Goal: Task Accomplishment & Management: Complete application form

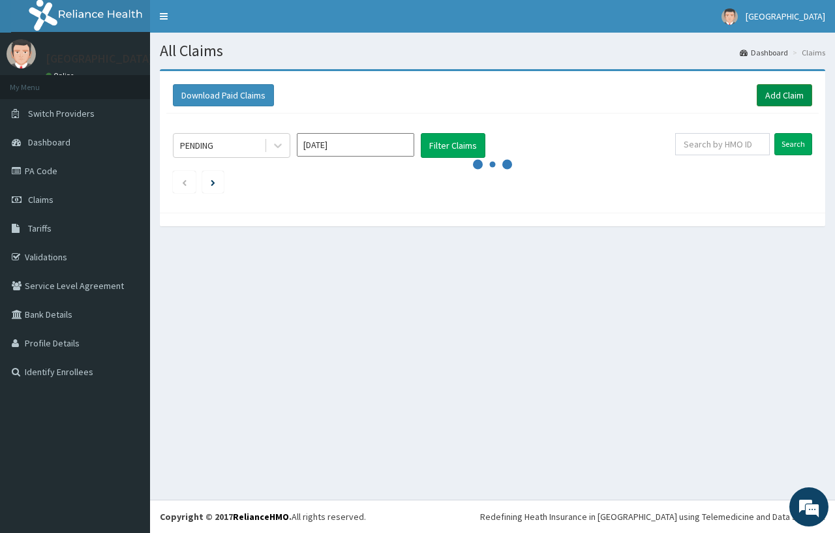
click at [807, 95] on link "Add Claim" at bounding box center [784, 95] width 55 height 22
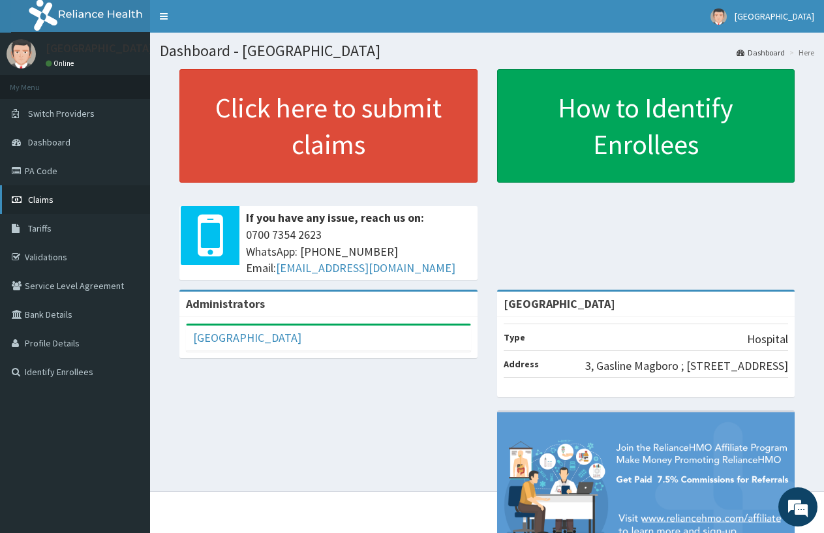
click at [117, 191] on link "Claims" at bounding box center [75, 199] width 150 height 29
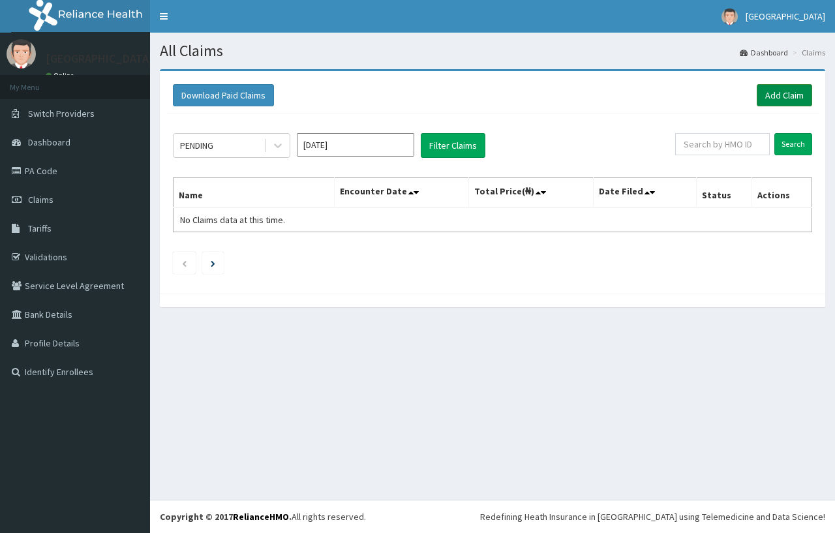
click at [764, 92] on link "Add Claim" at bounding box center [784, 95] width 55 height 22
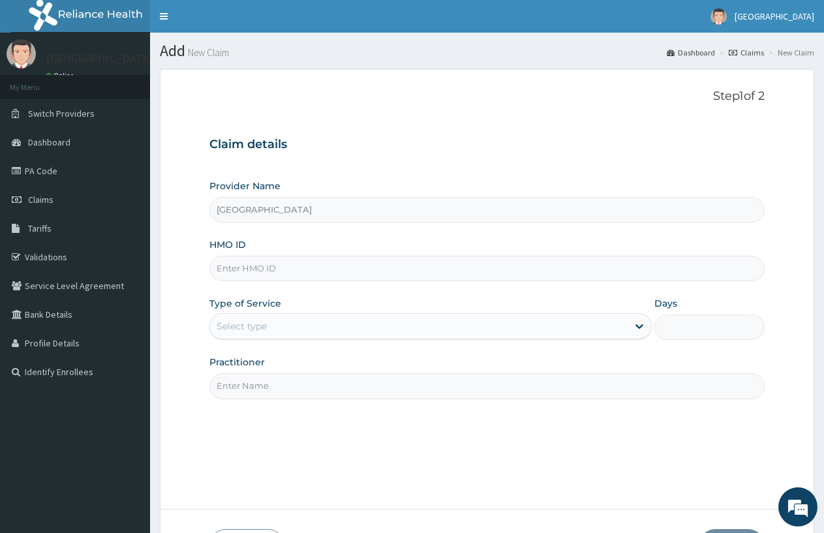
type input "[GEOGRAPHIC_DATA]"
click at [232, 273] on input "HMO ID" at bounding box center [486, 268] width 555 height 25
paste input "WTS/10018/C"
type input "WTS/10018/C"
click at [236, 324] on div "Select type" at bounding box center [242, 326] width 50 height 13
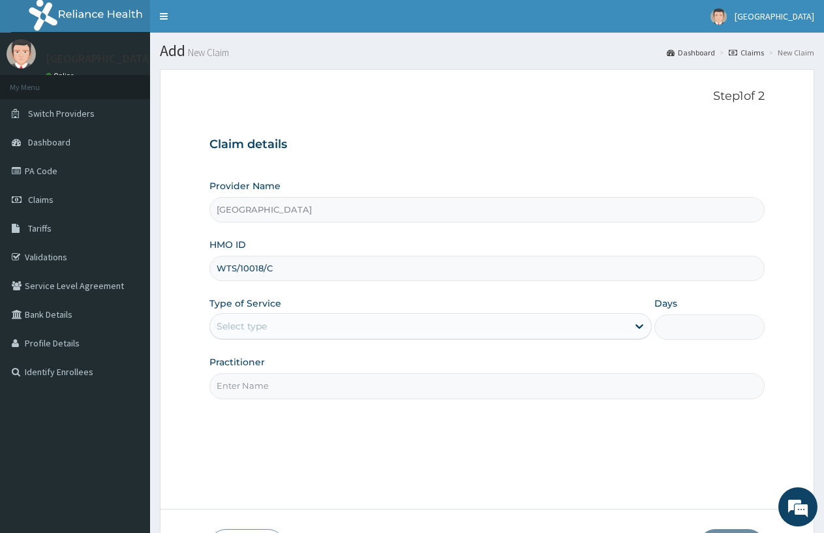
click at [236, 324] on div "Select type" at bounding box center [242, 326] width 50 height 13
click at [240, 328] on div "Select type" at bounding box center [242, 326] width 50 height 13
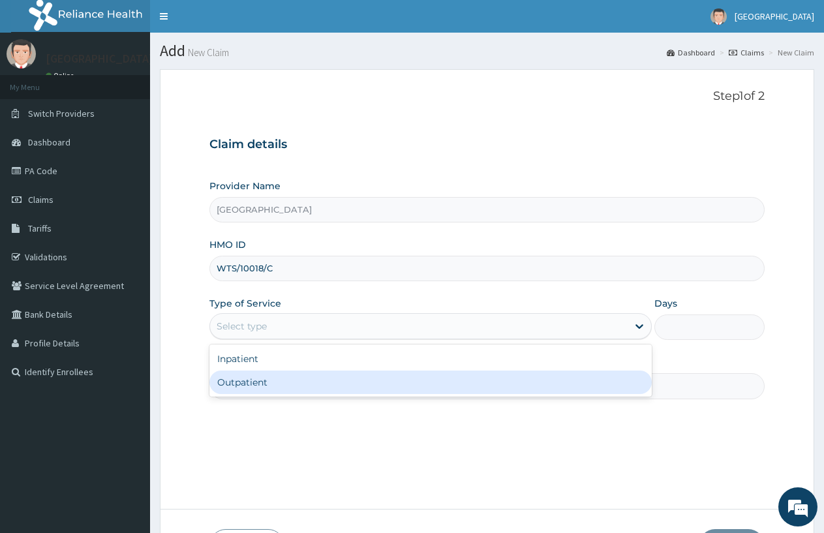
click at [236, 384] on div "Outpatient" at bounding box center [430, 382] width 442 height 23
type input "1"
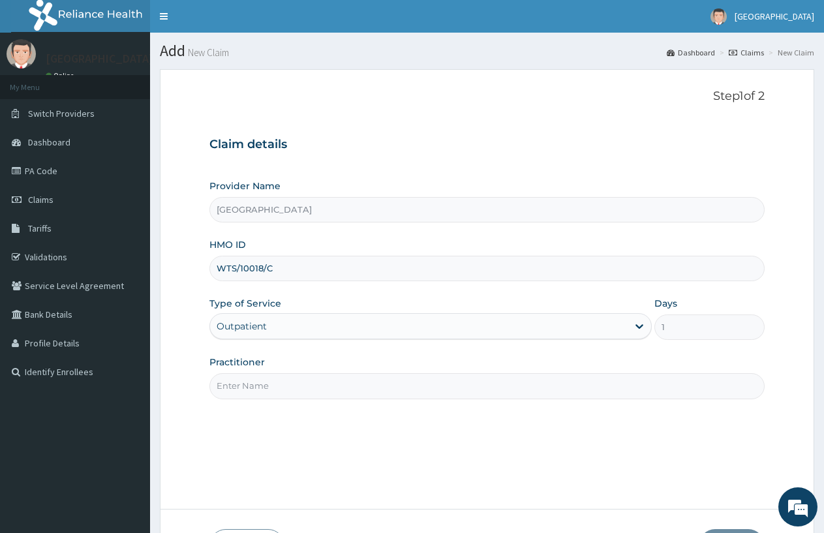
click at [236, 384] on input "Practitioner" at bounding box center [486, 385] width 555 height 25
type input "DOCTOR FAVOUR"
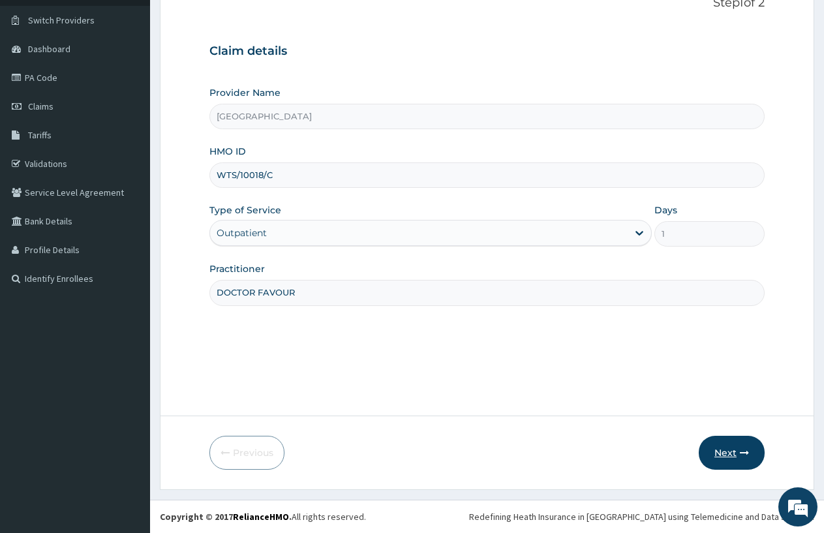
click at [722, 458] on button "Next" at bounding box center [732, 453] width 66 height 34
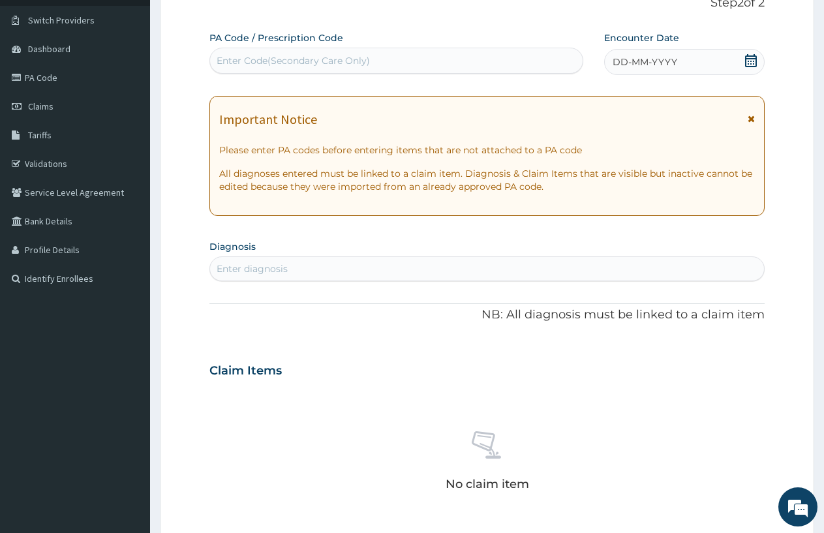
click at [631, 66] on span "DD-MM-YYYY" at bounding box center [645, 61] width 65 height 13
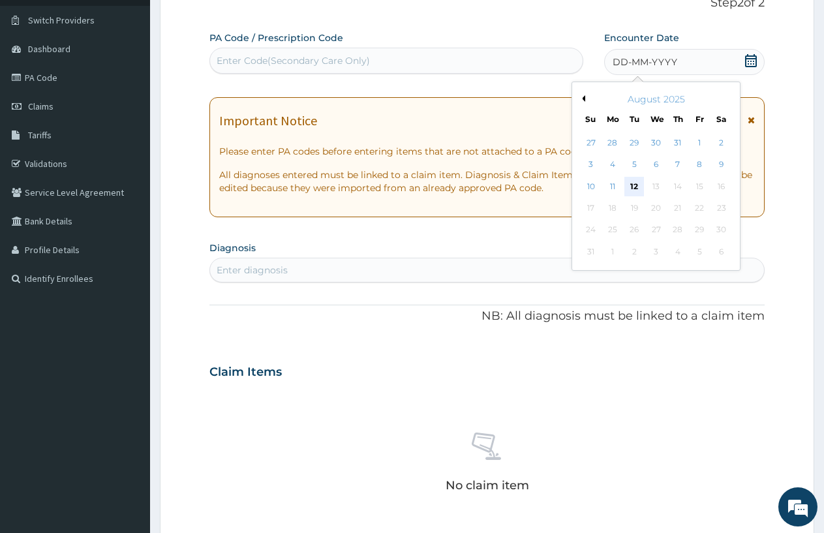
click at [633, 191] on div "12" at bounding box center [635, 187] width 20 height 20
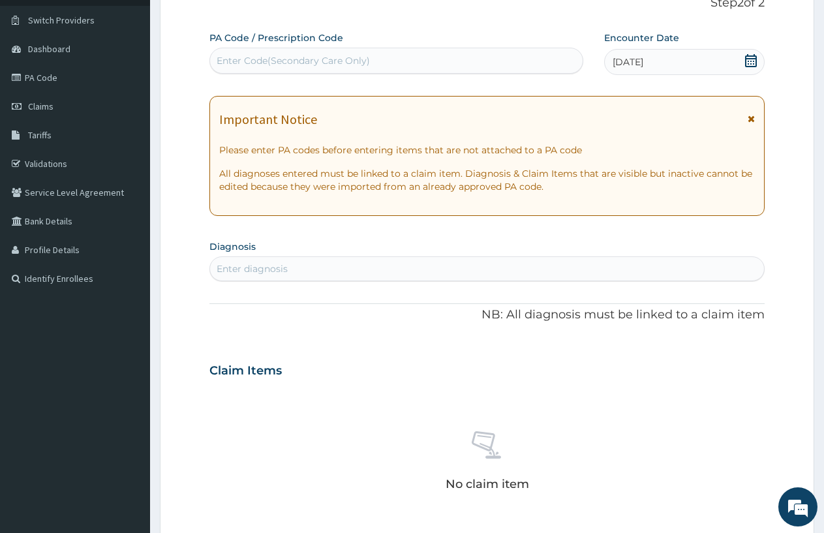
click at [316, 268] on div "Enter diagnosis" at bounding box center [487, 268] width 554 height 21
type input "UPPER RESPI"
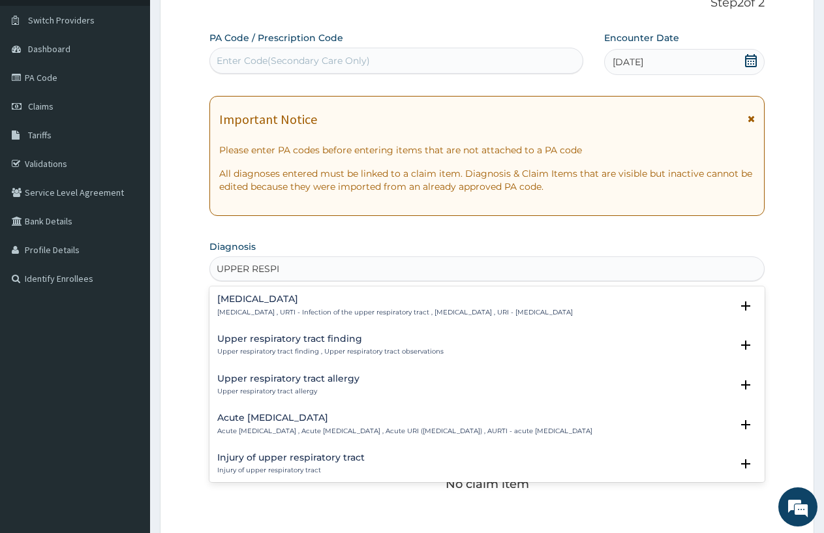
click at [339, 298] on h4 "[MEDICAL_DATA]" at bounding box center [395, 299] width 356 height 10
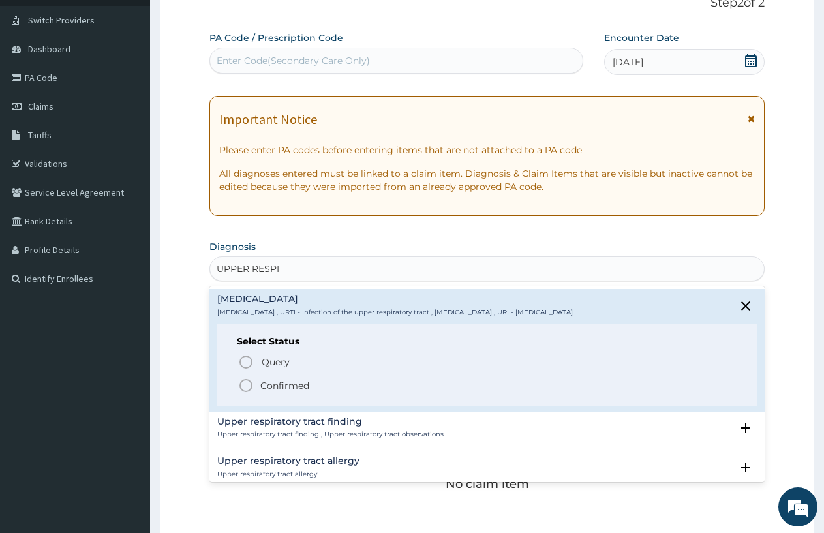
click at [243, 384] on icon "status option filled" at bounding box center [246, 386] width 16 height 16
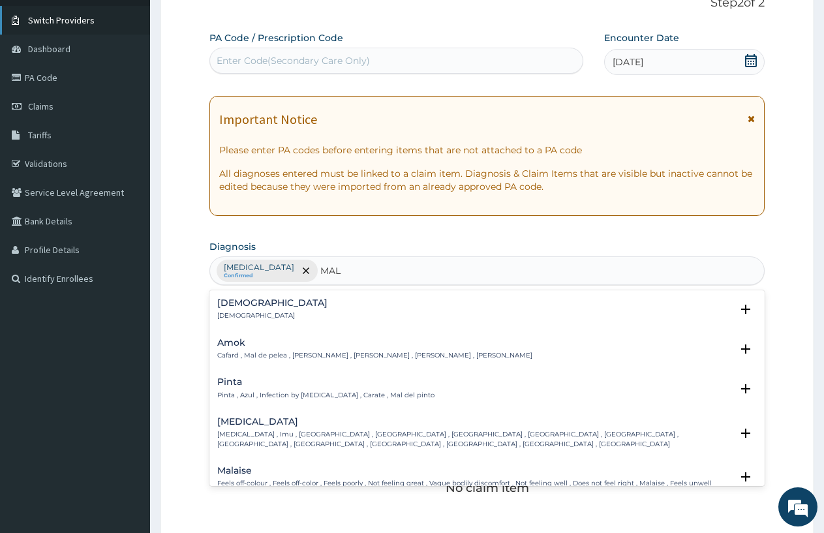
type input "MAL"
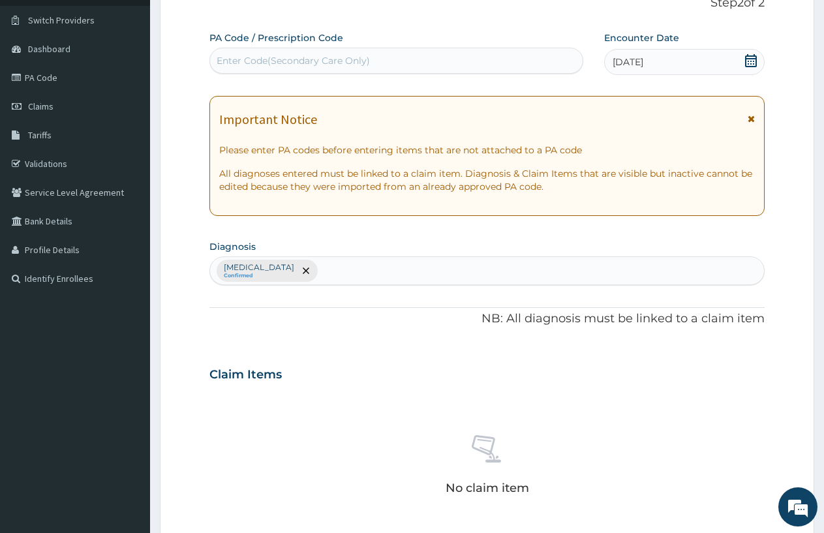
scroll to position [159, 0]
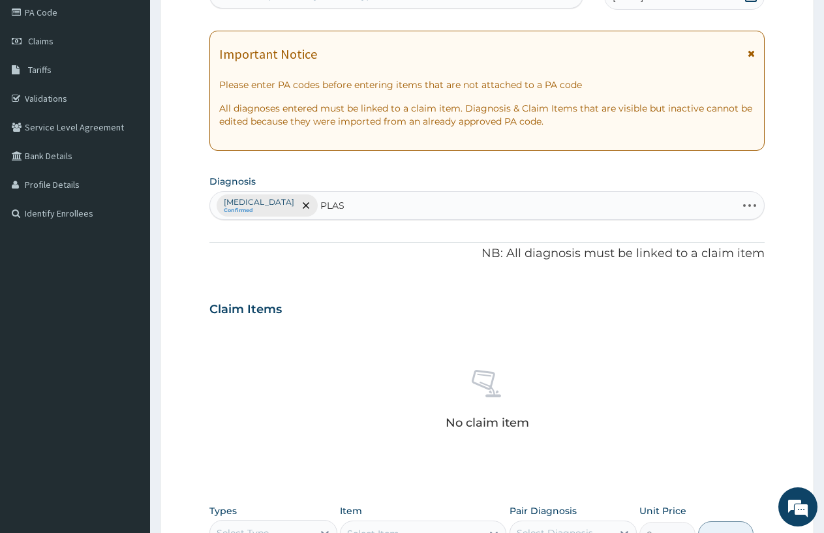
type input "PLASM"
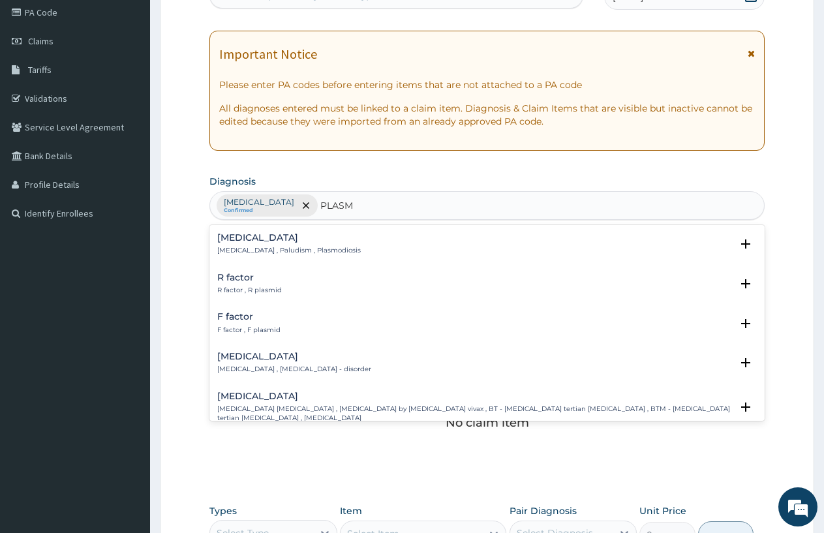
click at [282, 249] on p "Malaria , Paludism , Plasmodiosis" at bounding box center [289, 250] width 144 height 9
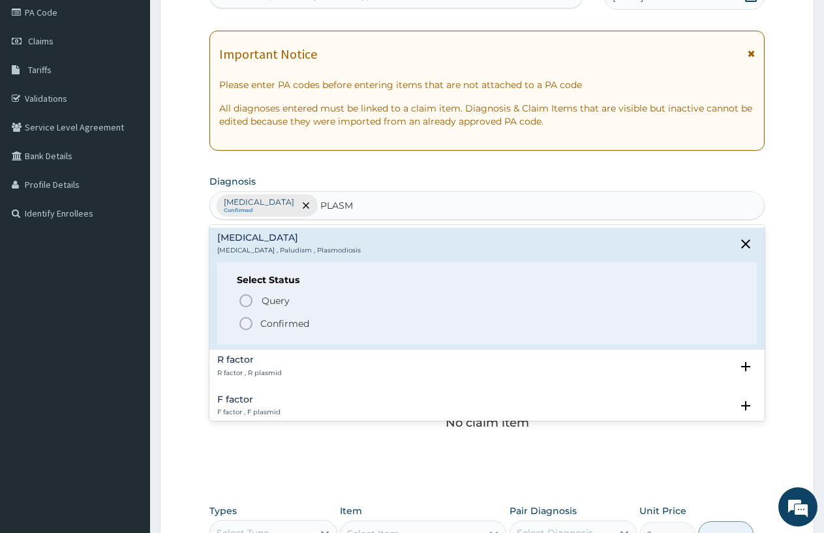
click at [247, 325] on icon "status option filled" at bounding box center [246, 324] width 16 height 16
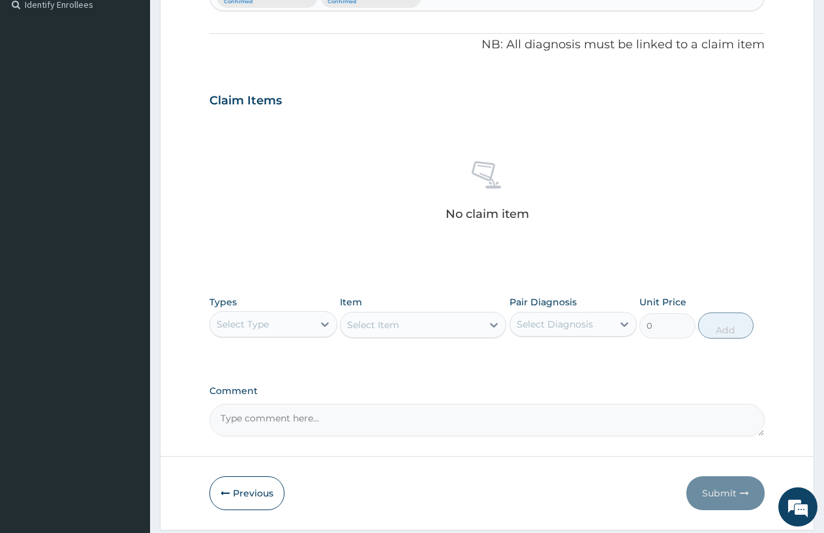
scroll to position [408, 0]
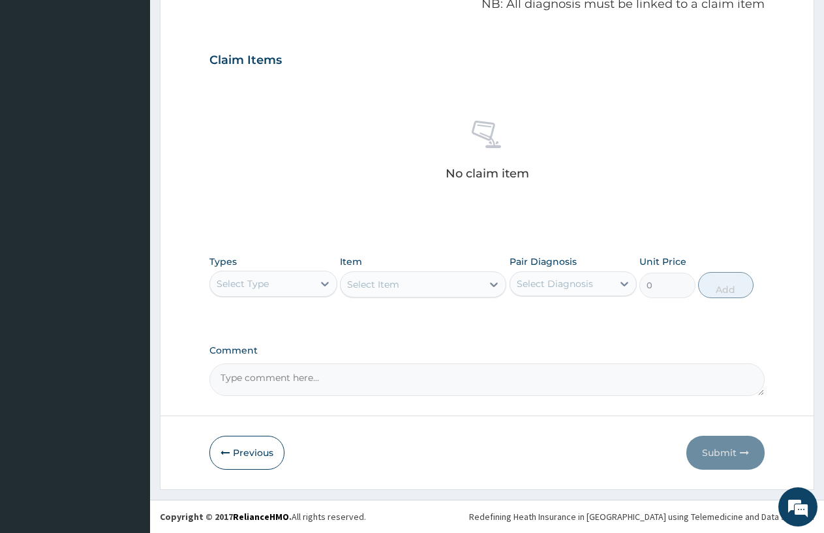
click at [264, 281] on div "Select Type" at bounding box center [243, 283] width 52 height 13
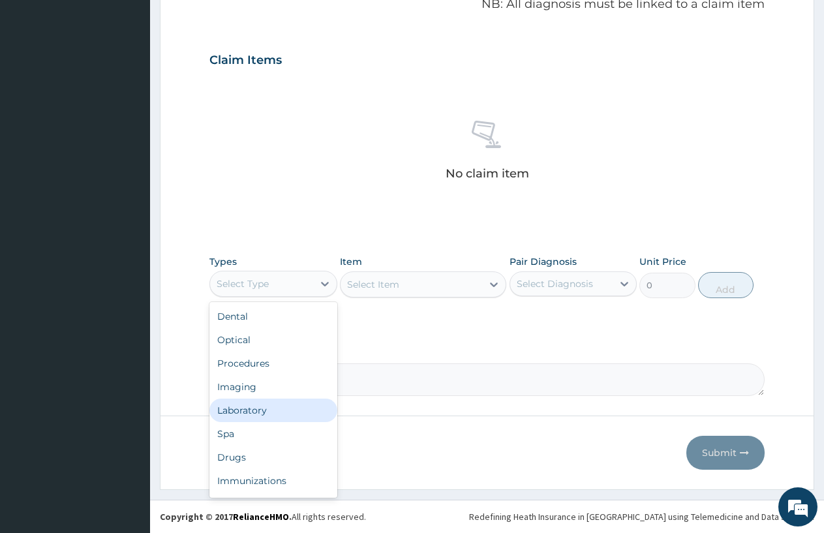
click at [263, 405] on div "Laboratory" at bounding box center [273, 410] width 128 height 23
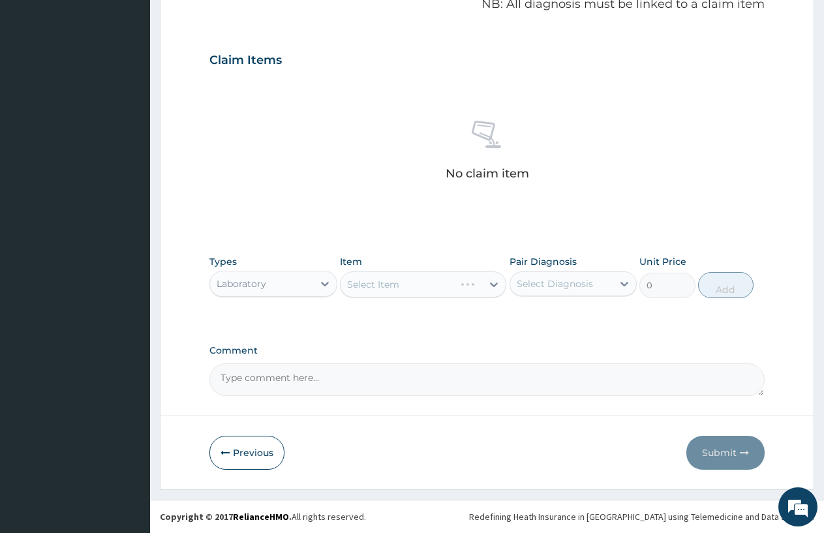
click at [361, 281] on div "Select Item" at bounding box center [423, 284] width 166 height 26
click at [348, 290] on div "Select Item" at bounding box center [423, 284] width 166 height 26
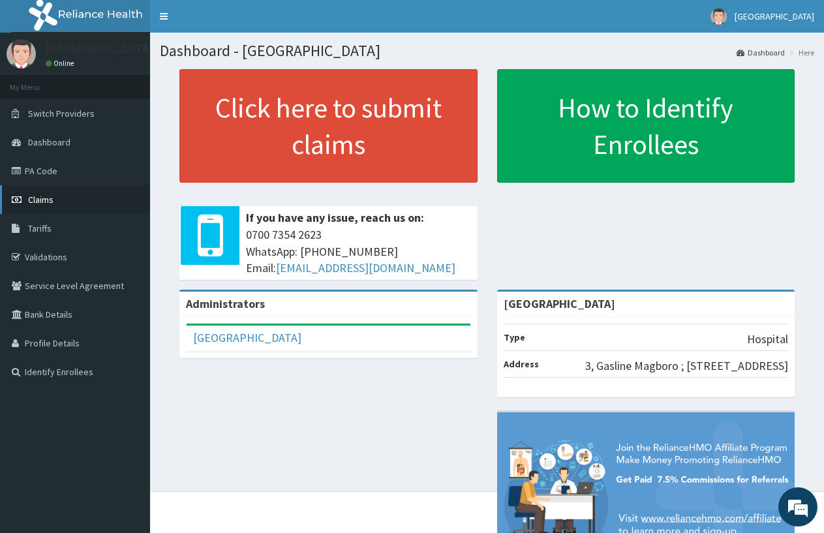
click at [18, 198] on icon at bounding box center [18, 199] width 13 height 9
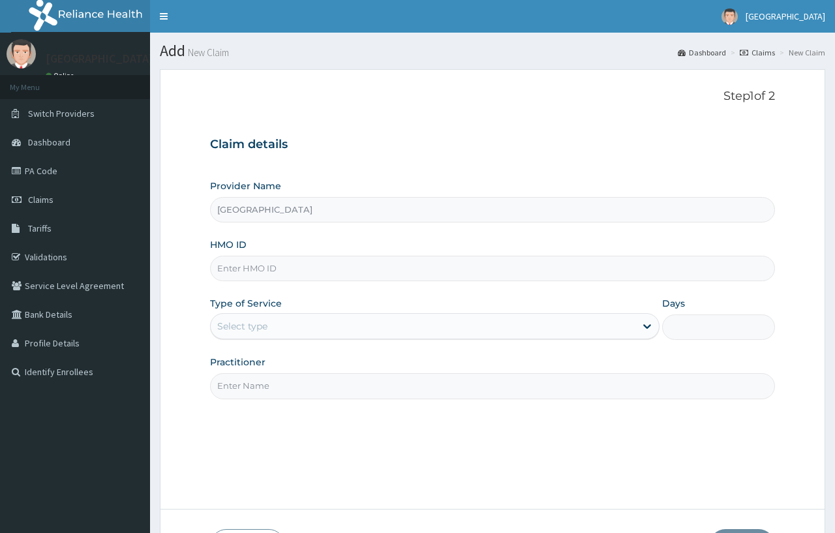
type input "[GEOGRAPHIC_DATA]"
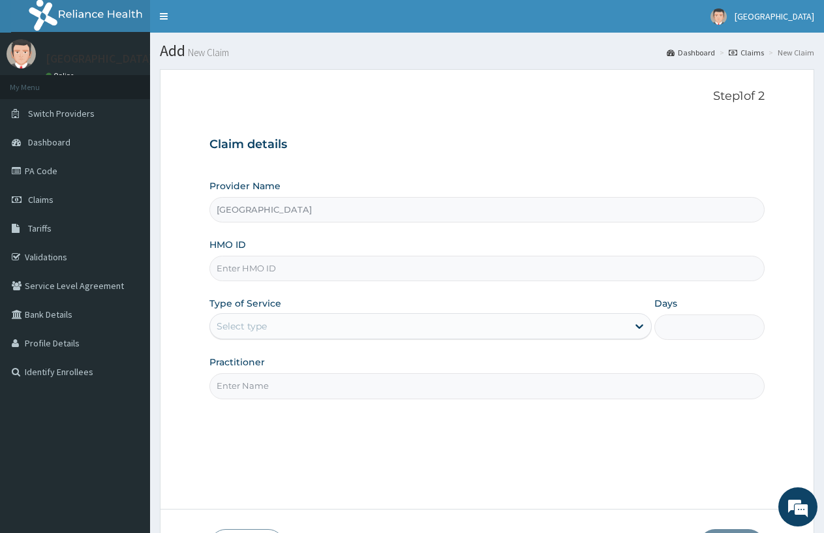
click at [305, 275] on input "HMO ID" at bounding box center [486, 268] width 555 height 25
click at [319, 277] on input "HMO ID" at bounding box center [486, 268] width 555 height 25
click at [283, 270] on input "HMO ID" at bounding box center [486, 268] width 555 height 25
click at [284, 274] on input "HMO ID" at bounding box center [486, 268] width 555 height 25
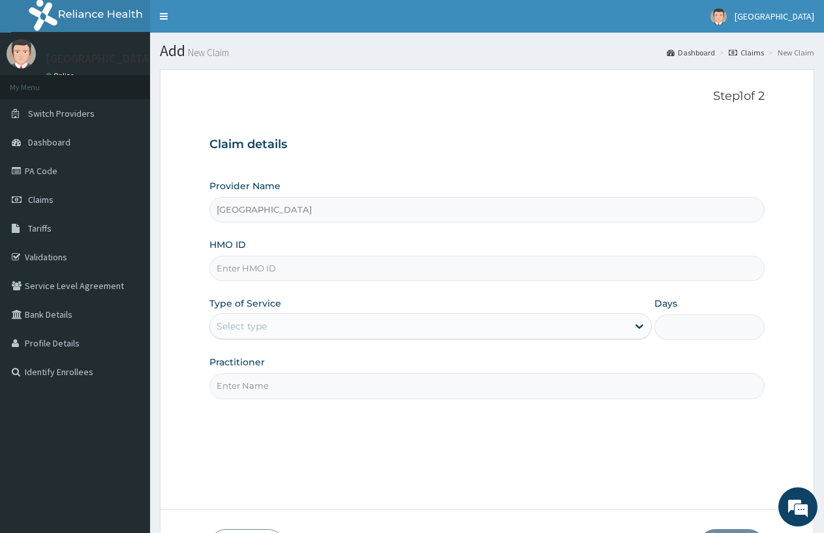
click at [284, 274] on input "HMO ID" at bounding box center [486, 268] width 555 height 25
paste input "WTS/10018/C"
type input "WTS/10018/C"
click at [238, 330] on div "Select type" at bounding box center [242, 326] width 50 height 13
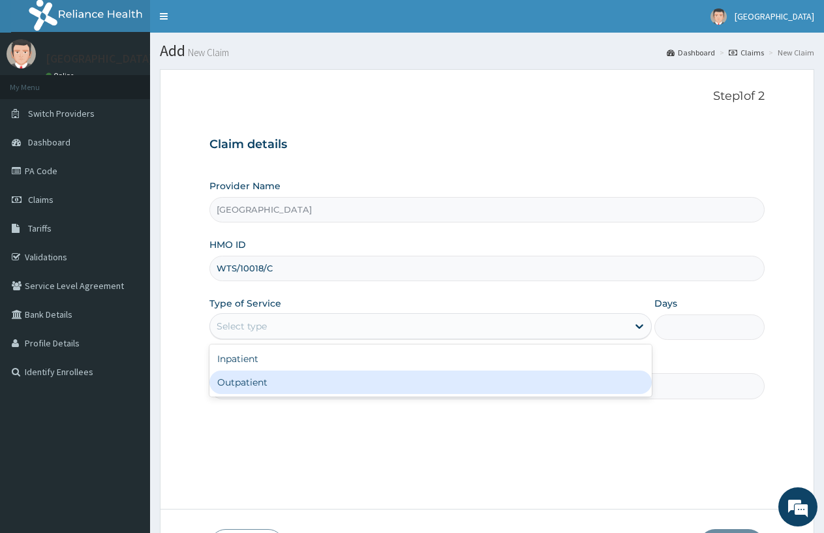
click at [247, 385] on div "Outpatient" at bounding box center [430, 382] width 442 height 23
type input "1"
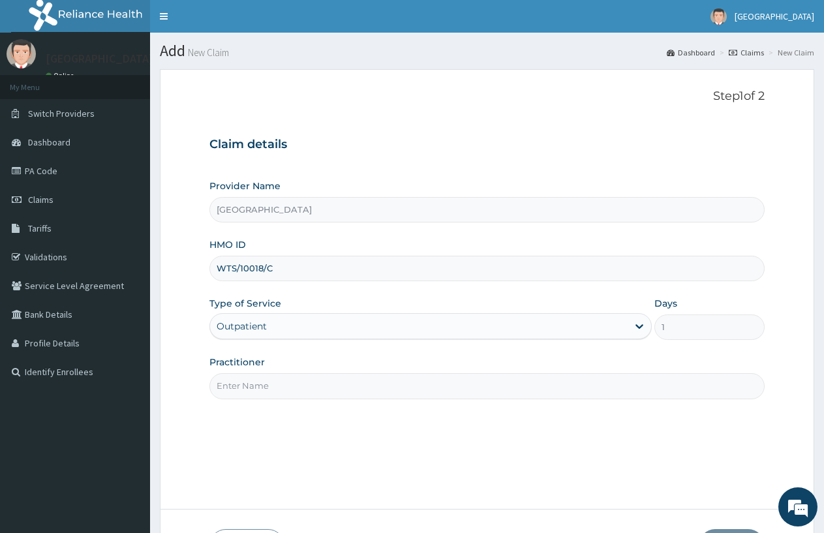
click at [247, 385] on input "Practitioner" at bounding box center [486, 385] width 555 height 25
type input "DOCTOR FAVOUR"
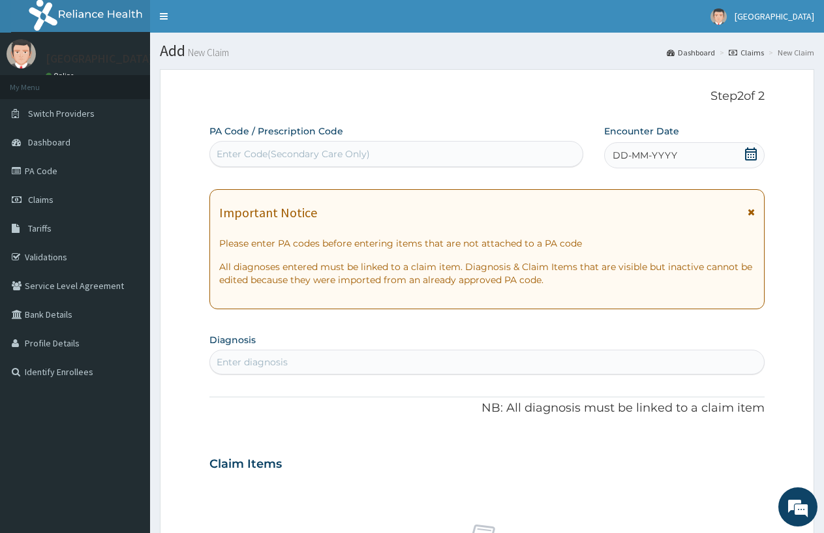
scroll to position [93, 0]
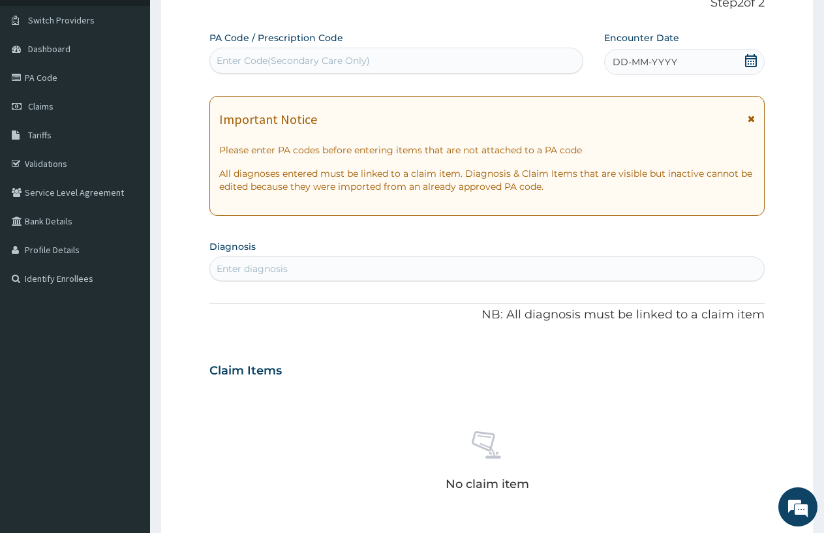
click at [664, 60] on span "DD-MM-YYYY" at bounding box center [645, 61] width 65 height 13
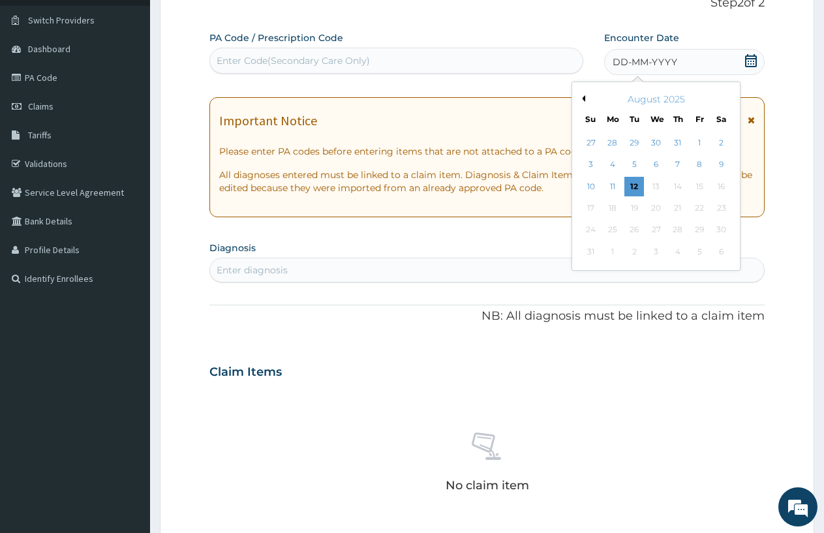
click at [662, 65] on span "DD-MM-YYYY" at bounding box center [645, 61] width 65 height 13
click at [638, 187] on div "12" at bounding box center [635, 187] width 20 height 20
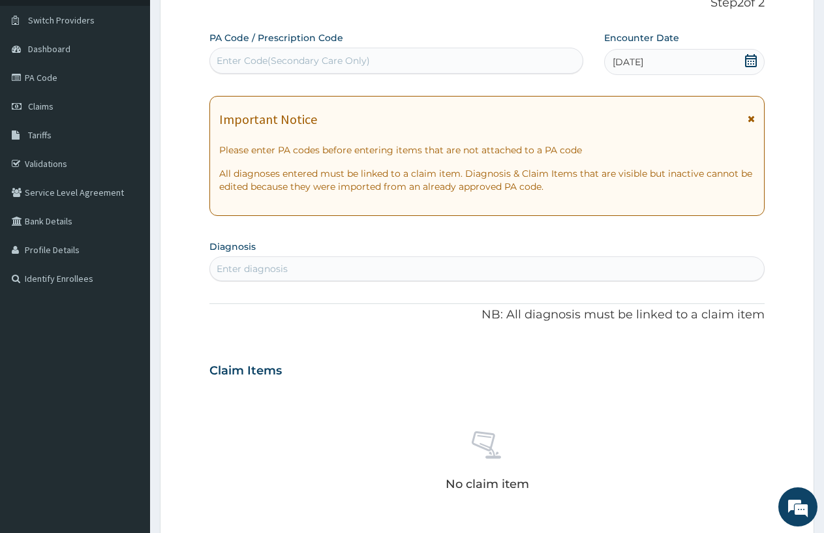
click at [638, 187] on p "All diagnoses entered must be linked to a claim item. Diagnosis & Claim Items t…" at bounding box center [487, 180] width 536 height 26
click at [279, 268] on div "Enter diagnosis" at bounding box center [252, 268] width 71 height 13
type input "PLASM"
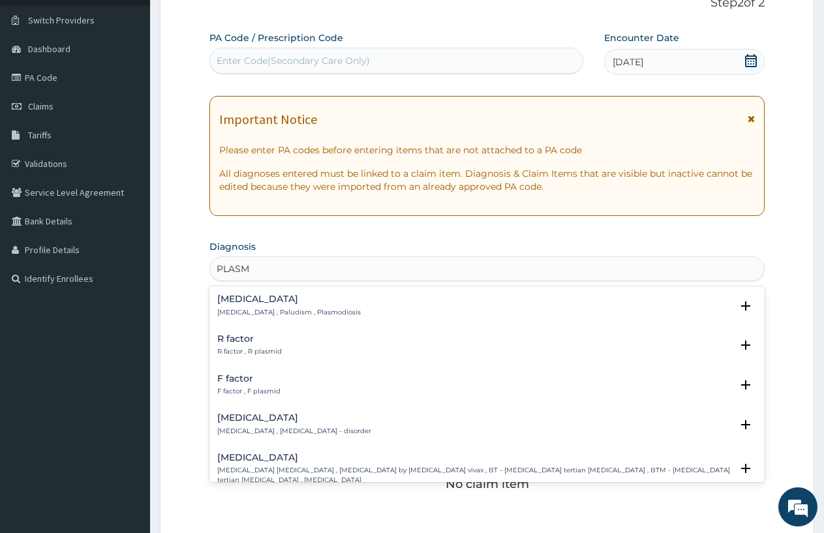
click at [245, 309] on p "Malaria , Paludism , Plasmodiosis" at bounding box center [289, 312] width 144 height 9
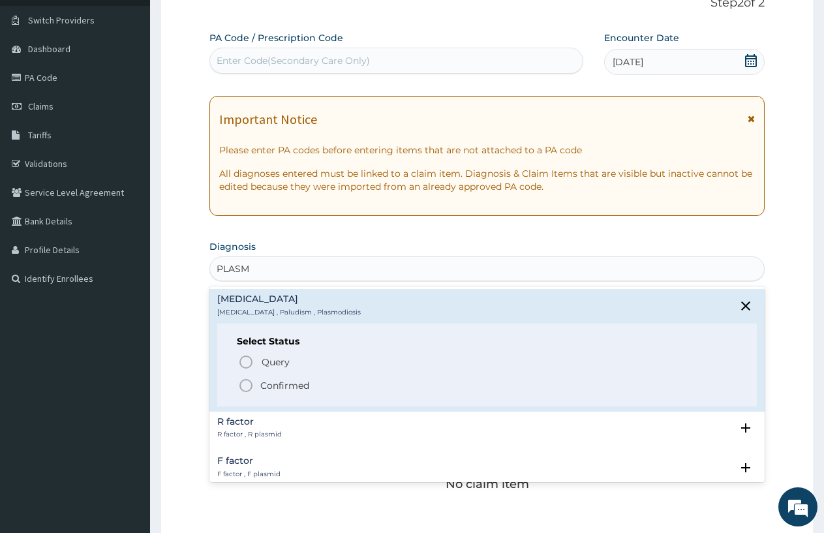
click at [251, 384] on icon "status option filled" at bounding box center [246, 386] width 16 height 16
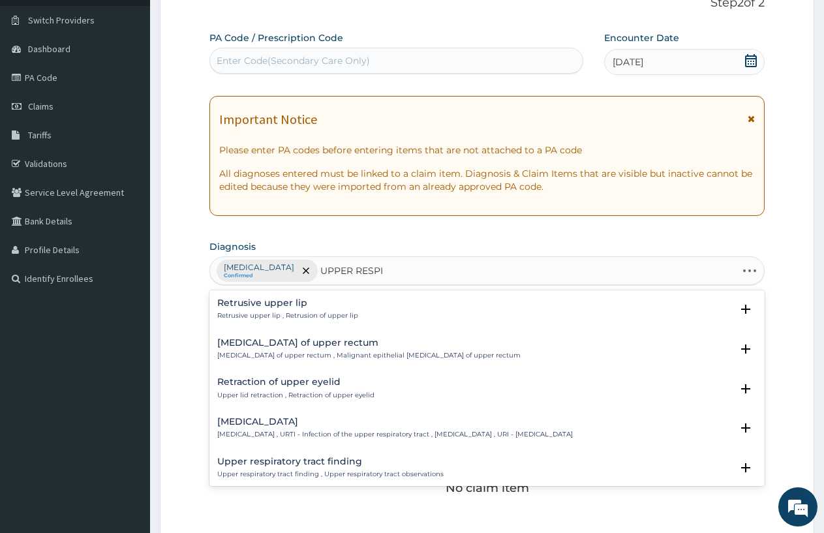
type input "UPPER RESPIR"
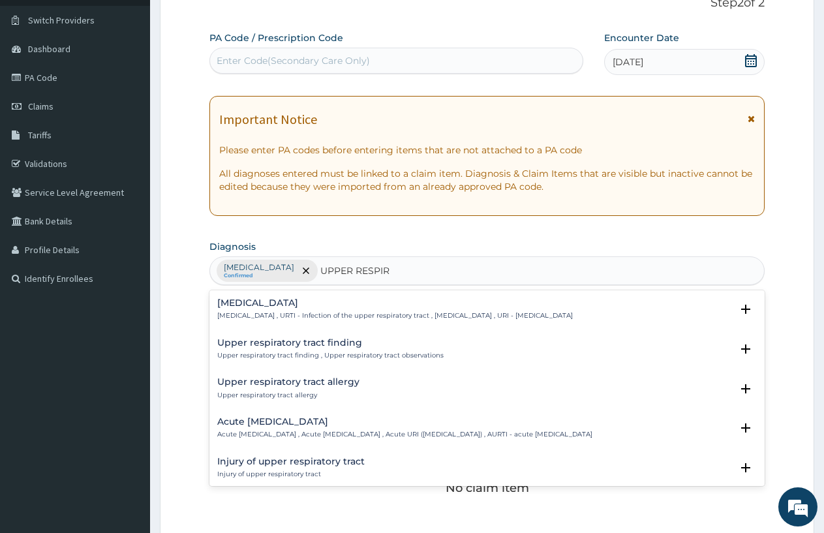
click at [264, 313] on p "Upper respiratory infection , URTI - Infection of the upper respiratory tract ,…" at bounding box center [395, 315] width 356 height 9
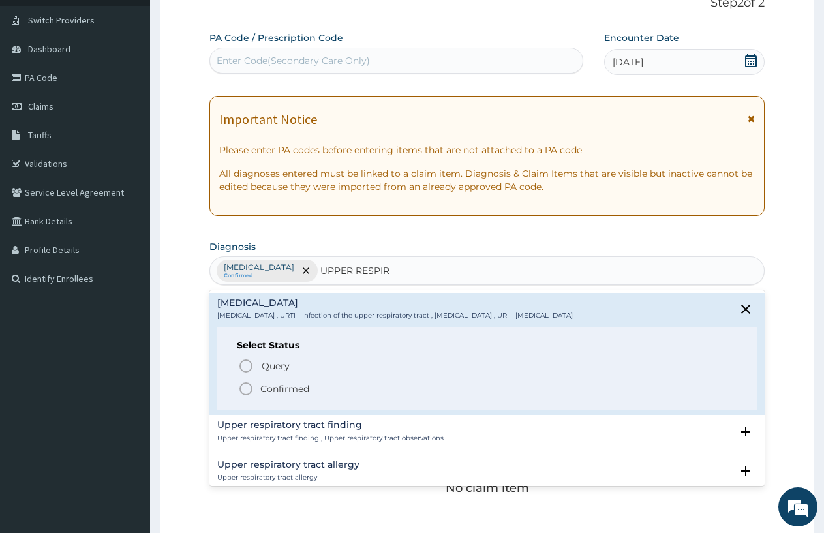
click at [244, 388] on icon "status option filled" at bounding box center [246, 389] width 16 height 16
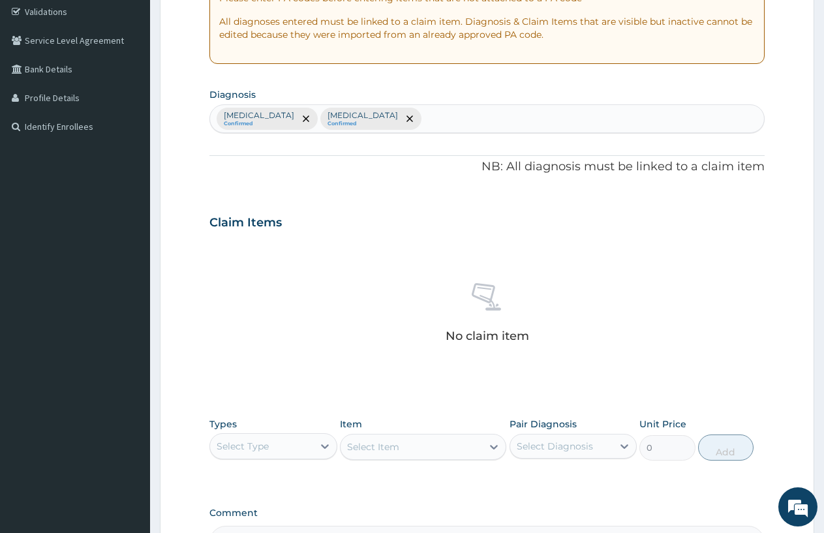
scroll to position [354, 0]
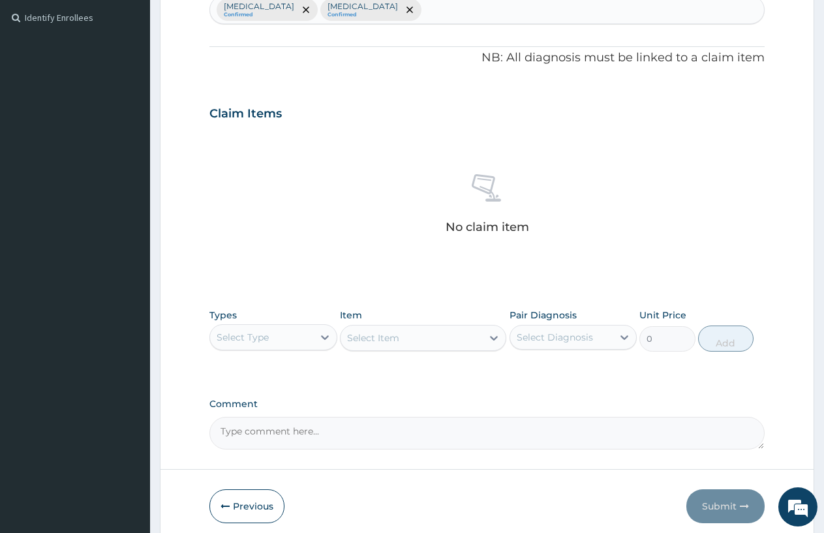
click at [224, 338] on div "Select Type" at bounding box center [243, 337] width 52 height 13
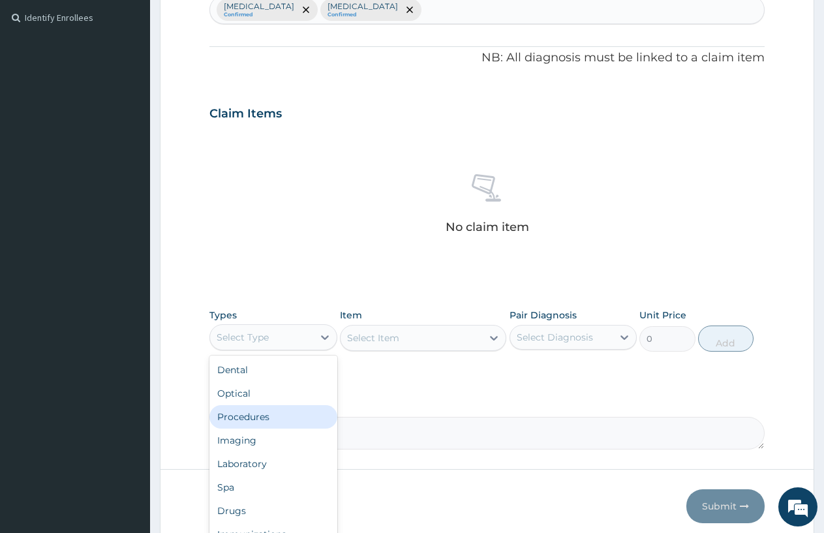
click at [256, 419] on div "Procedures" at bounding box center [273, 416] width 128 height 23
click at [256, 419] on textarea "Comment" at bounding box center [486, 433] width 555 height 33
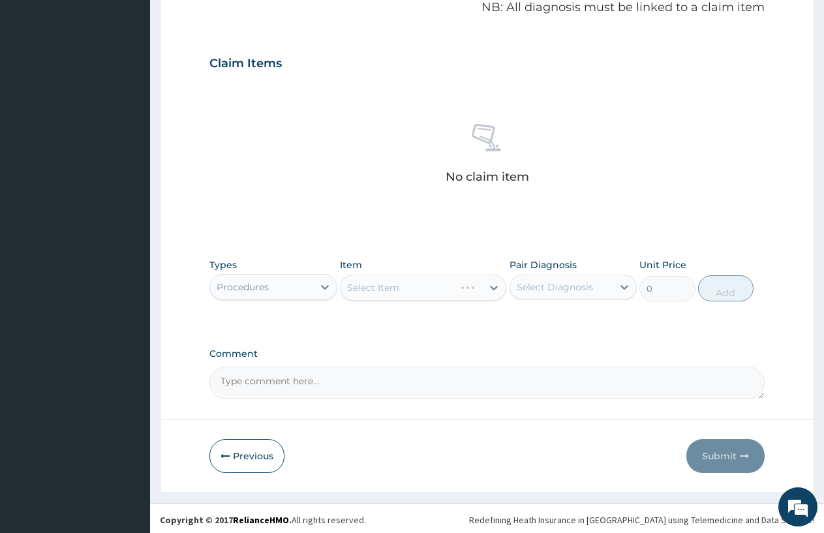
scroll to position [408, 0]
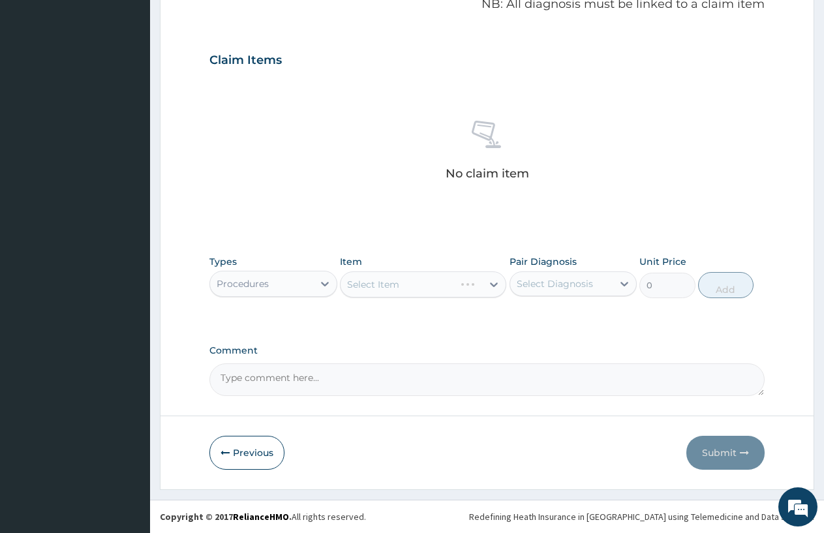
click at [357, 283] on div "Select Item" at bounding box center [423, 284] width 166 height 26
click at [410, 284] on div "Select Item" at bounding box center [412, 284] width 142 height 21
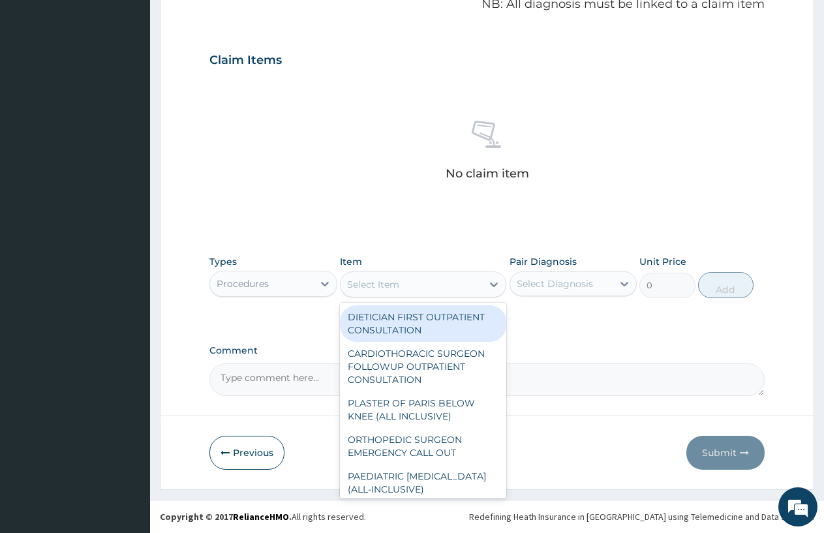
type input "G"
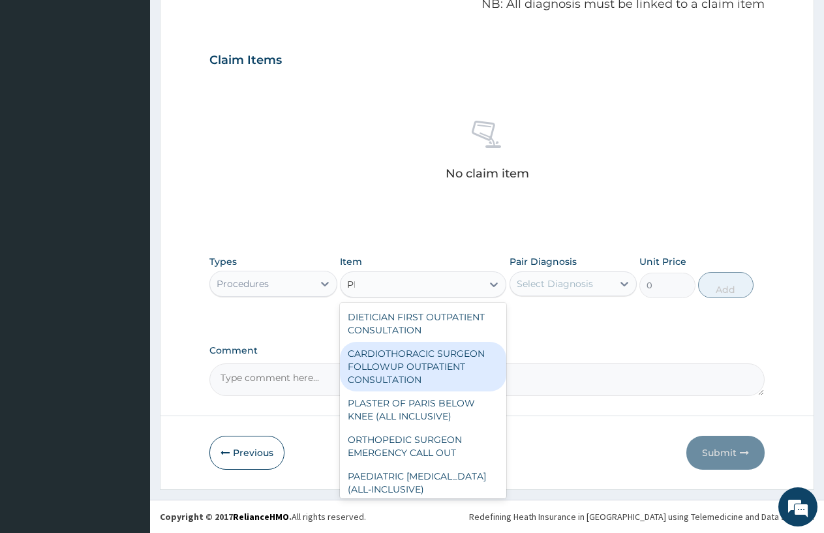
type input "PRA"
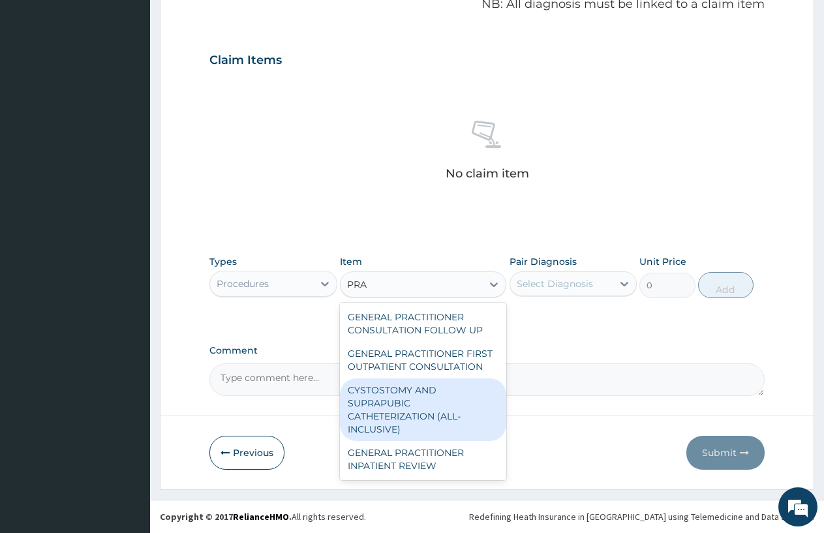
click at [446, 358] on div "GENERAL PRACTITIONER FIRST OUTPATIENT CONSULTATION" at bounding box center [423, 360] width 166 height 37
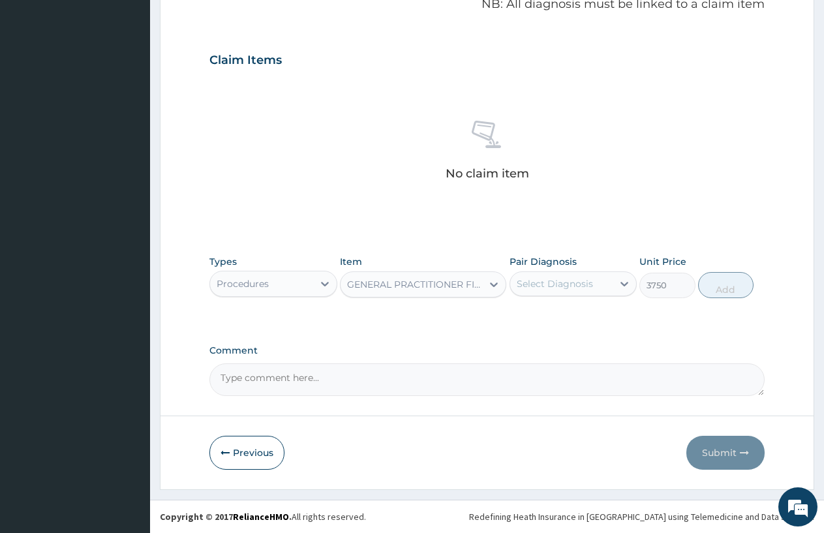
type input "3750"
click at [555, 290] on div "Select Diagnosis" at bounding box center [555, 283] width 76 height 13
click at [561, 339] on label "Upper respiratory infection" at bounding box center [571, 342] width 81 height 13
checkbox input "true"
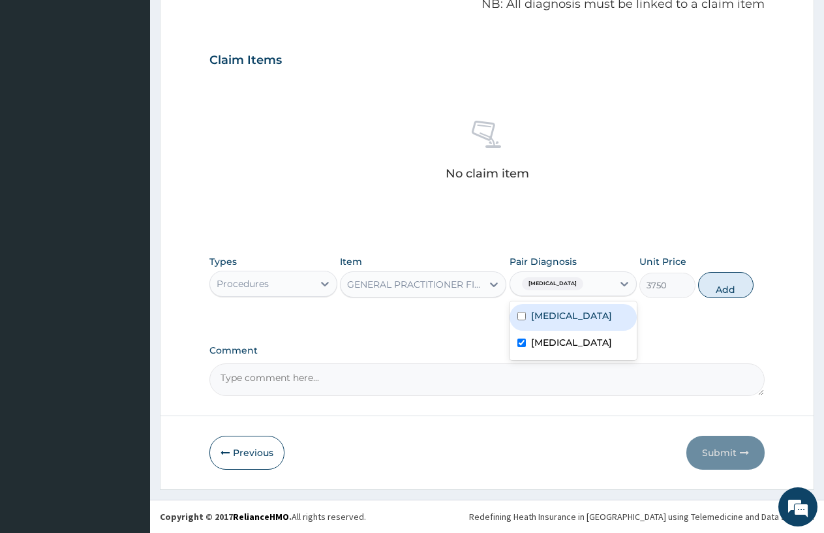
click at [557, 316] on label "Malaria" at bounding box center [571, 315] width 81 height 13
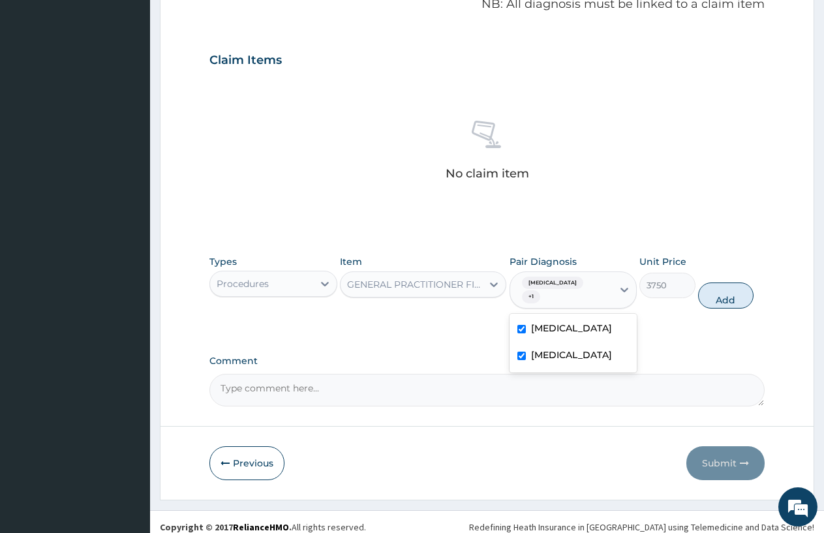
checkbox input "true"
click at [719, 307] on button "Add" at bounding box center [725, 296] width 55 height 26
click at [719, 307] on div "Types Procedures Item GENERAL PRACTITIONER FIRST OUTPATIENT CONSULTATION Pair D…" at bounding box center [486, 292] width 555 height 87
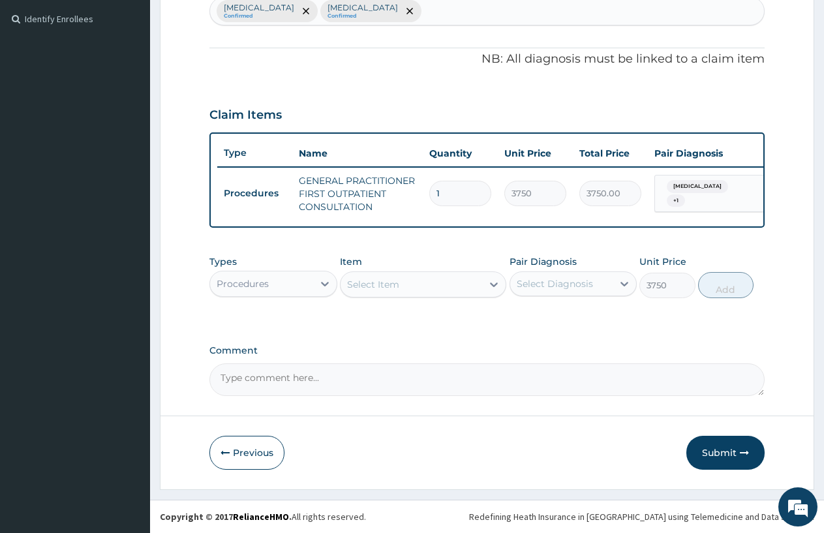
type input "0"
click at [256, 280] on div "Procedures" at bounding box center [243, 283] width 52 height 13
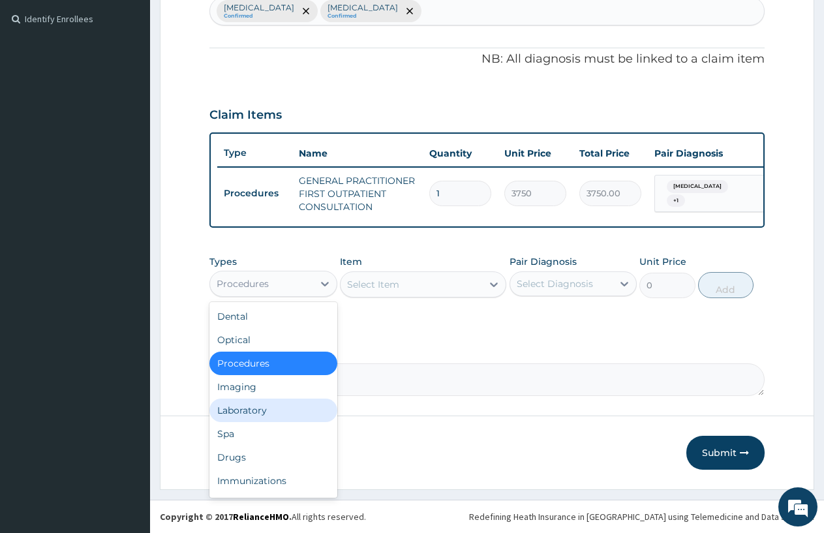
click at [234, 405] on div "Laboratory" at bounding box center [273, 410] width 128 height 23
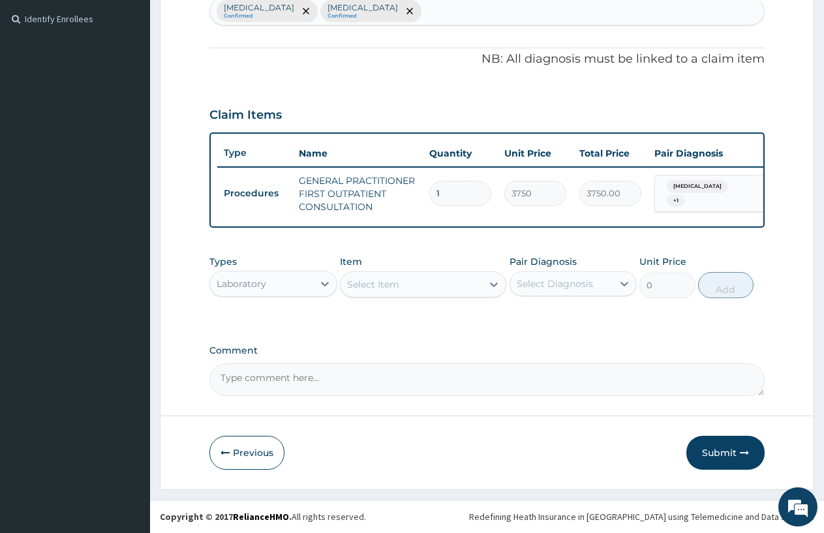
click at [354, 280] on div "Select Item" at bounding box center [373, 284] width 52 height 13
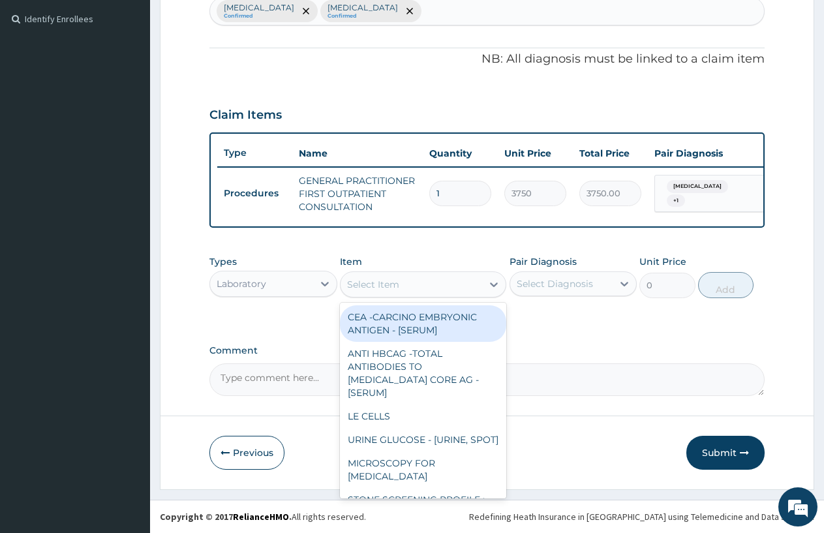
click at [354, 280] on div "Select Item" at bounding box center [373, 284] width 52 height 13
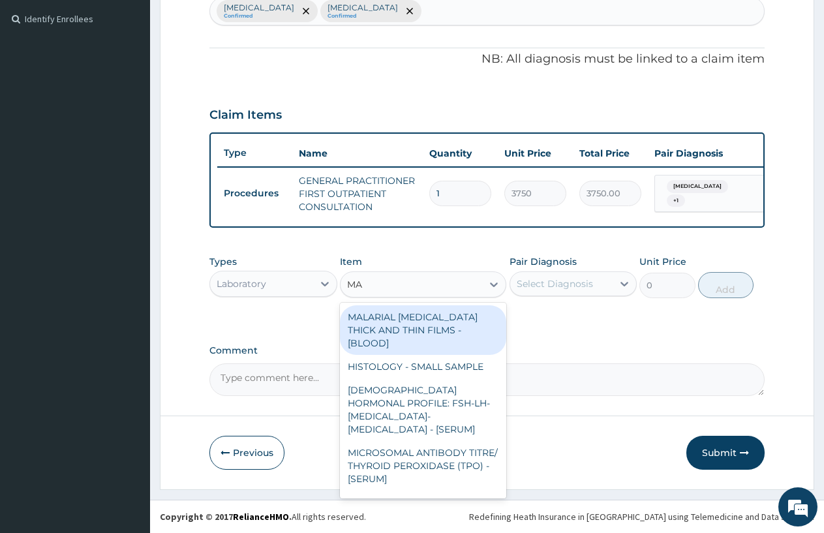
type input "MAL"
click at [400, 337] on div "MALARIAL PARASITE THICK AND THIN FILMS - [BLOOD]" at bounding box center [423, 330] width 166 height 50
type input "2187.5"
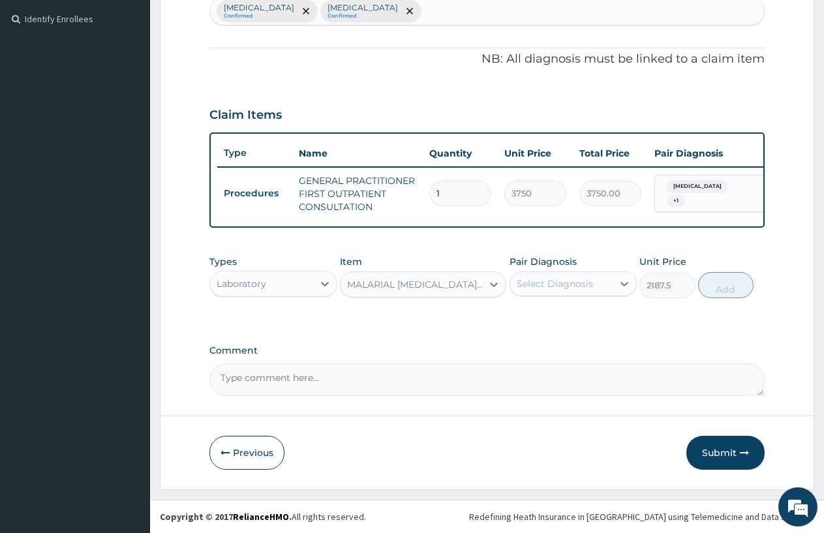
click at [577, 279] on div "Select Diagnosis" at bounding box center [555, 283] width 76 height 13
click at [569, 321] on div "Malaria" at bounding box center [574, 317] width 128 height 27
checkbox input "true"
click at [713, 286] on button "Add" at bounding box center [725, 285] width 55 height 26
type input "0"
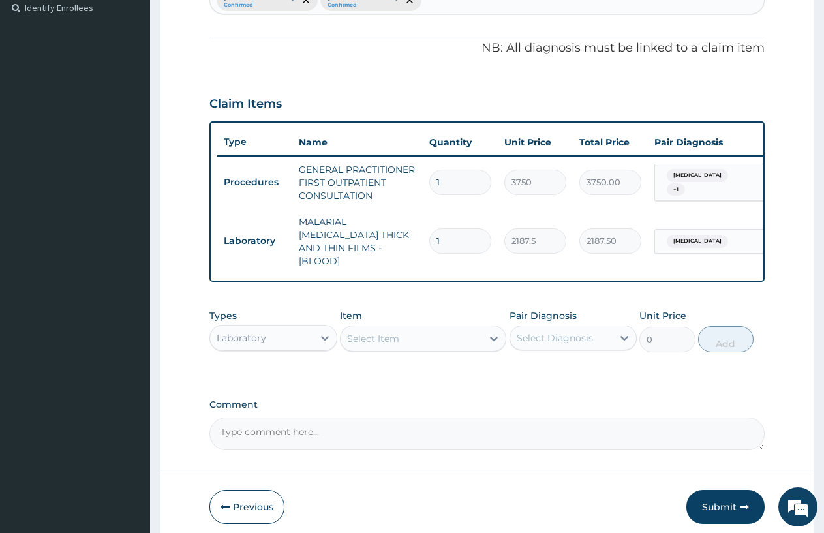
click at [362, 328] on div "Select Item" at bounding box center [412, 338] width 142 height 21
type input "WBC"
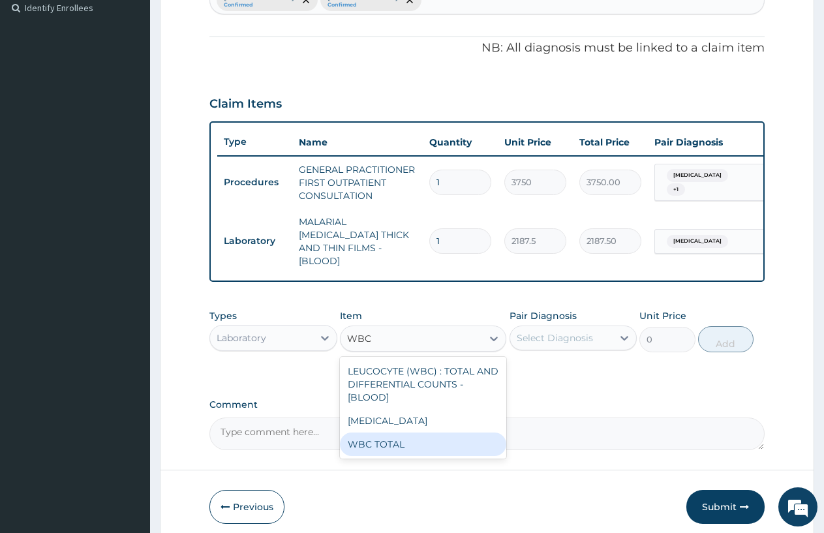
click at [390, 437] on div "WBC TOTAL" at bounding box center [423, 444] width 166 height 23
type input "3750"
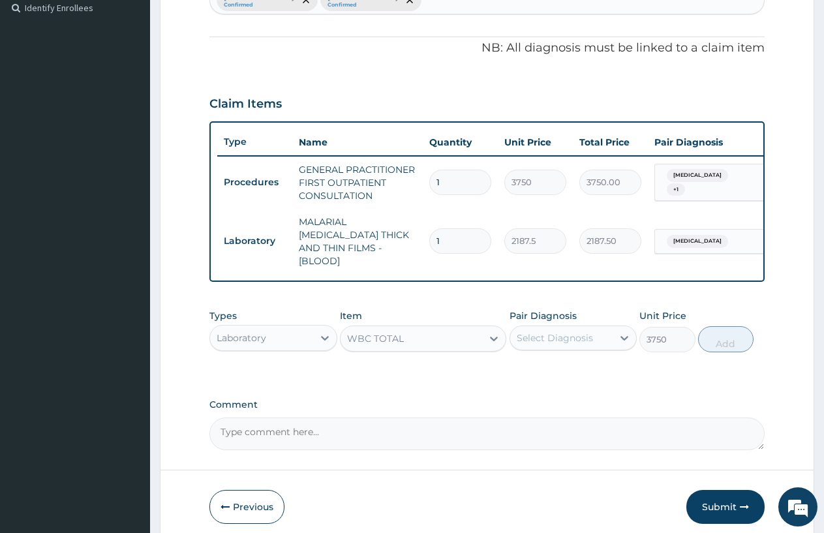
click at [574, 332] on div "Select Diagnosis" at bounding box center [555, 338] width 76 height 13
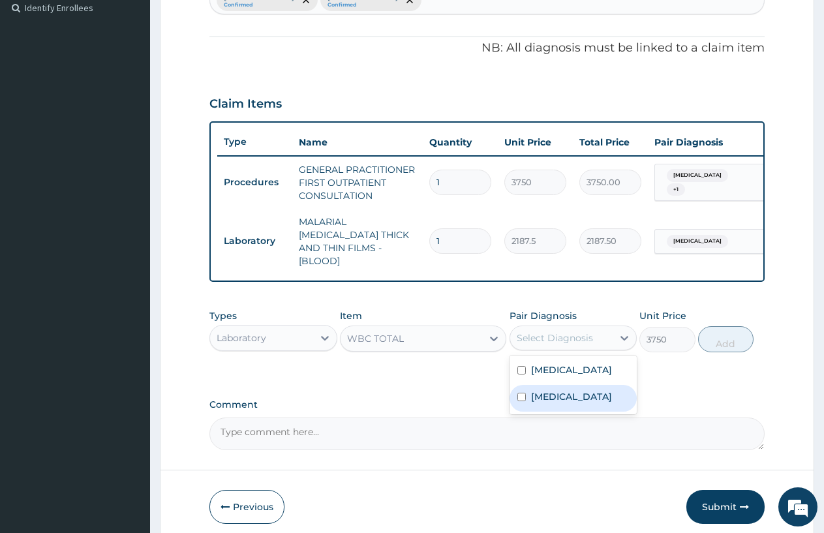
click at [574, 386] on div "Upper respiratory infection" at bounding box center [574, 398] width 128 height 27
checkbox input "true"
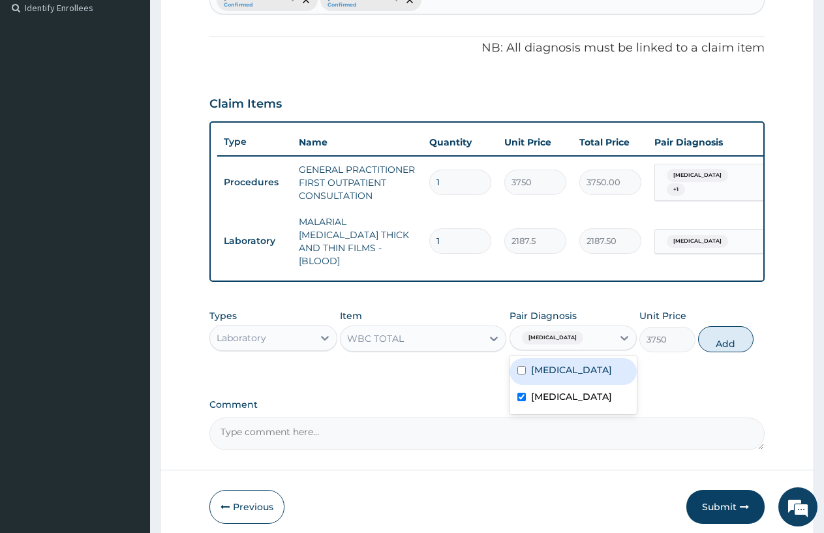
click at [575, 379] on div "Malaria" at bounding box center [574, 371] width 128 height 27
checkbox input "true"
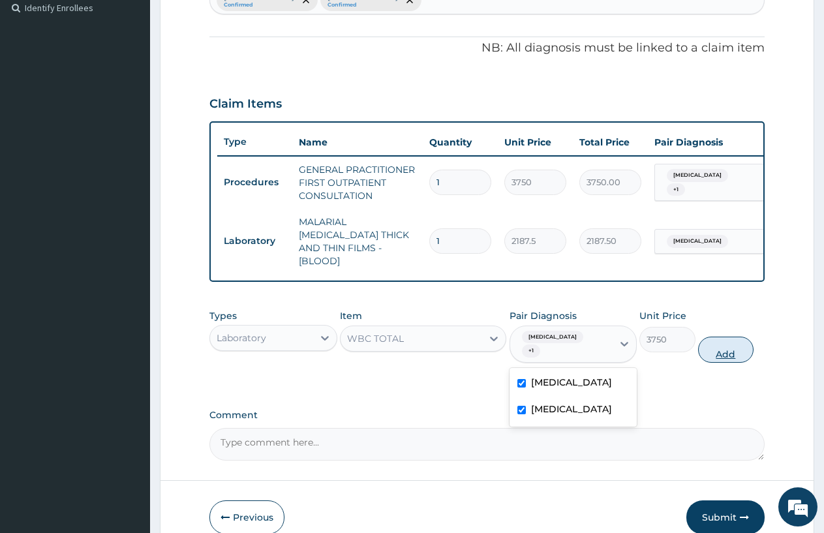
click at [708, 341] on button "Add" at bounding box center [725, 350] width 55 height 26
type input "0"
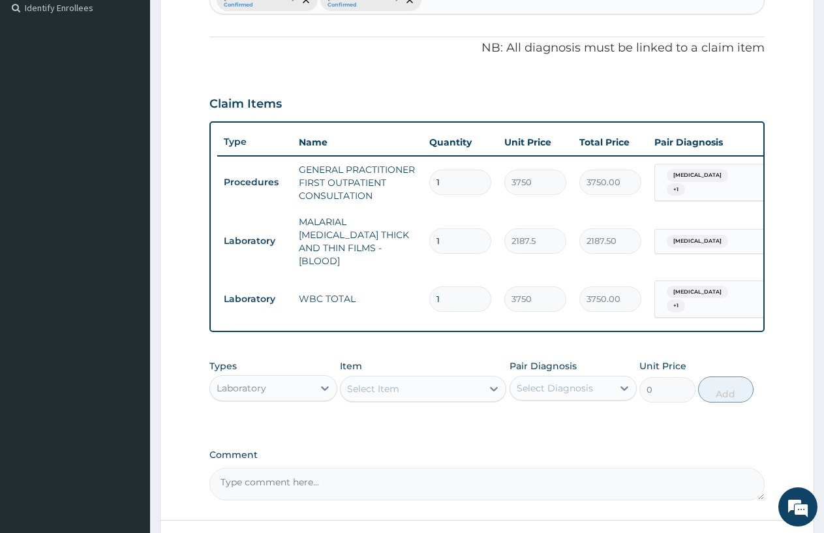
click at [227, 390] on div "Laboratory" at bounding box center [242, 388] width 50 height 13
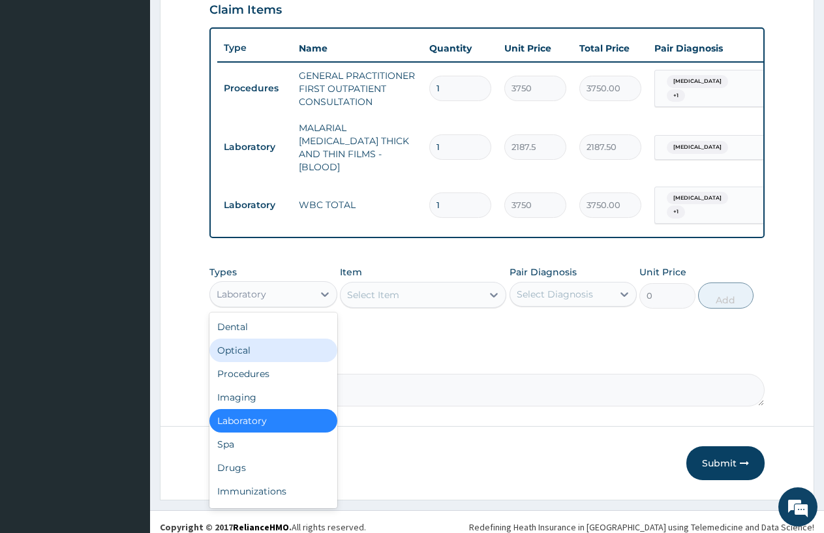
scroll to position [467, 0]
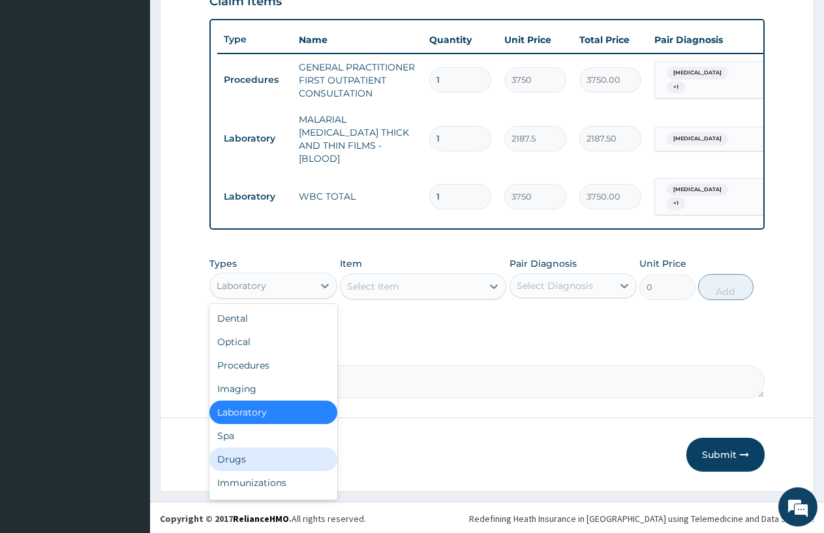
click at [249, 456] on div "Drugs" at bounding box center [273, 459] width 128 height 23
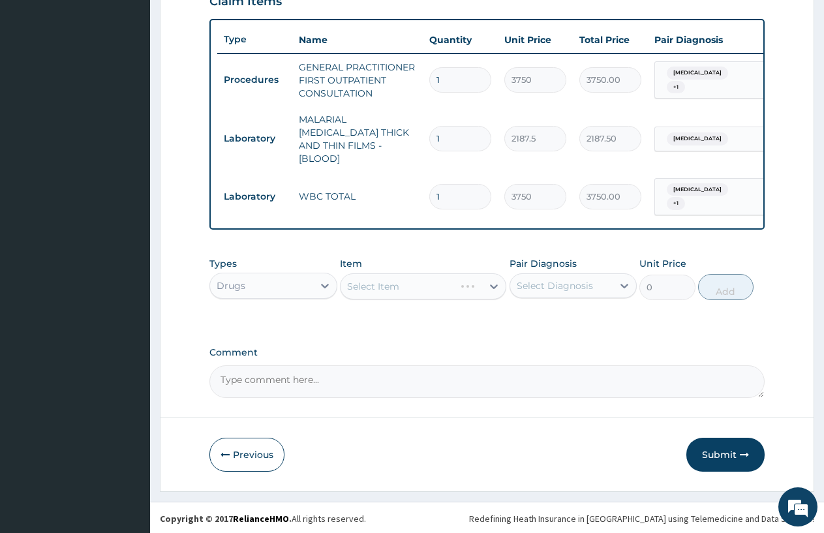
click at [358, 284] on div "Select Item" at bounding box center [423, 286] width 166 height 26
click at [363, 277] on div "Select Item" at bounding box center [412, 286] width 142 height 21
type input "COUGH"
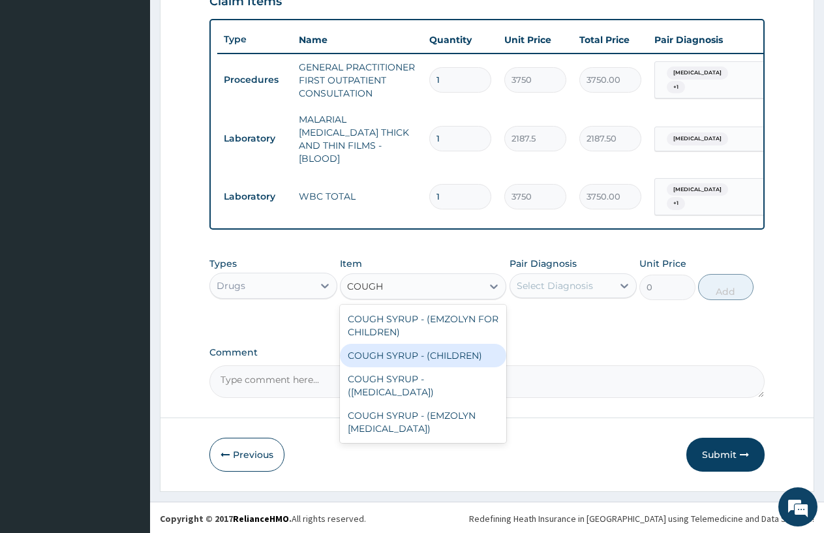
click at [369, 392] on div "COUGH SYRUP - (EXPECTORANT)" at bounding box center [423, 385] width 166 height 37
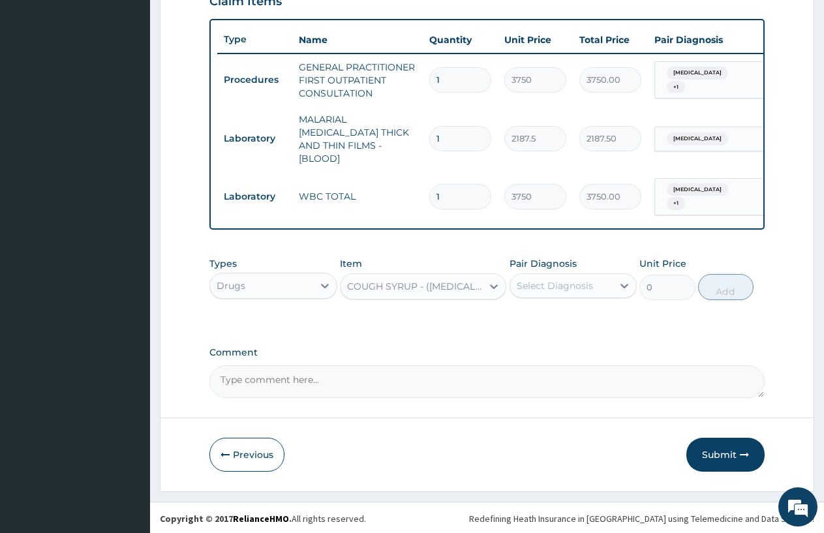
type input "1120"
click at [534, 285] on div "Select Diagnosis" at bounding box center [555, 285] width 76 height 13
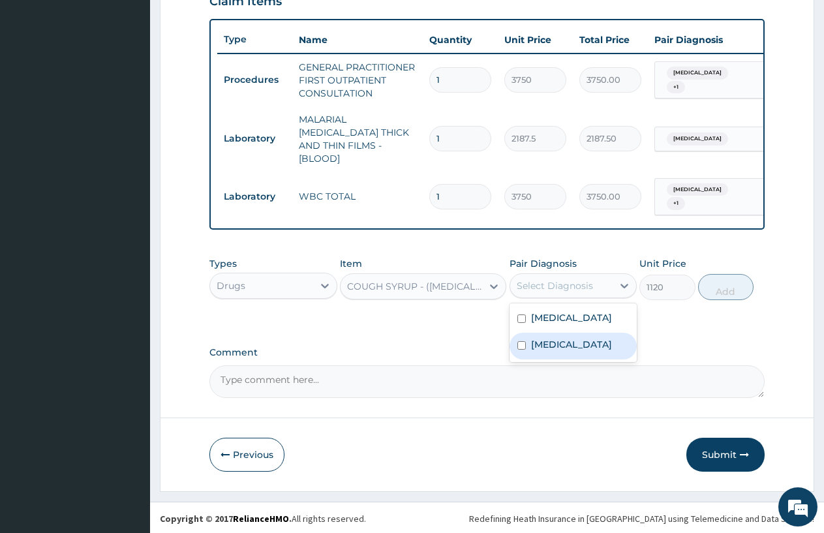
click at [516, 347] on div "Upper respiratory infection" at bounding box center [574, 346] width 128 height 27
checkbox input "true"
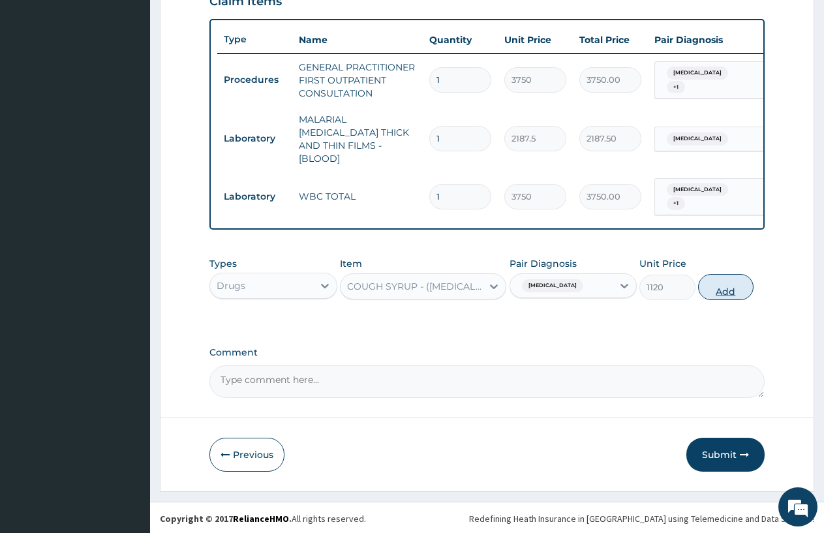
click at [730, 289] on button "Add" at bounding box center [725, 287] width 55 height 26
type input "0"
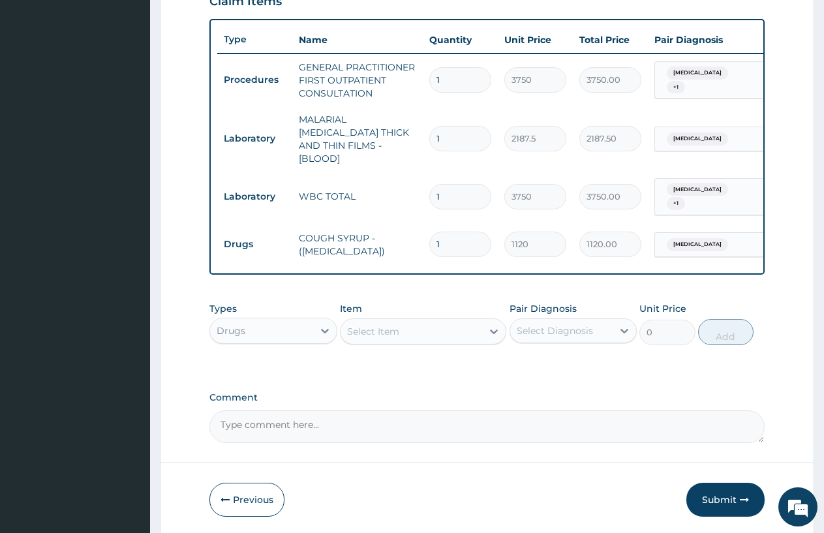
click at [352, 328] on div "Select Item" at bounding box center [373, 331] width 52 height 13
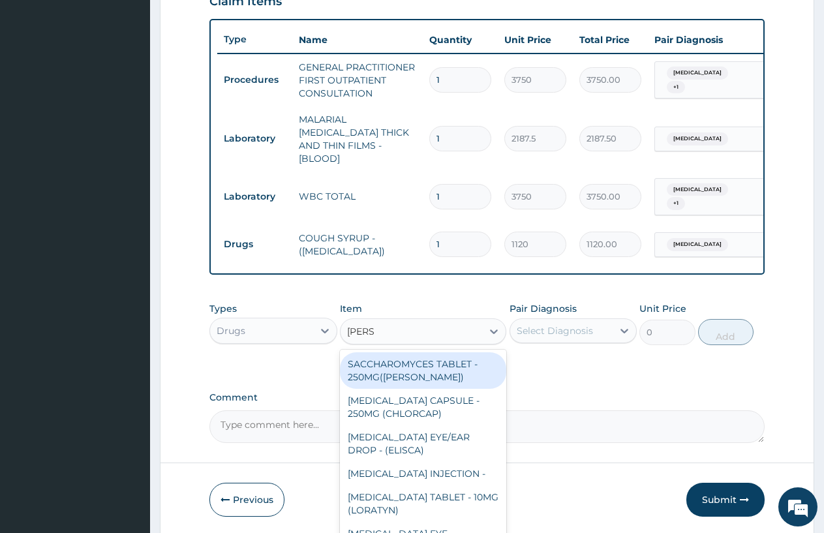
type input "LORAT"
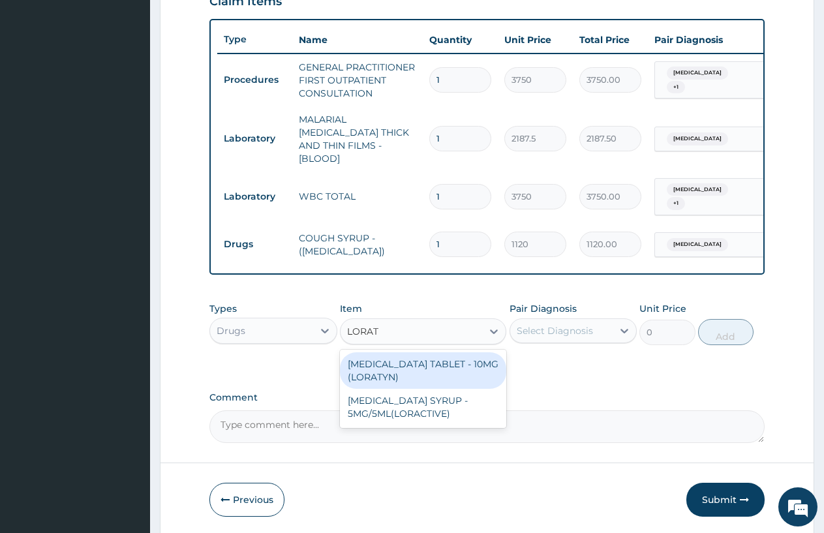
scroll to position [512, 0]
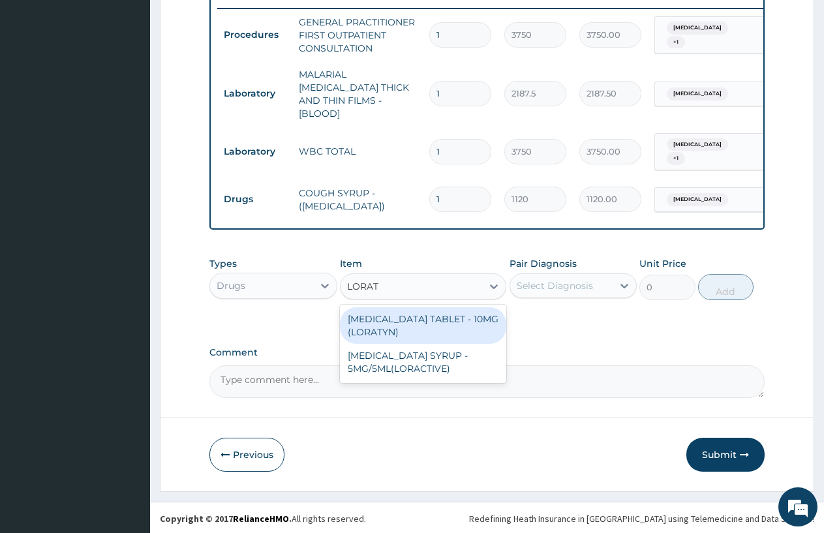
click at [448, 330] on div "LORATADINE TABLET - 10MG (LORATYN)" at bounding box center [423, 325] width 166 height 37
type input "98"
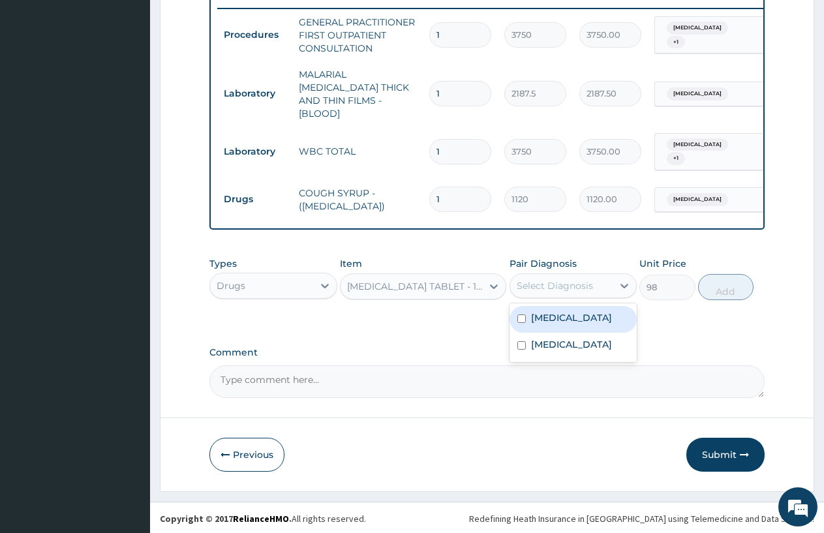
click at [544, 288] on div "Select Diagnosis" at bounding box center [555, 285] width 76 height 13
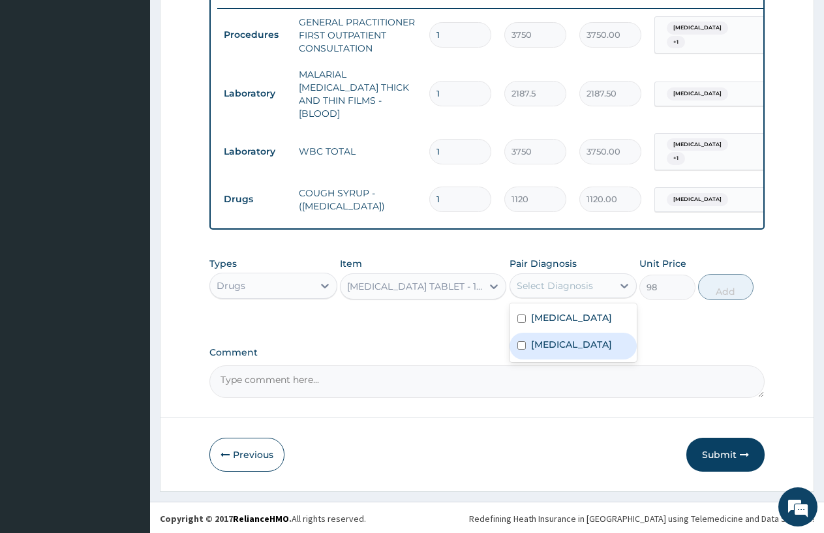
click at [558, 343] on label "Upper respiratory infection" at bounding box center [571, 344] width 81 height 13
checkbox input "true"
click at [715, 278] on button "Add" at bounding box center [725, 287] width 55 height 26
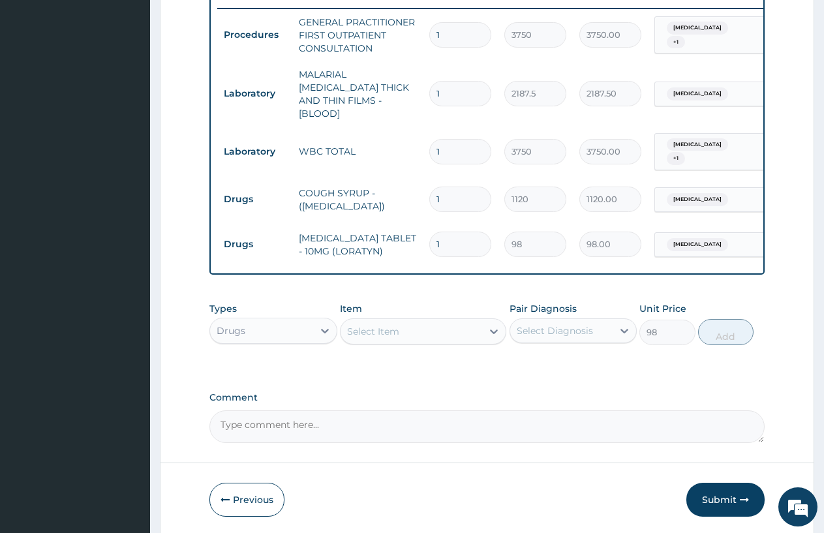
type input "0"
type input "0.00"
type input "5"
type input "490.00"
type input "5"
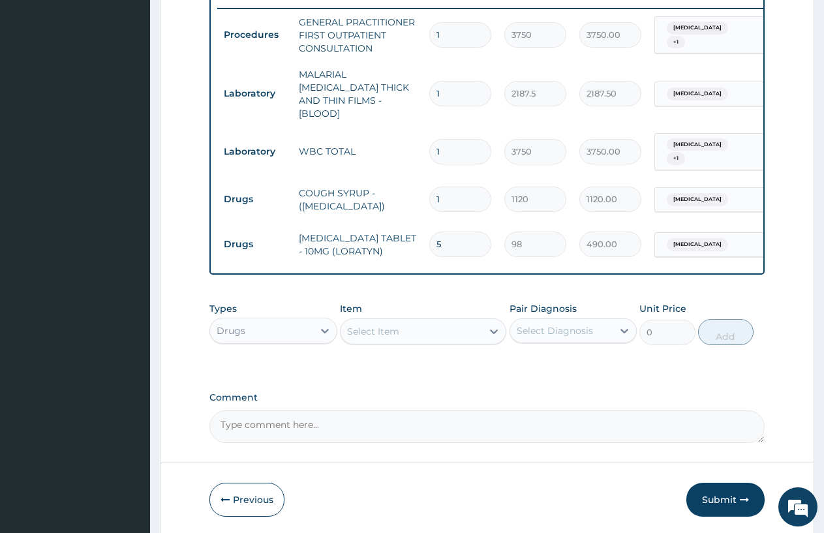
click at [354, 327] on div "Select Item" at bounding box center [373, 331] width 52 height 13
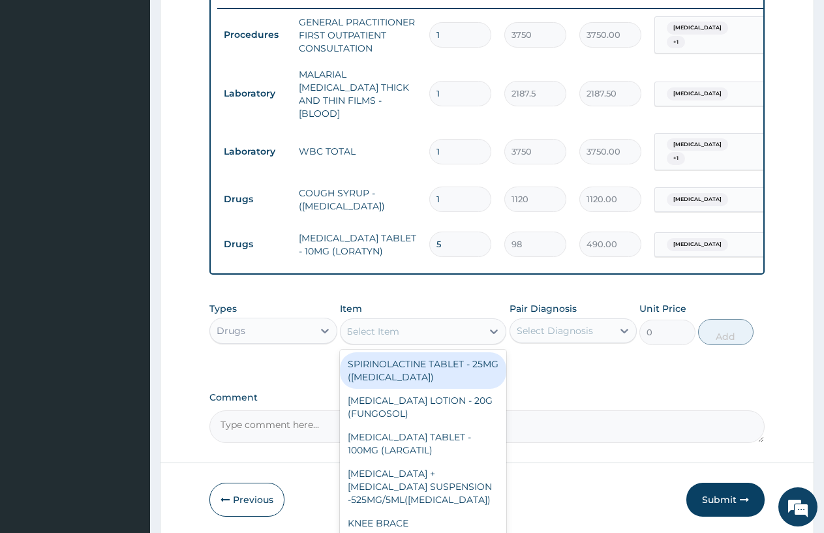
type input "PARACE"
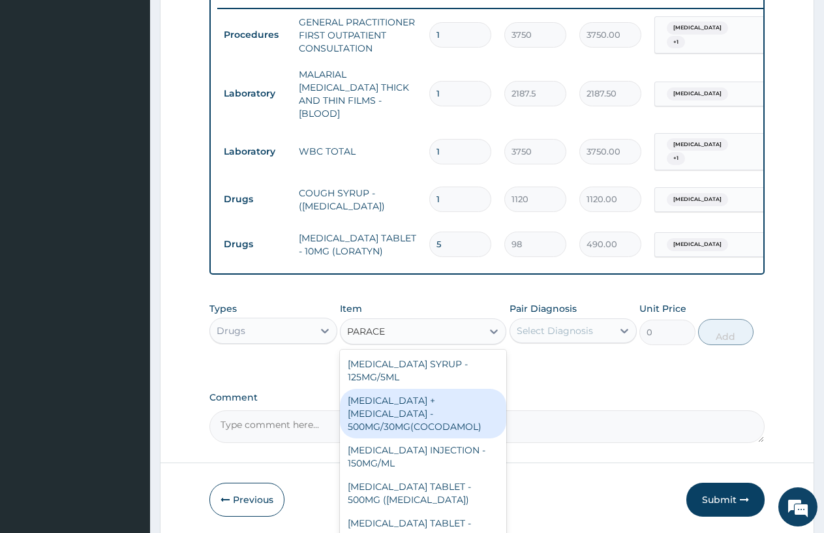
scroll to position [557, 0]
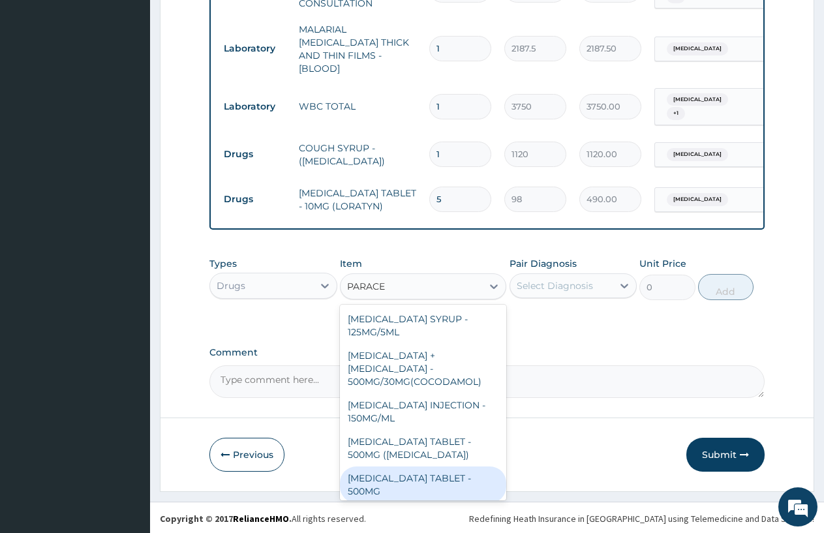
click at [414, 467] on div "PARACETAMOL TABLET - 500MG" at bounding box center [423, 485] width 166 height 37
type input "33.599999999999994"
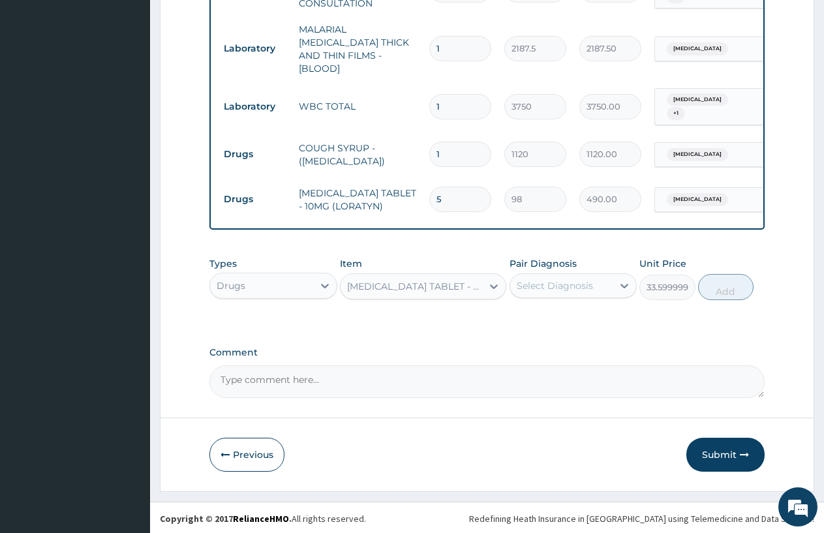
click at [551, 275] on div "Select Diagnosis" at bounding box center [561, 285] width 103 height 21
click at [543, 293] on div "Select Diagnosis" at bounding box center [561, 285] width 103 height 21
click at [544, 283] on div "Select Diagnosis" at bounding box center [555, 285] width 76 height 13
click at [543, 319] on label "Malaria" at bounding box center [571, 317] width 81 height 13
checkbox input "true"
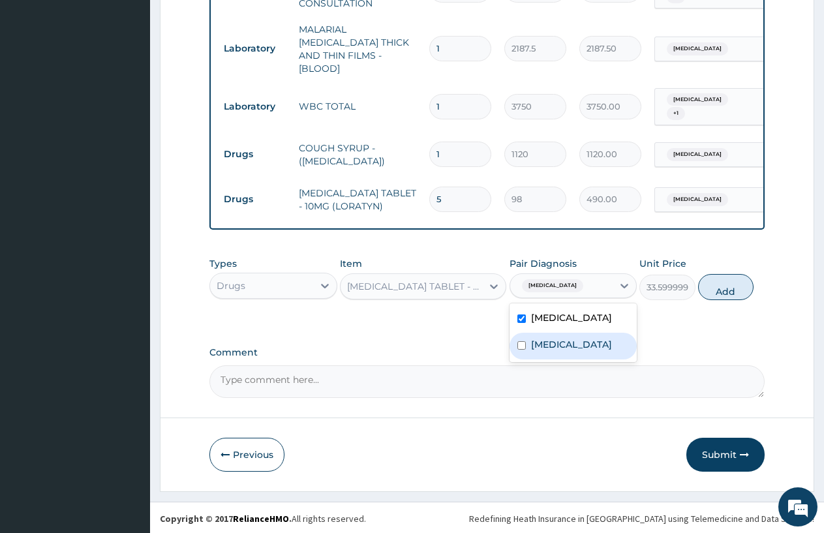
drag, startPoint x: 537, startPoint y: 358, endPoint x: 705, endPoint y: 316, distance: 173.3
click at [537, 351] on label "Upper respiratory infection" at bounding box center [571, 344] width 81 height 13
checkbox input "true"
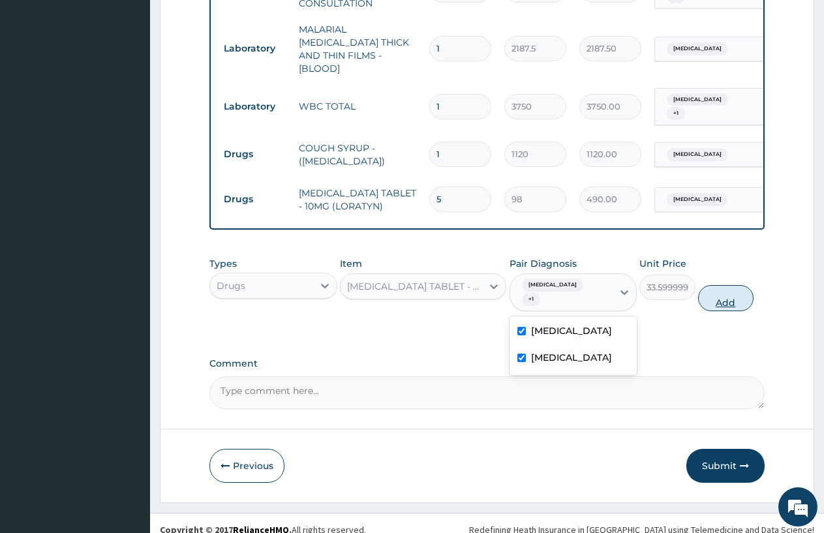
click at [726, 294] on button "Add" at bounding box center [725, 298] width 55 height 26
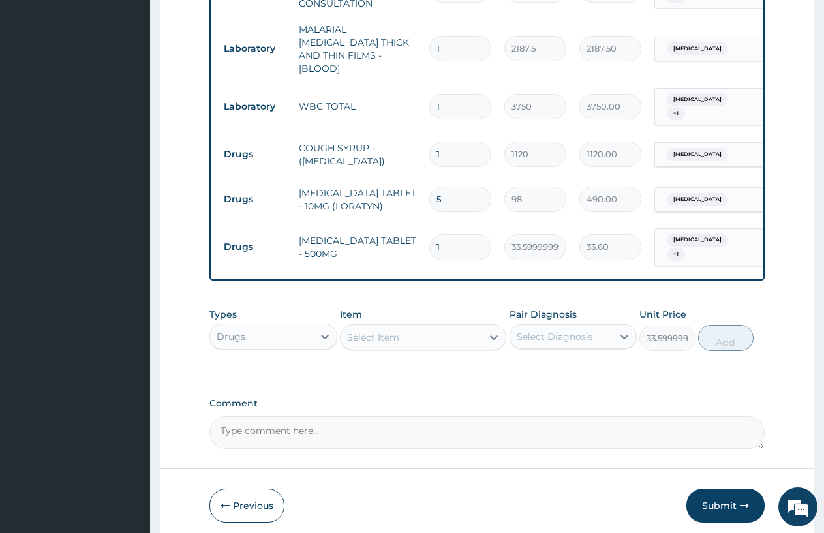
type input "0"
type input "0.00"
type input "3"
type input "100.80"
type input "30"
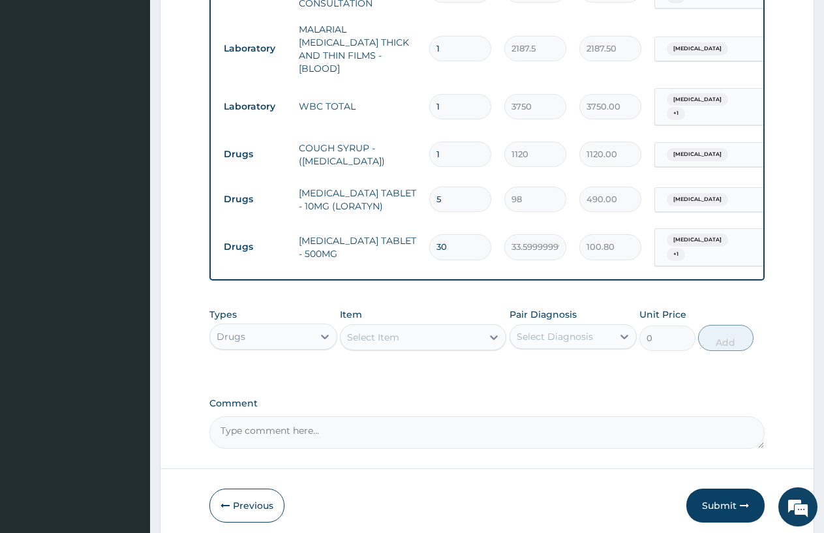
type input "1008.00"
type input "30"
click at [365, 333] on div "Select Item" at bounding box center [373, 337] width 52 height 13
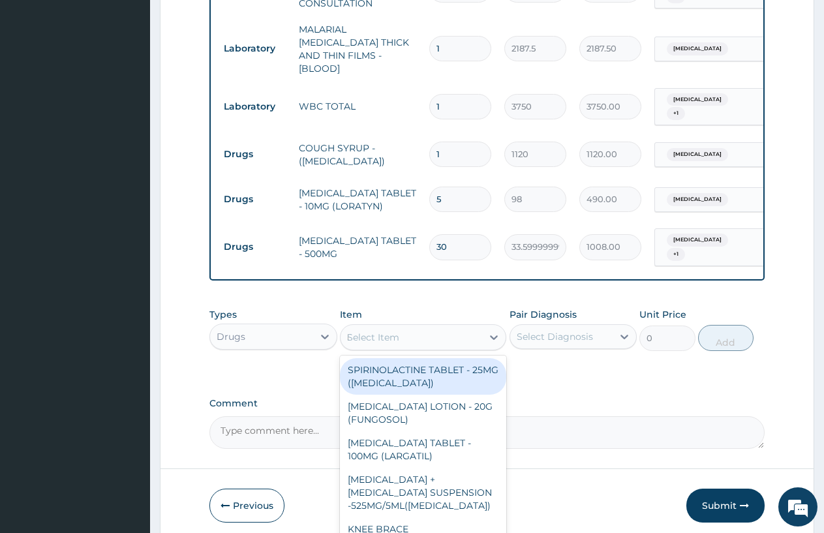
type input "LONA"
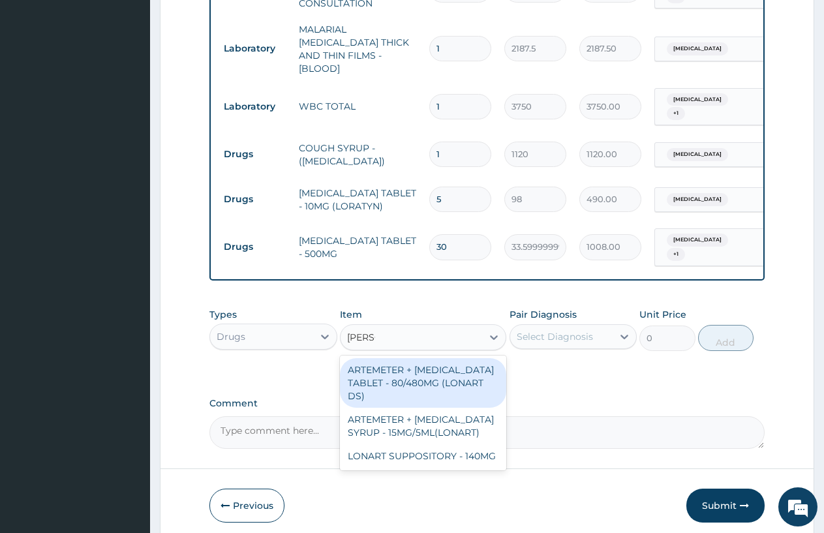
click at [407, 382] on div "ARTEMETER + [MEDICAL_DATA] TABLET - 80/480MG (LONART DS)" at bounding box center [423, 383] width 166 height 50
type input "588"
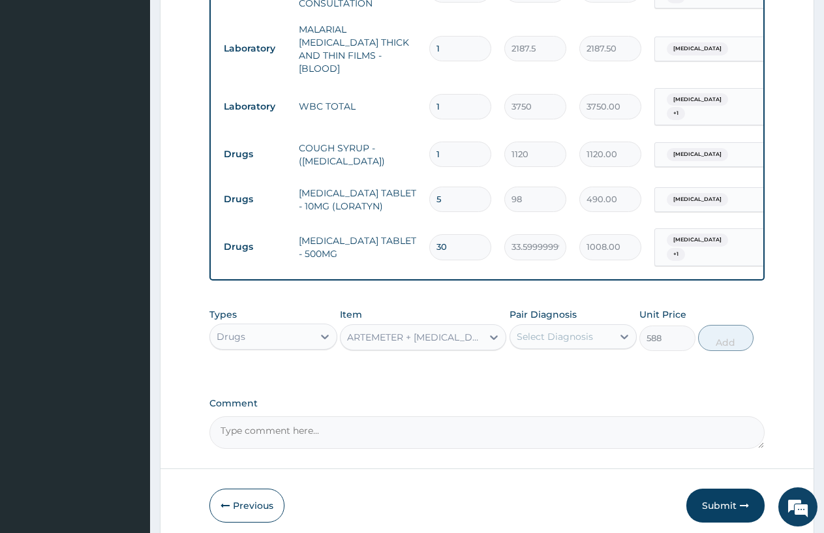
click at [575, 330] on div "Select Diagnosis" at bounding box center [555, 336] width 76 height 13
click at [558, 367] on label "[MEDICAL_DATA]" at bounding box center [571, 368] width 81 height 13
checkbox input "true"
click at [711, 339] on button "Add" at bounding box center [725, 338] width 55 height 26
type input "0"
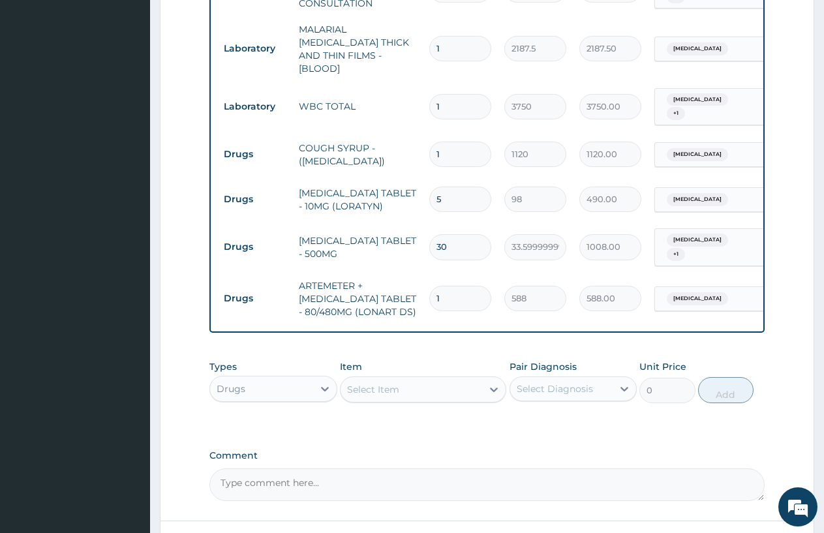
type input "18"
type input "10584.00"
type input "1"
type input "588.00"
type input "0.00"
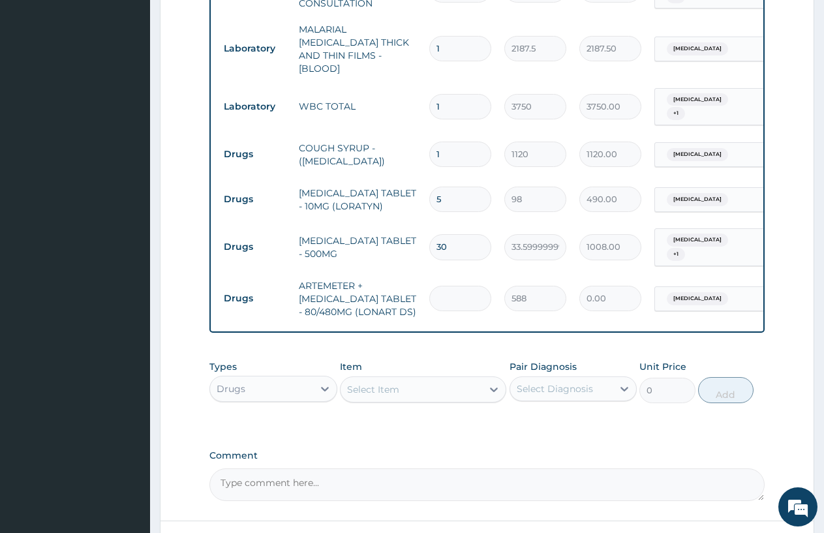
type input "8"
type input "4704.00"
type input "8"
click at [360, 388] on div "Select Item" at bounding box center [373, 389] width 52 height 13
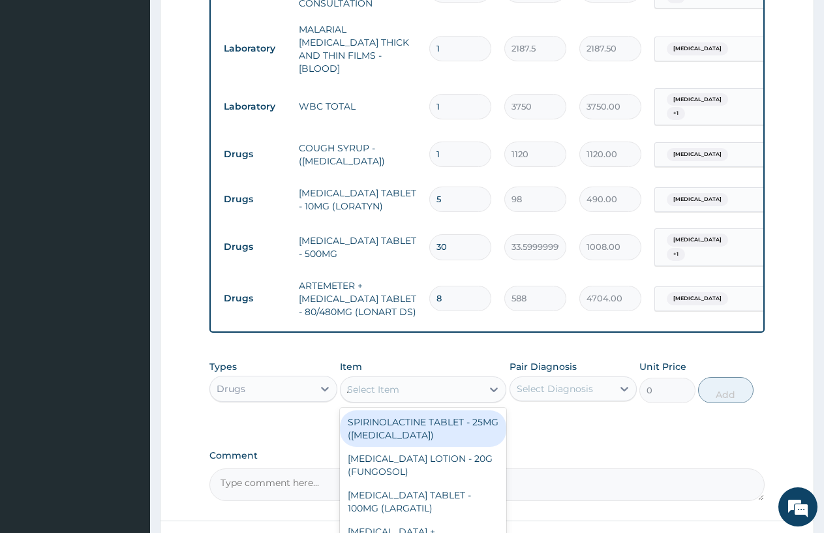
type input "ART"
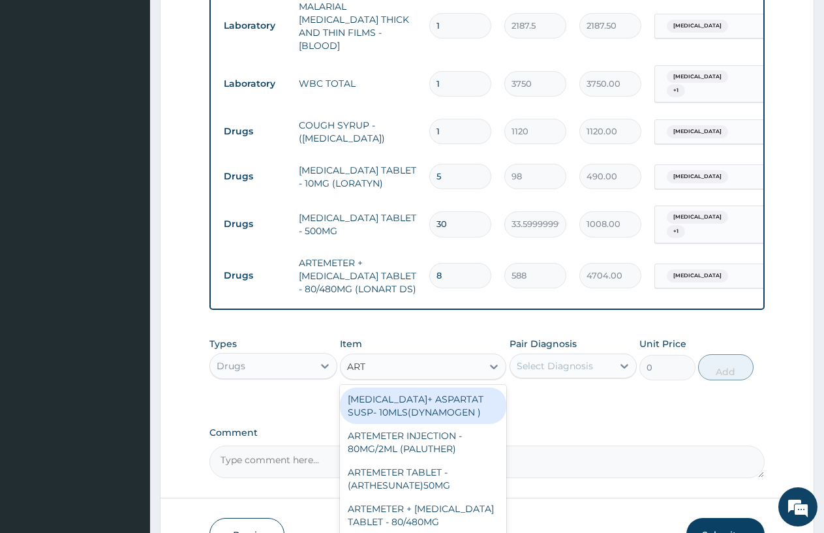
scroll to position [654, 0]
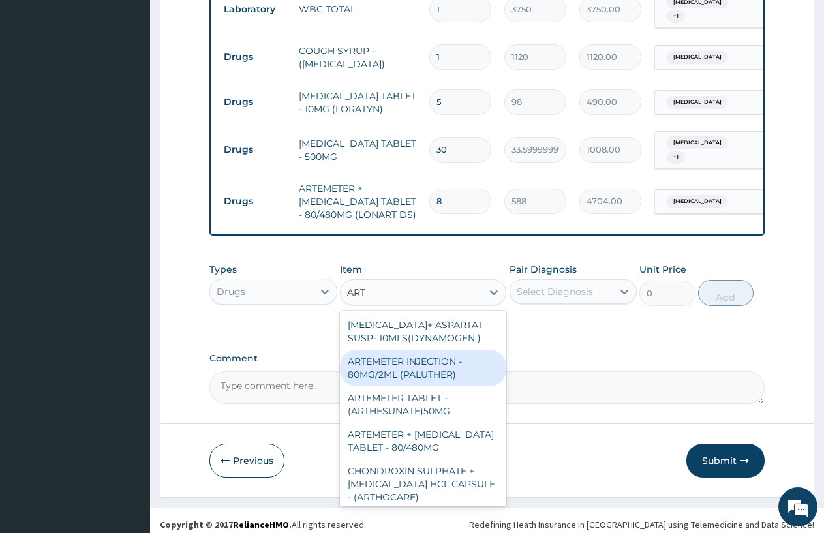
click at [425, 373] on div "ARTEMETER INJECTION - 80MG/2ML (PALUTHER)" at bounding box center [423, 368] width 166 height 37
click at [419, 371] on textarea "Comment" at bounding box center [486, 387] width 555 height 33
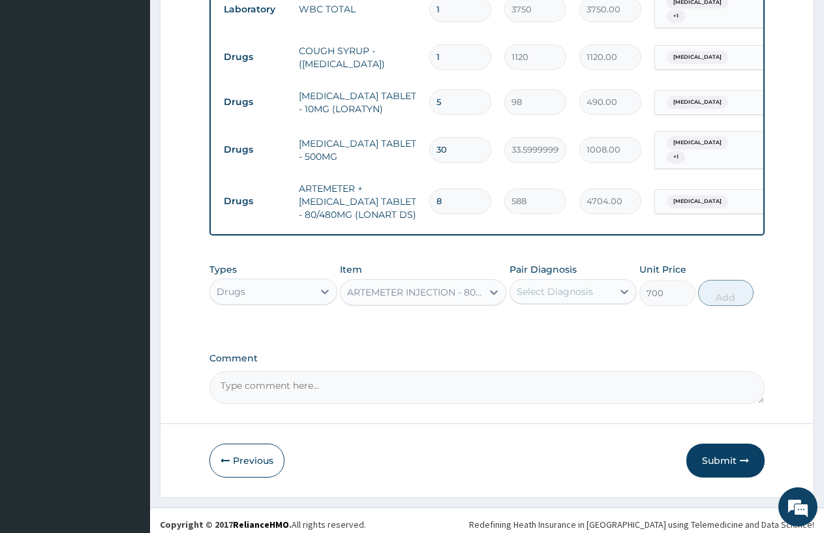
click at [542, 285] on div "Select Diagnosis" at bounding box center [555, 291] width 76 height 13
click at [523, 286] on div "Select Diagnosis" at bounding box center [555, 291] width 76 height 13
click at [532, 307] on div "Types Drugs Item ARTEMETER INJECTION - 80MG/2ML (PALUTHER) Pair Diagnosis Selec…" at bounding box center [486, 294] width 555 height 76
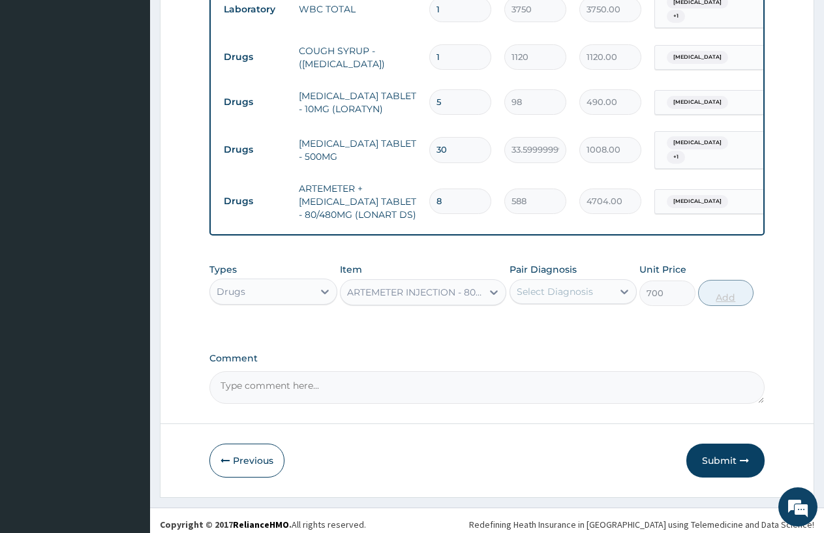
click at [542, 289] on div "Select Diagnosis" at bounding box center [555, 291] width 76 height 13
click at [534, 285] on div "Select Diagnosis" at bounding box center [555, 291] width 76 height 13
click at [530, 285] on div "Select Diagnosis" at bounding box center [555, 291] width 76 height 13
click at [731, 290] on button "Add" at bounding box center [725, 293] width 55 height 26
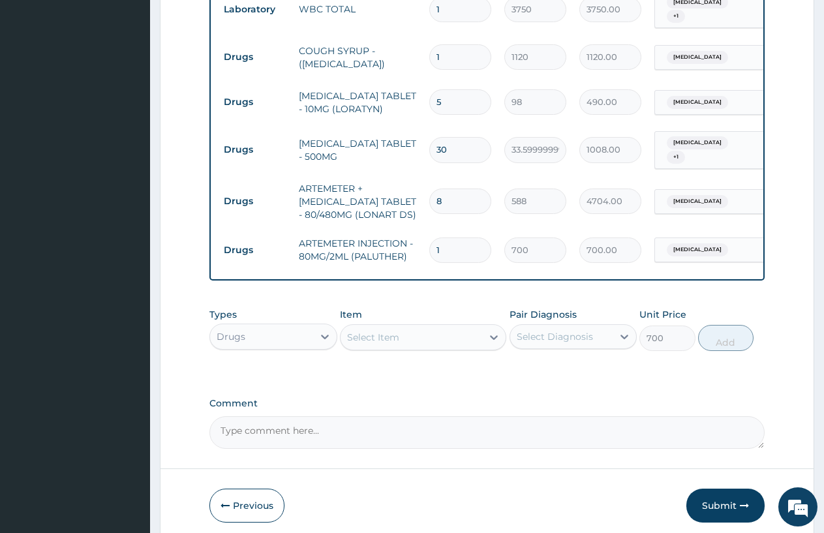
type input "0"
click at [357, 331] on div "Select Item" at bounding box center [373, 337] width 52 height 13
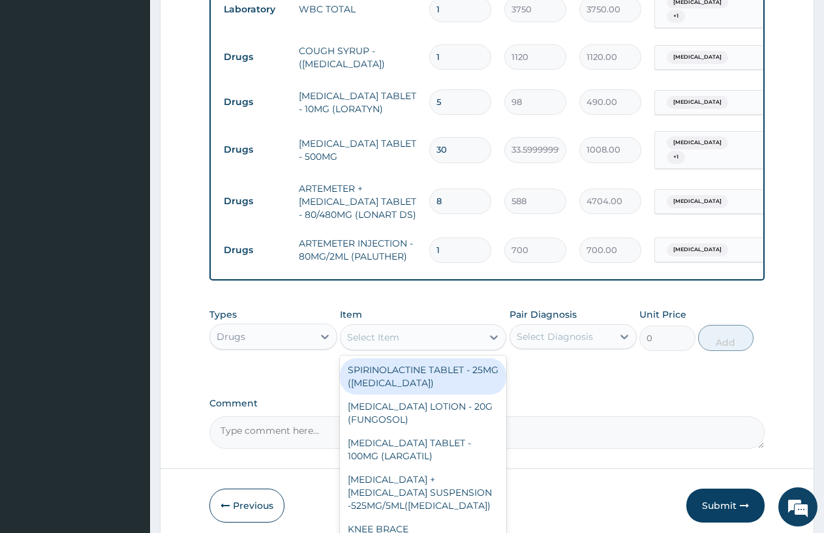
scroll to position [699, 0]
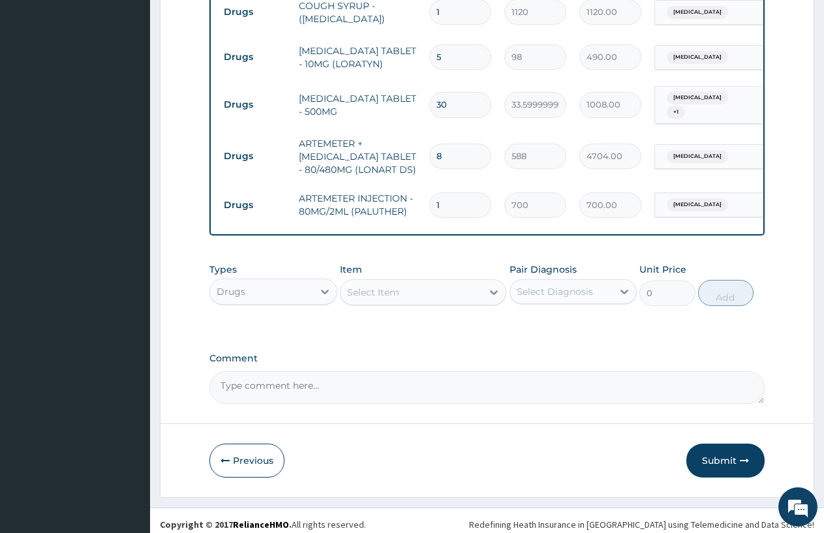
click at [350, 286] on div "Select Item" at bounding box center [373, 292] width 52 height 13
type input "DEXA"
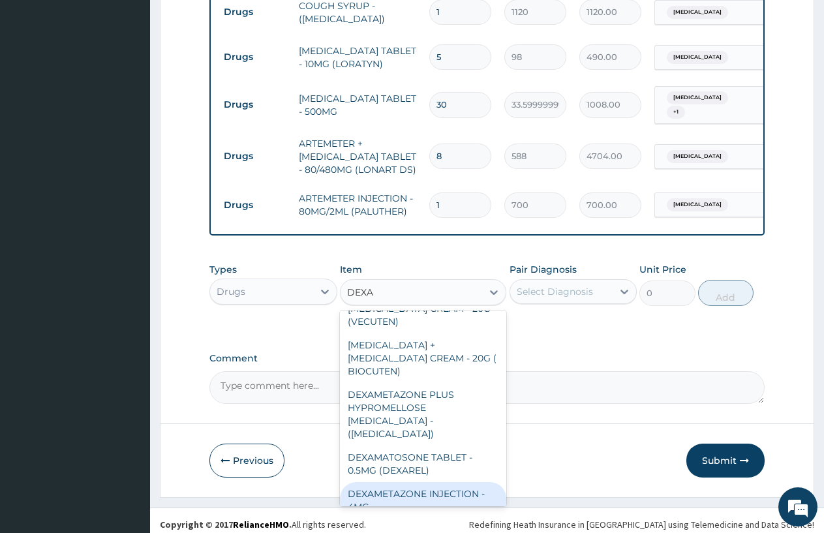
scroll to position [31, 0]
click at [389, 480] on div "DEXAMETAZONE INJECTION - 4MG" at bounding box center [423, 498] width 166 height 37
type input "280"
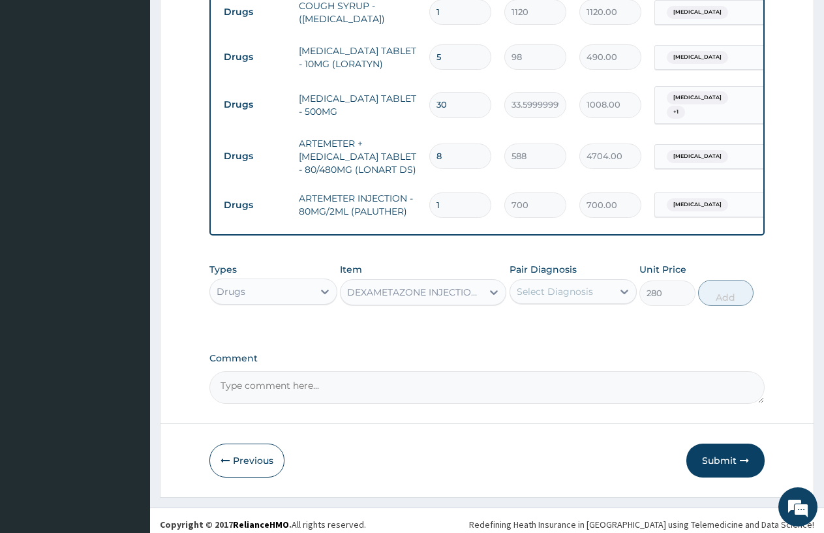
click at [525, 291] on div "Select Diagnosis" at bounding box center [561, 291] width 103 height 21
click at [531, 286] on div "Select Diagnosis" at bounding box center [555, 291] width 76 height 13
click at [531, 325] on div "[MEDICAL_DATA]" at bounding box center [574, 325] width 128 height 27
checkbox input "true"
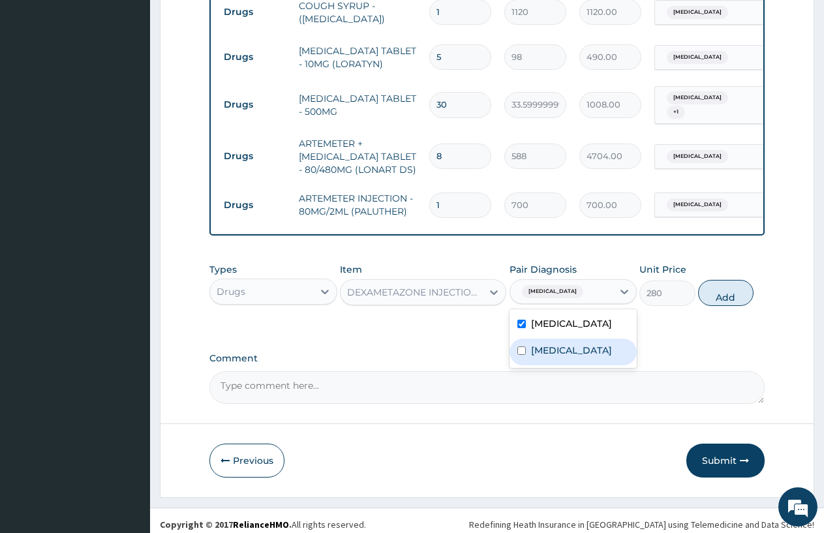
click at [532, 356] on label "[MEDICAL_DATA]" at bounding box center [571, 350] width 81 height 13
checkbox input "true"
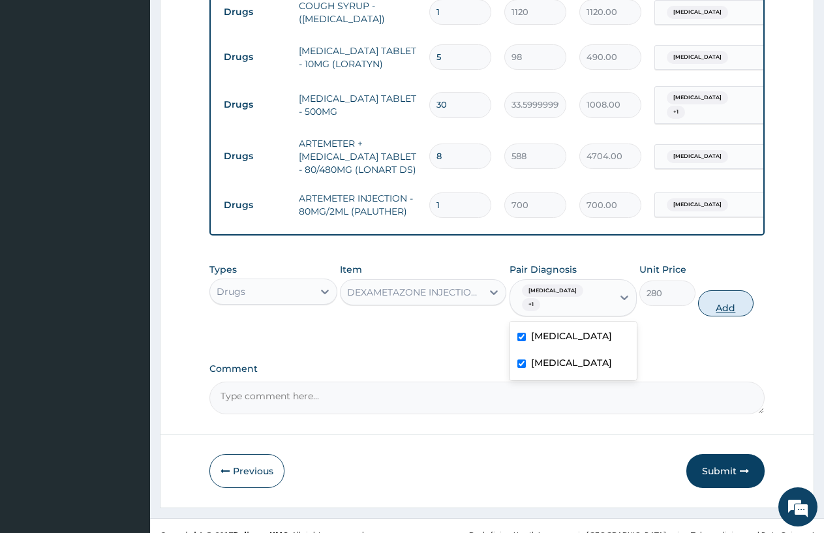
click at [732, 290] on button "Add" at bounding box center [725, 303] width 55 height 26
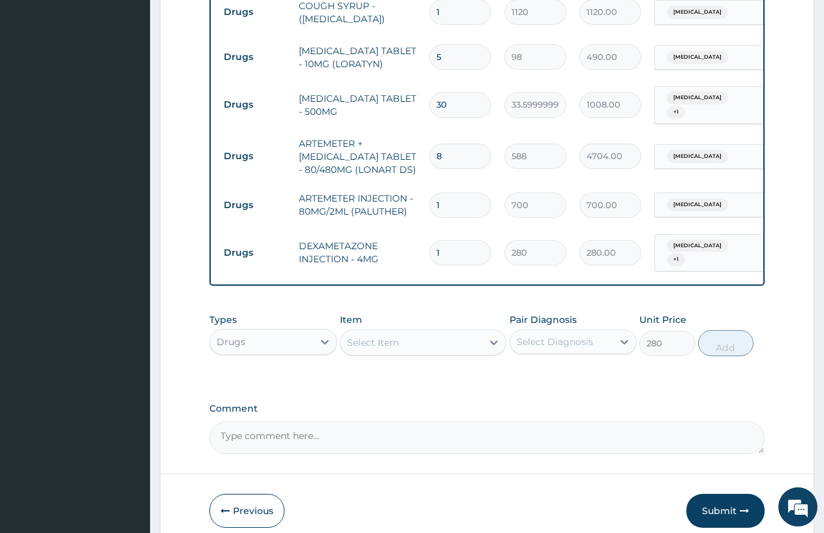
type input "0"
click at [357, 336] on div "Select Item" at bounding box center [373, 342] width 52 height 13
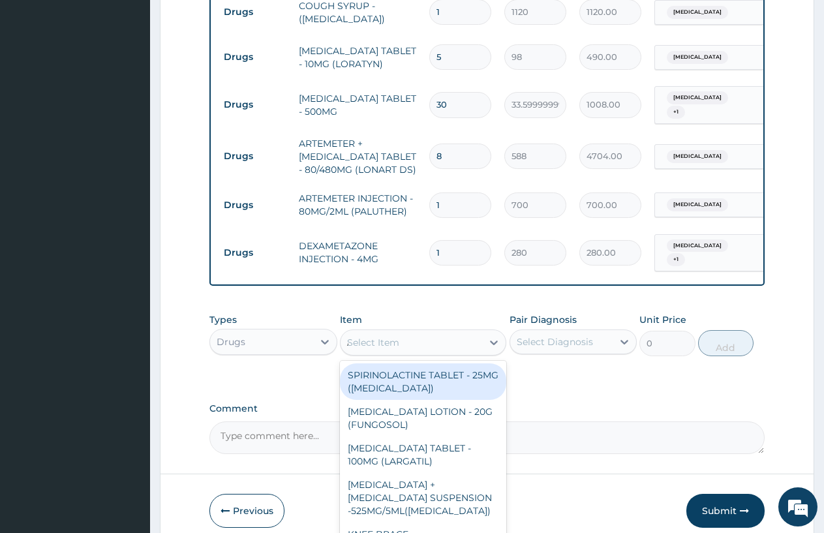
type input "AZIT"
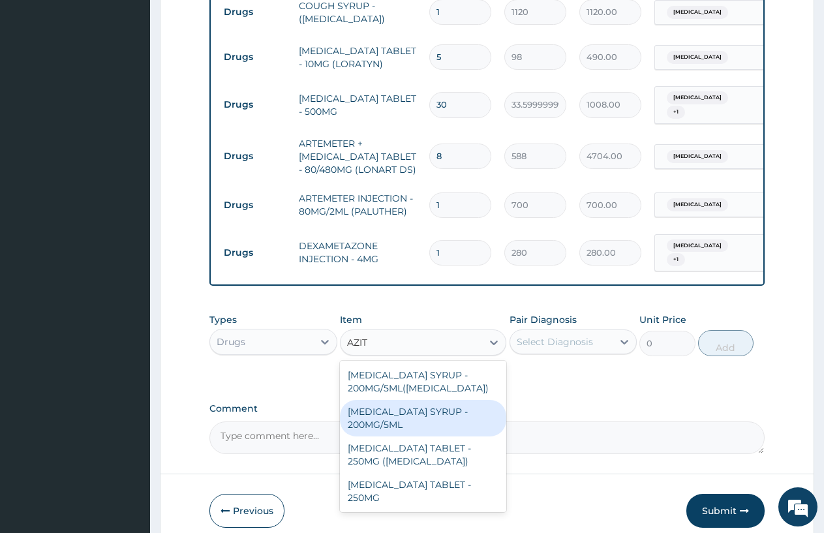
click at [404, 401] on div "AZITHROMYCIN SYRUP - 200MG/5ML" at bounding box center [423, 418] width 166 height 37
type input "3080"
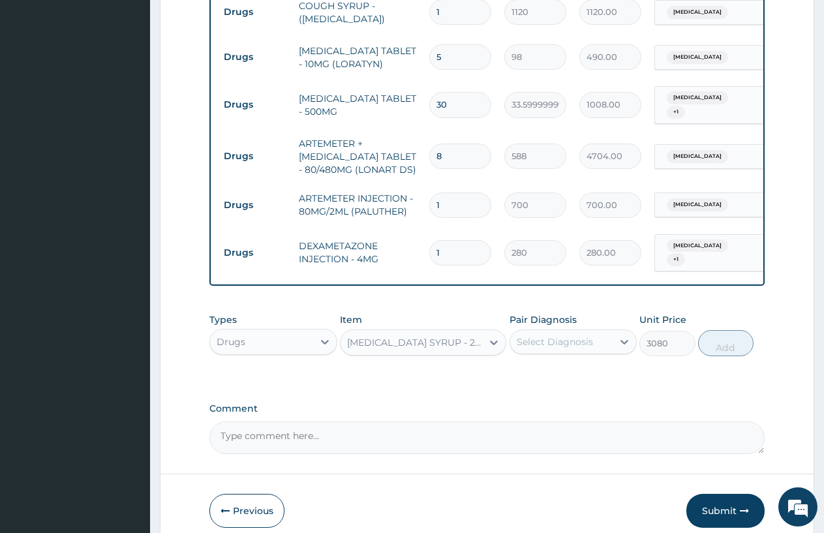
click at [531, 335] on div "Select Diagnosis" at bounding box center [555, 341] width 76 height 13
click at [538, 394] on label "Upper respiratory infection" at bounding box center [571, 400] width 81 height 13
checkbox input "true"
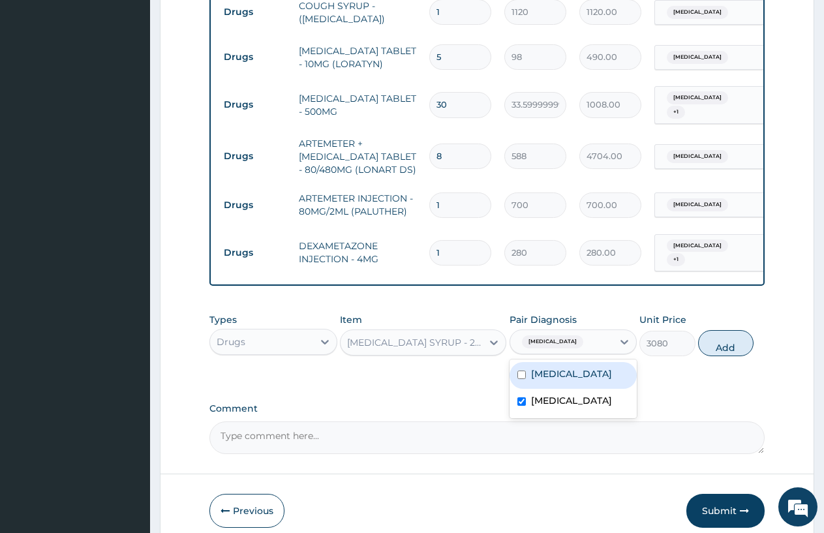
click at [719, 333] on button "Add" at bounding box center [725, 343] width 55 height 26
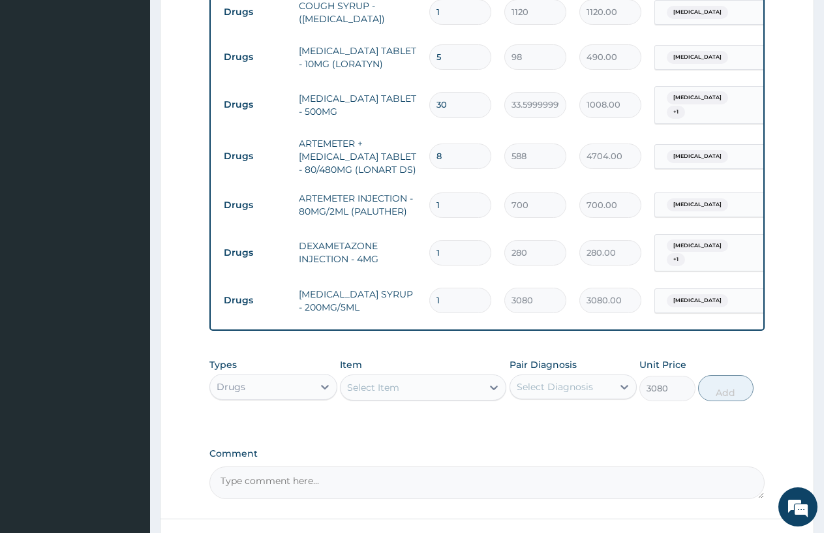
type input "0"
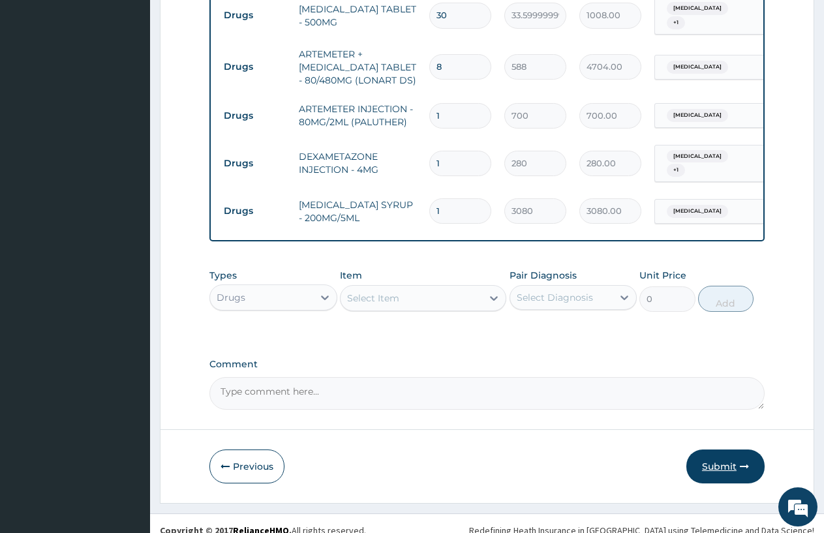
click at [718, 459] on button "Submit" at bounding box center [725, 467] width 78 height 34
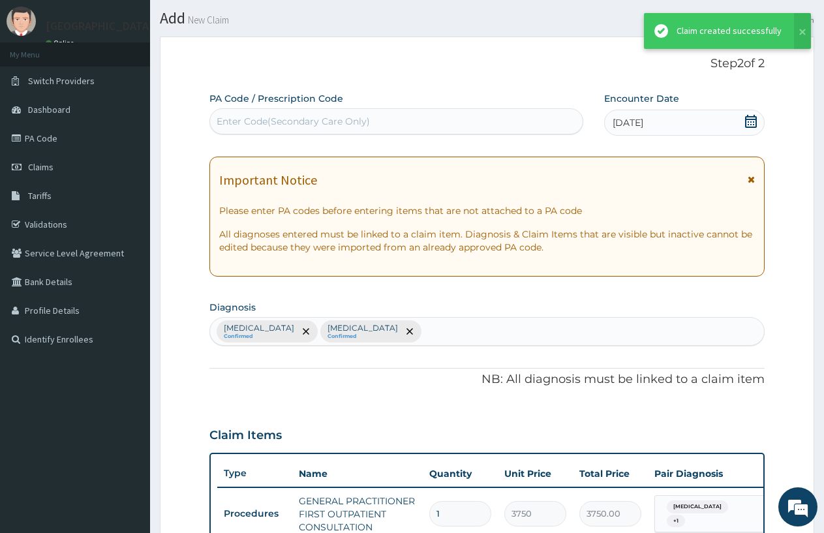
scroll to position [789, 0]
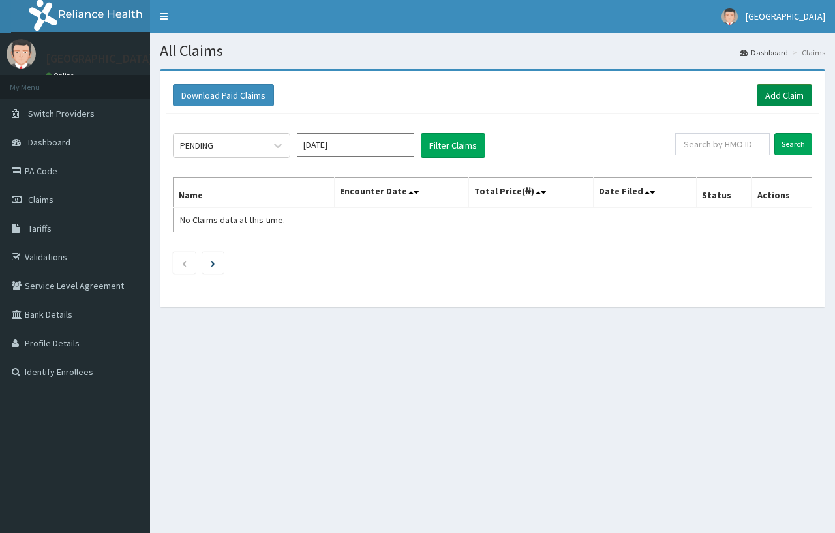
click at [777, 93] on link "Add Claim" at bounding box center [784, 95] width 55 height 22
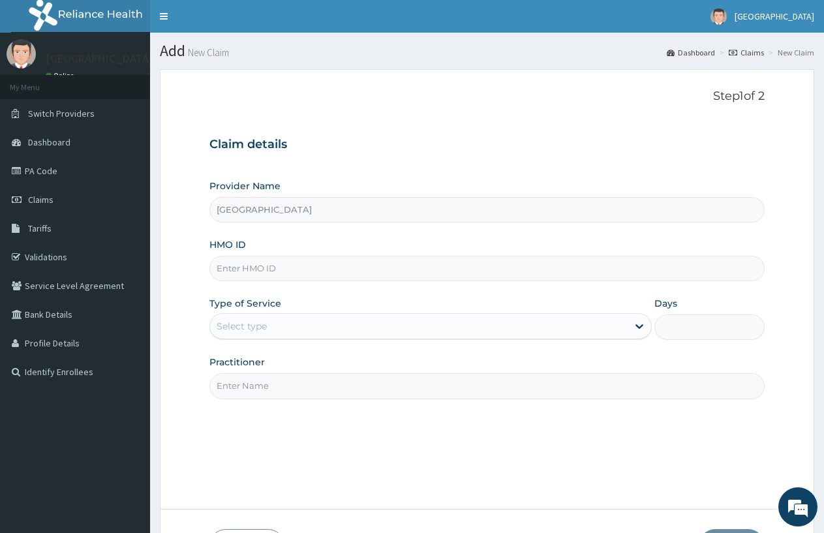
click at [262, 268] on input "HMO ID" at bounding box center [486, 268] width 555 height 25
paste input "WTS/10018/C"
type input "WTS/10018/D"
click at [262, 326] on div "Select type" at bounding box center [242, 326] width 50 height 13
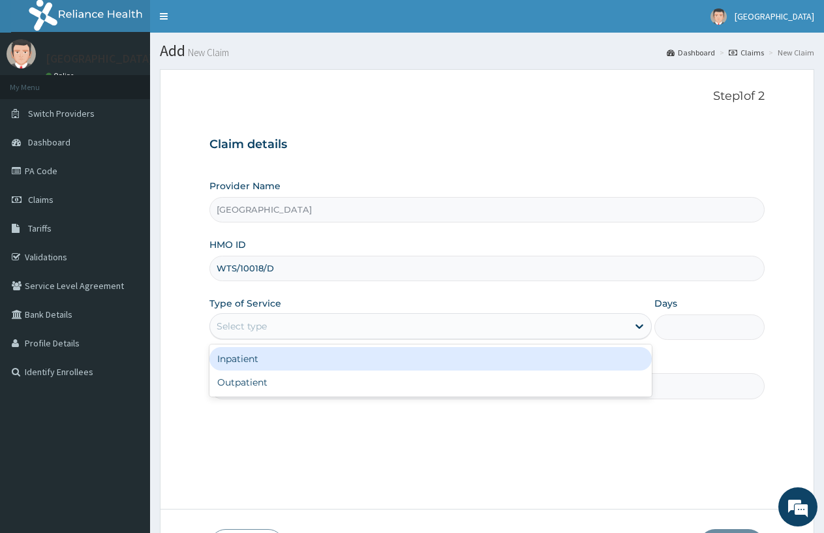
click at [212, 373] on div "Inpatient Outpatient" at bounding box center [430, 371] width 442 height 52
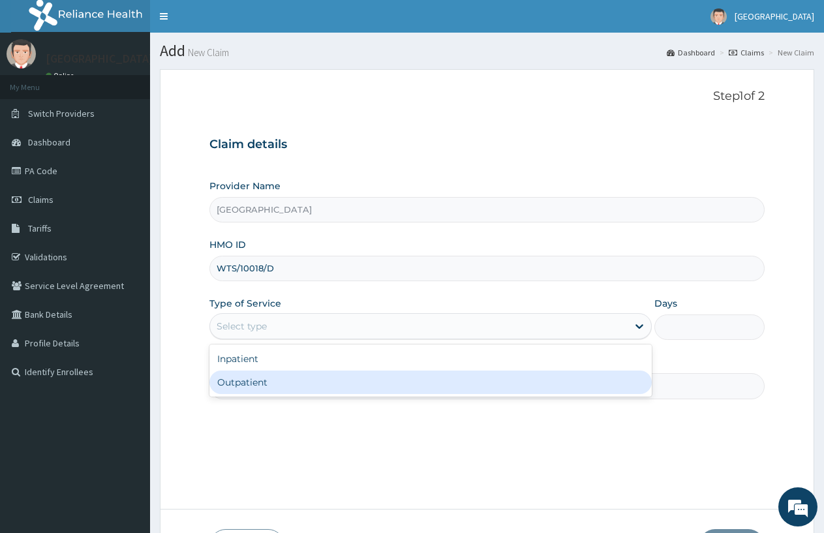
click at [227, 382] on div "Outpatient" at bounding box center [430, 382] width 442 height 23
type input "1"
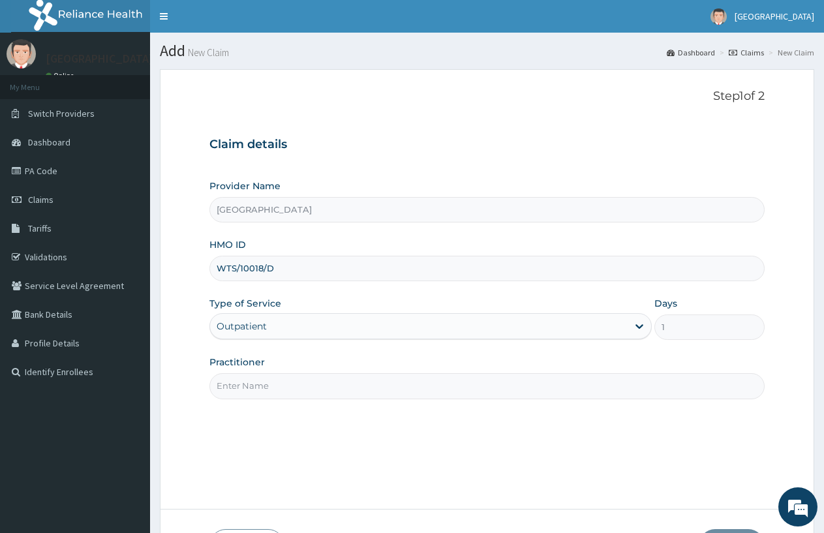
click at [227, 382] on input "Practitioner" at bounding box center [486, 385] width 555 height 25
type input "DOCTOR FAVOUR"
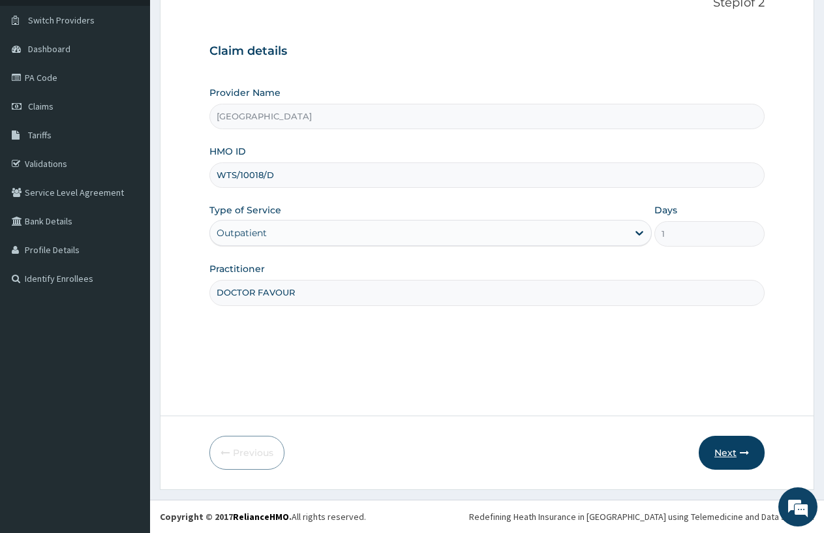
click at [720, 444] on button "Next" at bounding box center [732, 453] width 66 height 34
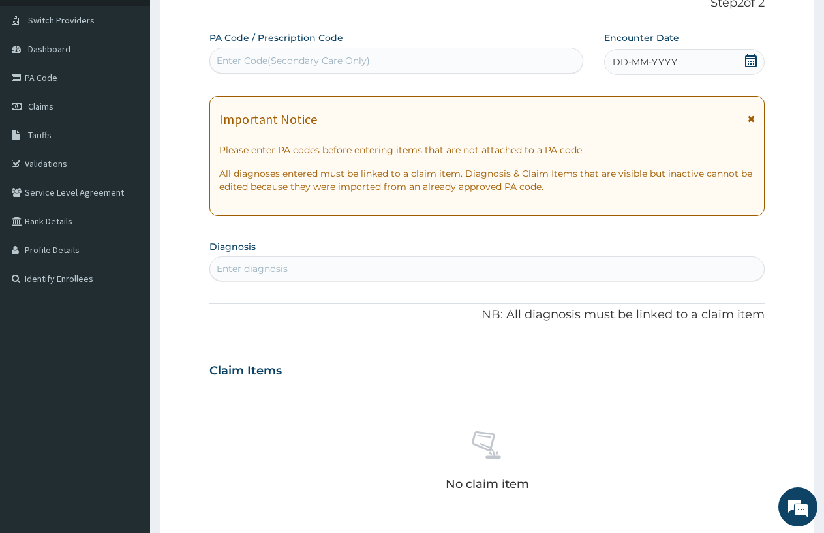
click at [632, 59] on span "DD-MM-YYYY" at bounding box center [645, 61] width 65 height 13
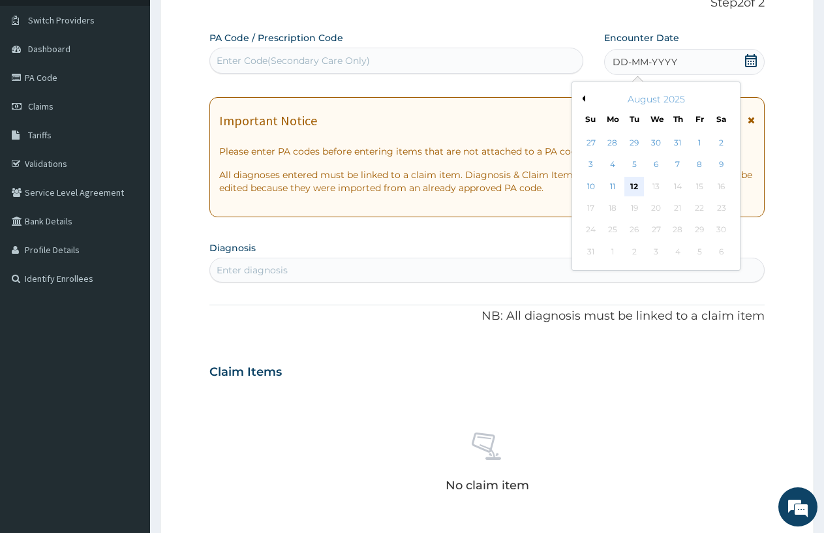
click at [625, 189] on div "12" at bounding box center [635, 187] width 20 height 20
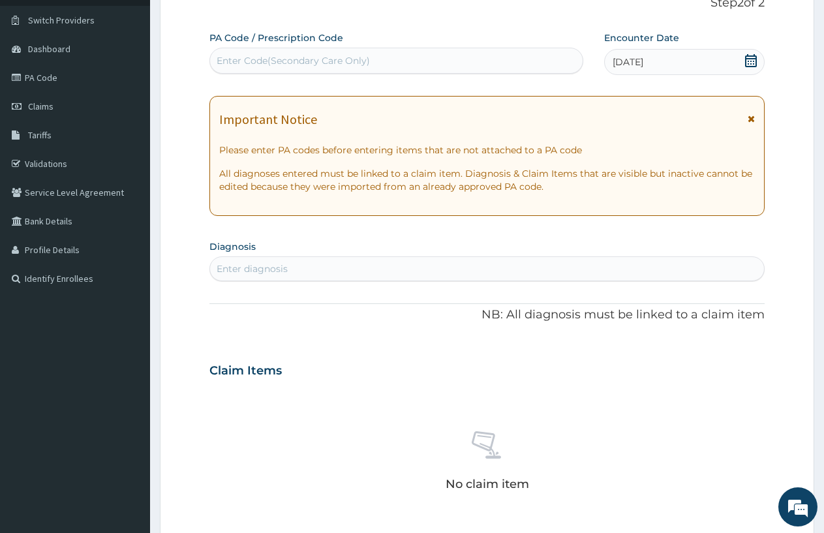
click at [259, 265] on div "Enter diagnosis" at bounding box center [252, 268] width 71 height 13
type input "UPPER RESPIRAT"
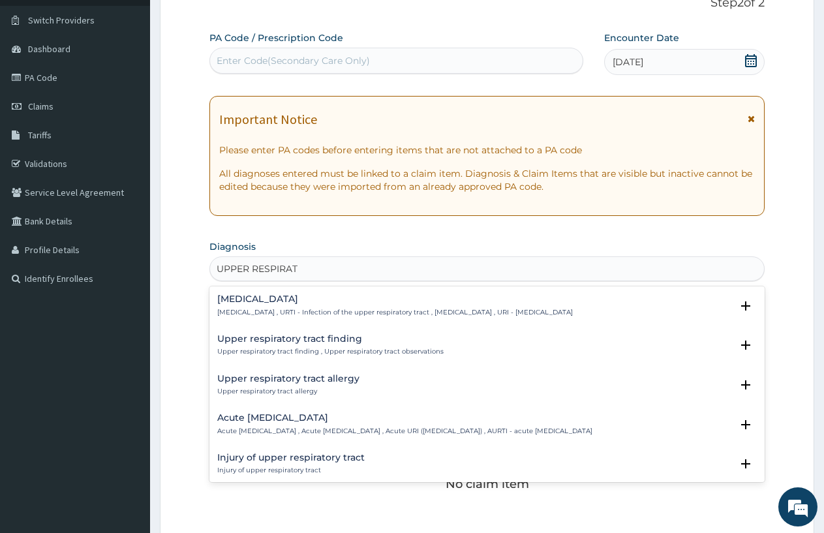
click at [221, 303] on h4 "Upper respiratory infection" at bounding box center [395, 299] width 356 height 10
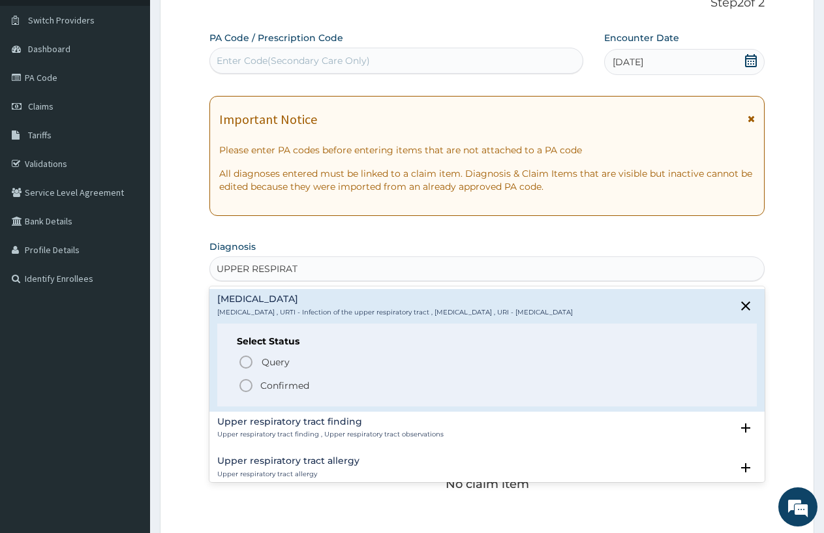
click at [246, 388] on icon "status option filled" at bounding box center [246, 386] width 16 height 16
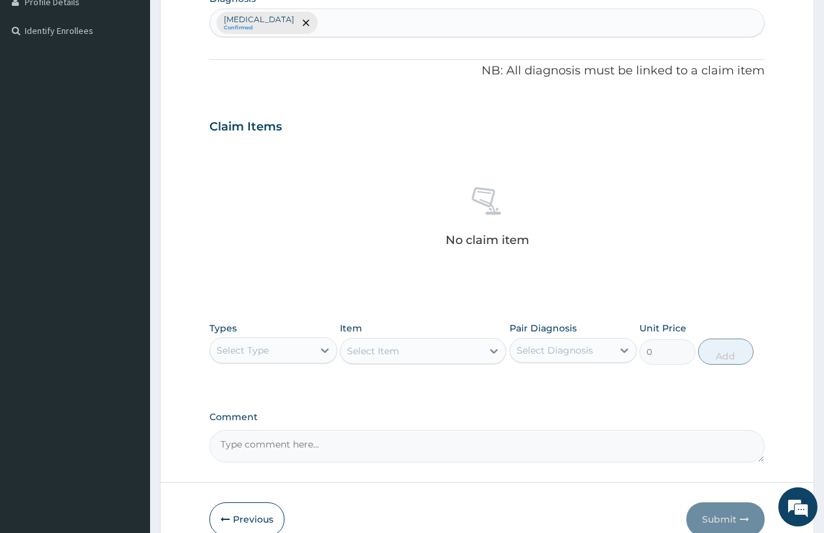
scroll to position [354, 0]
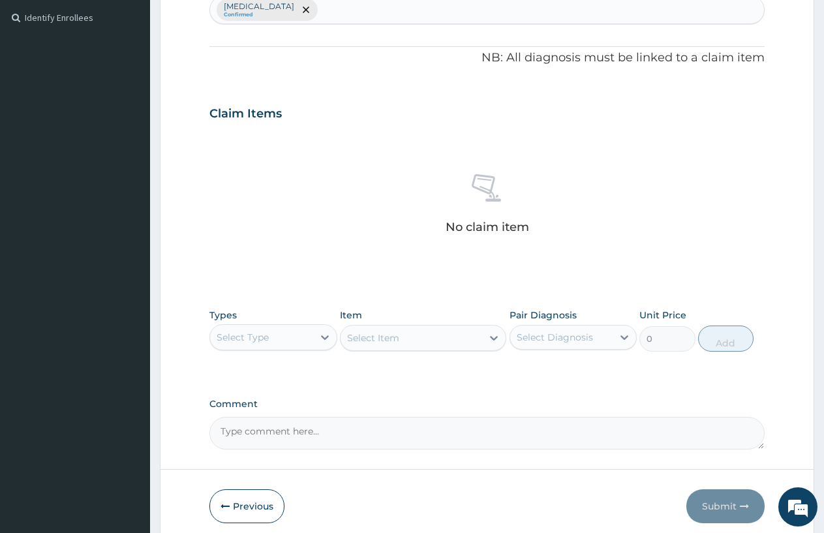
click at [285, 332] on div "Select Type" at bounding box center [261, 337] width 103 height 21
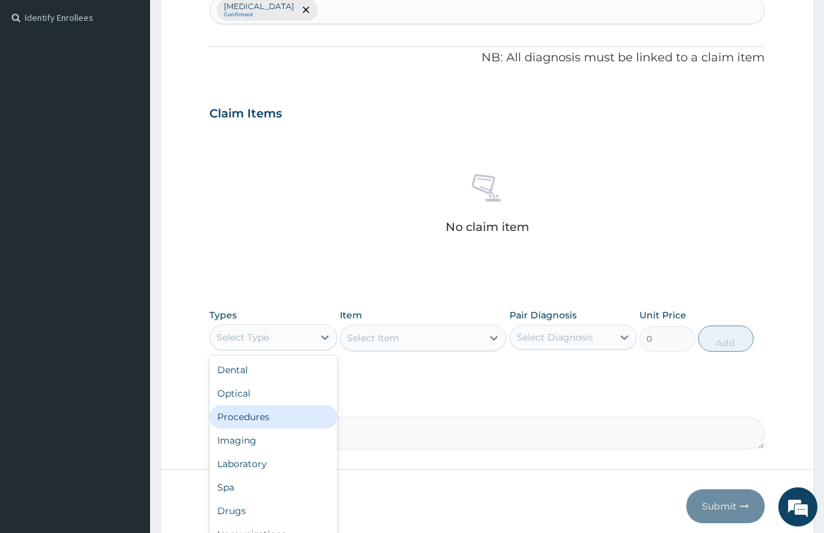
drag, startPoint x: 266, startPoint y: 418, endPoint x: 835, endPoint y: 298, distance: 580.8
click at [267, 418] on div "Procedures" at bounding box center [273, 416] width 128 height 23
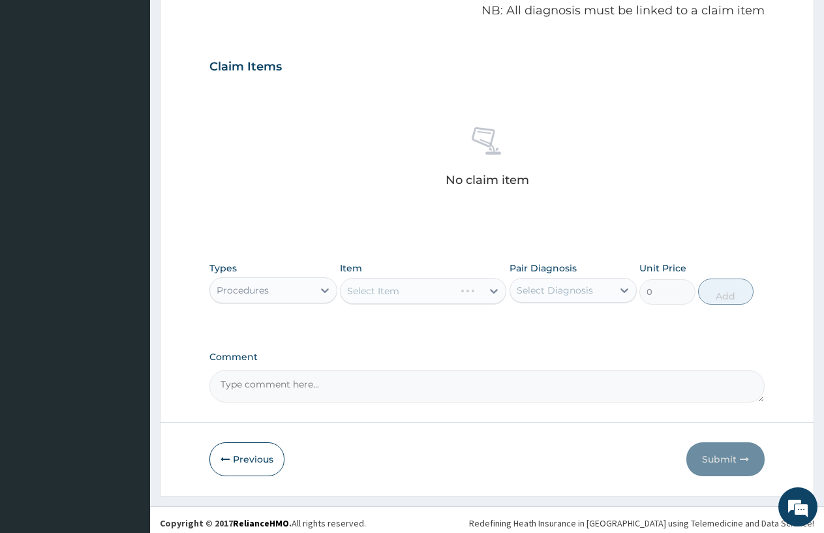
scroll to position [408, 0]
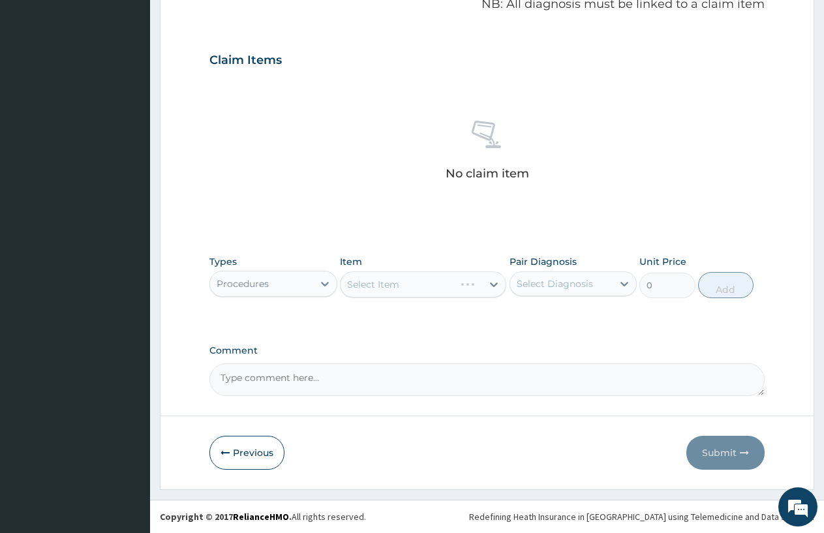
click at [350, 281] on div "Select Item" at bounding box center [423, 284] width 166 height 26
click at [356, 282] on div "Select Item" at bounding box center [373, 284] width 52 height 13
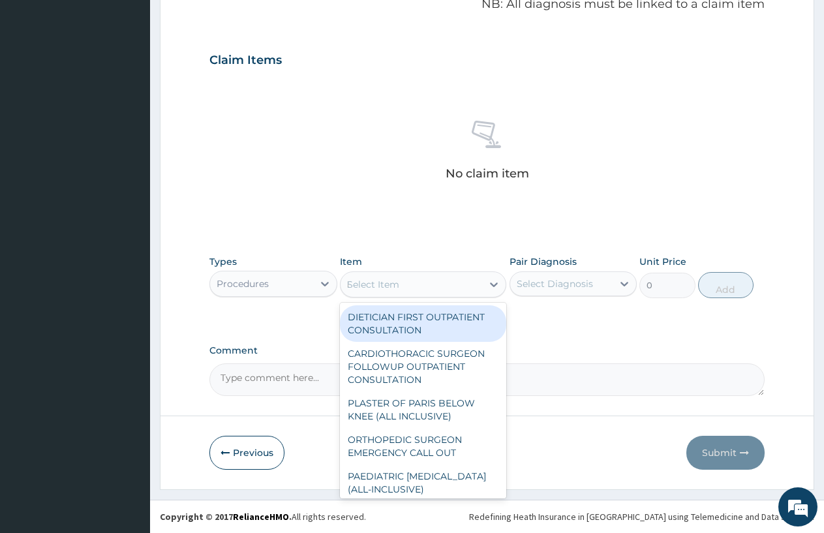
type input "PRA"
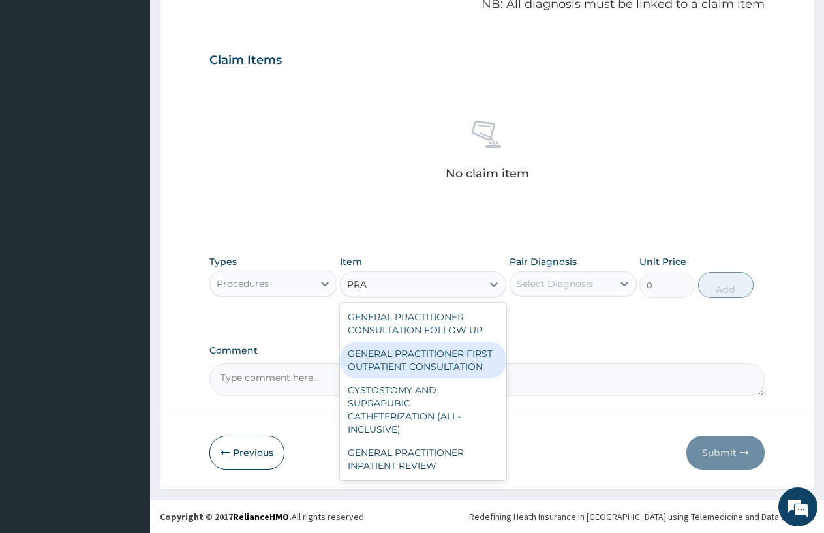
click at [405, 367] on div "GENERAL PRACTITIONER FIRST OUTPATIENT CONSULTATION" at bounding box center [423, 360] width 166 height 37
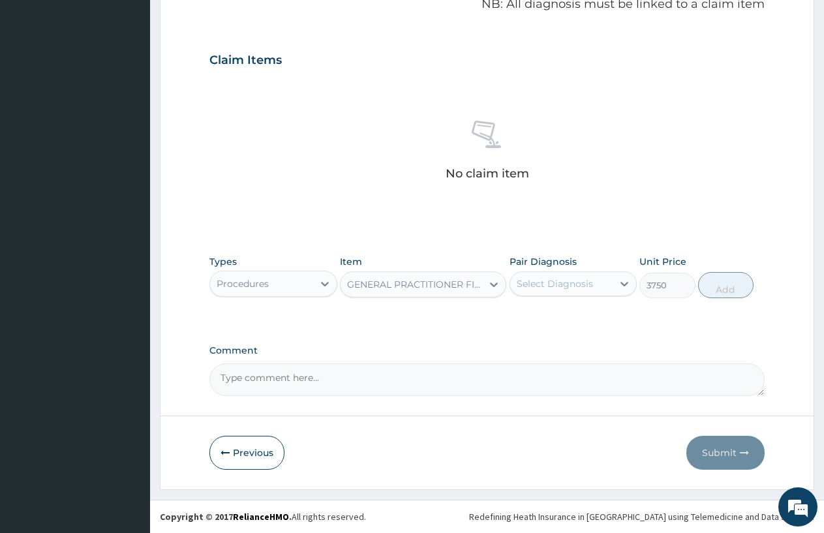
type input "3750"
click at [561, 282] on div "Select Diagnosis" at bounding box center [555, 283] width 76 height 13
click at [519, 290] on div "Select Diagnosis" at bounding box center [555, 283] width 76 height 13
click at [552, 322] on label "Upper respiratory infection" at bounding box center [571, 315] width 81 height 13
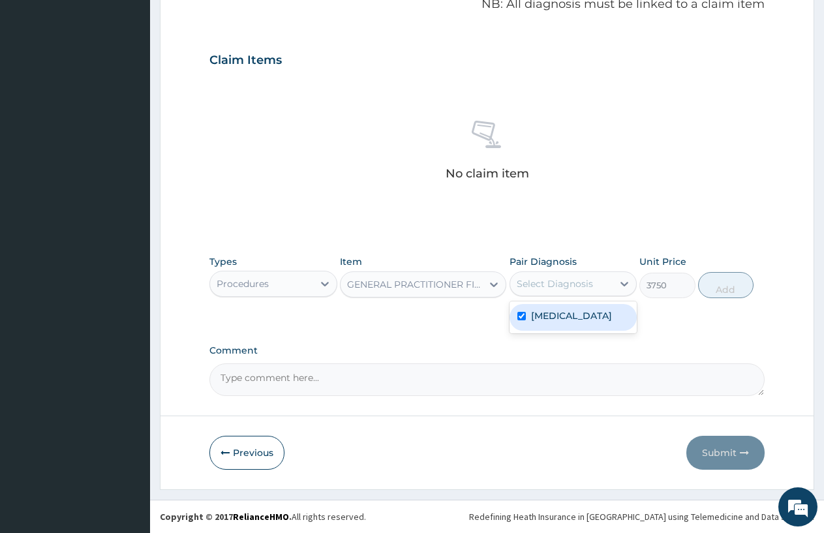
checkbox input "true"
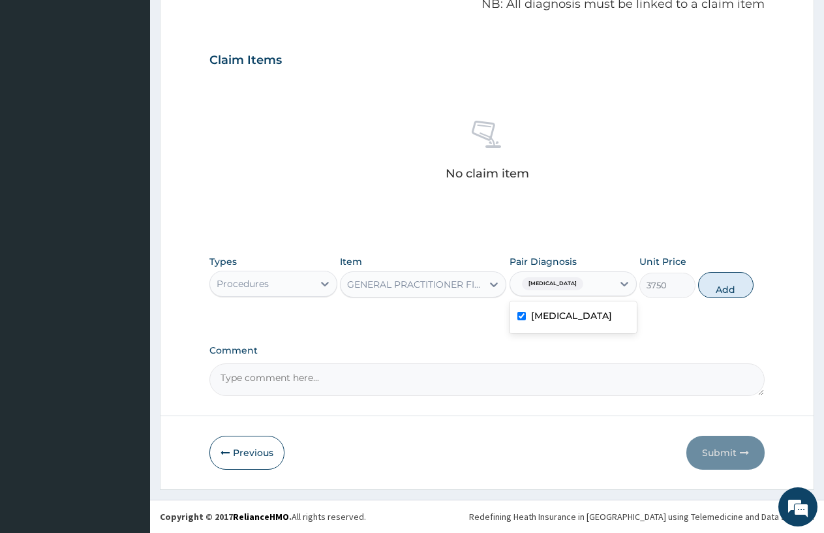
click at [739, 292] on button "Add" at bounding box center [725, 285] width 55 height 26
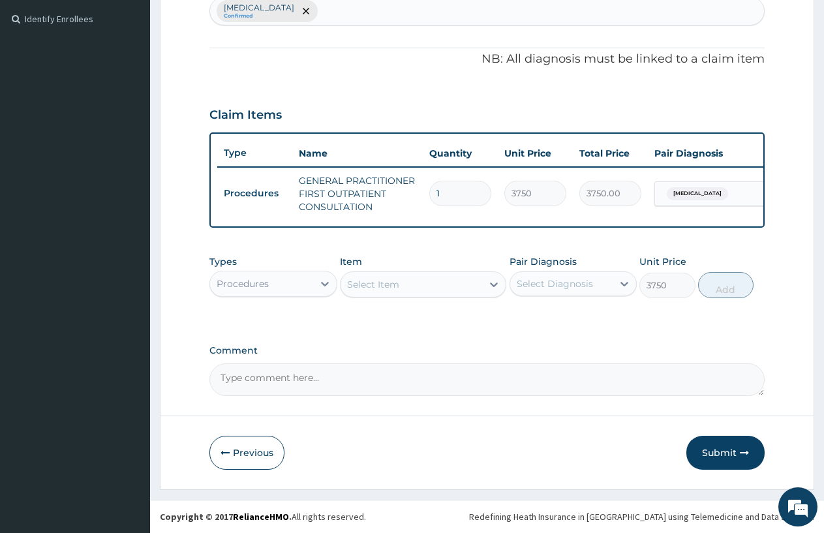
type input "0"
click at [294, 284] on div "Procedures" at bounding box center [261, 283] width 103 height 21
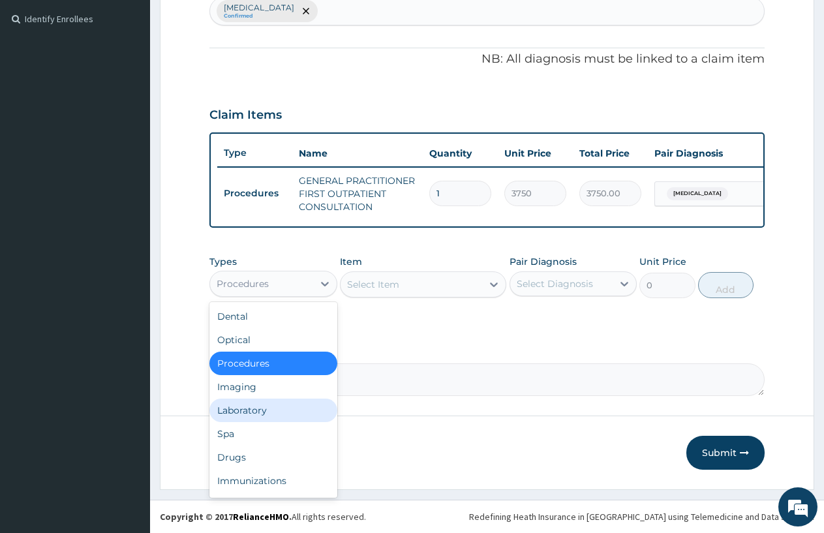
click at [268, 410] on div "Laboratory" at bounding box center [273, 410] width 128 height 23
click at [268, 410] on form "Step 2 of 2 PA Code / Prescription Code Enter Code(Secondary Care Only) Encount…" at bounding box center [487, 102] width 655 height 773
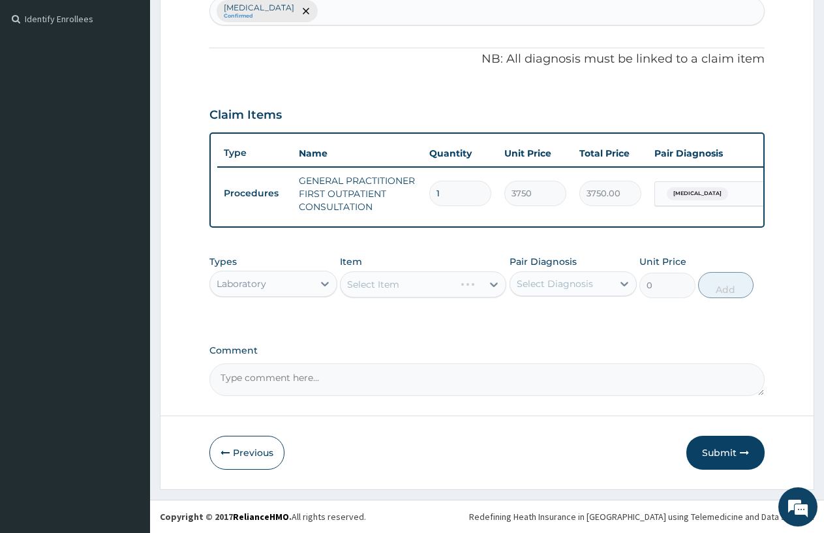
click at [361, 286] on div "Select Item" at bounding box center [423, 284] width 166 height 26
click at [349, 289] on div "Select Item" at bounding box center [373, 284] width 52 height 13
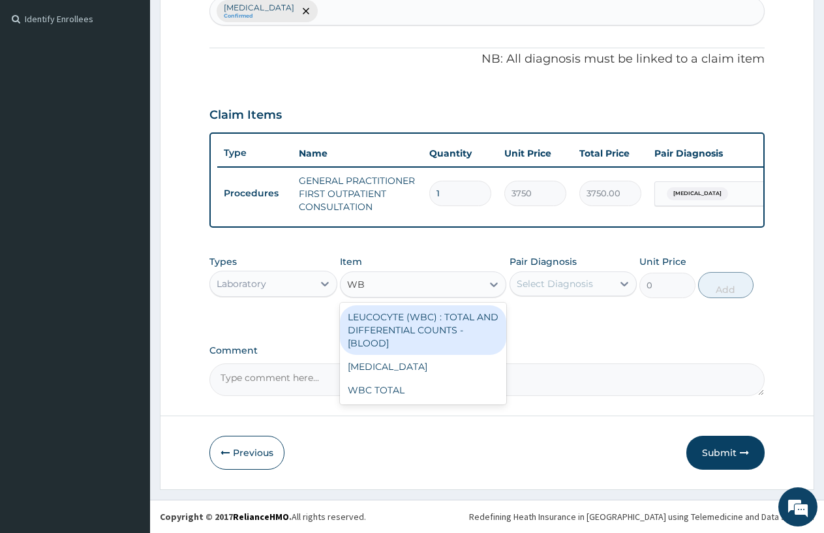
type input "WBC"
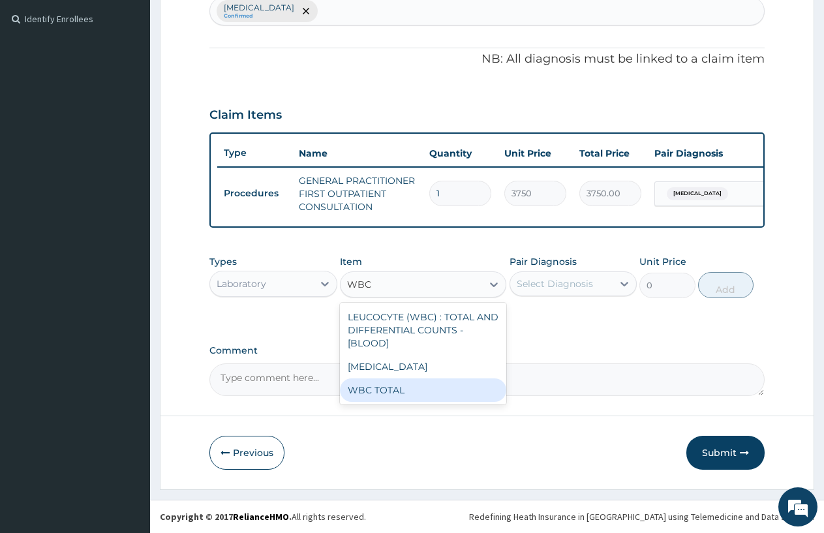
click at [365, 391] on div "WBC TOTAL" at bounding box center [423, 389] width 166 height 23
type input "3750"
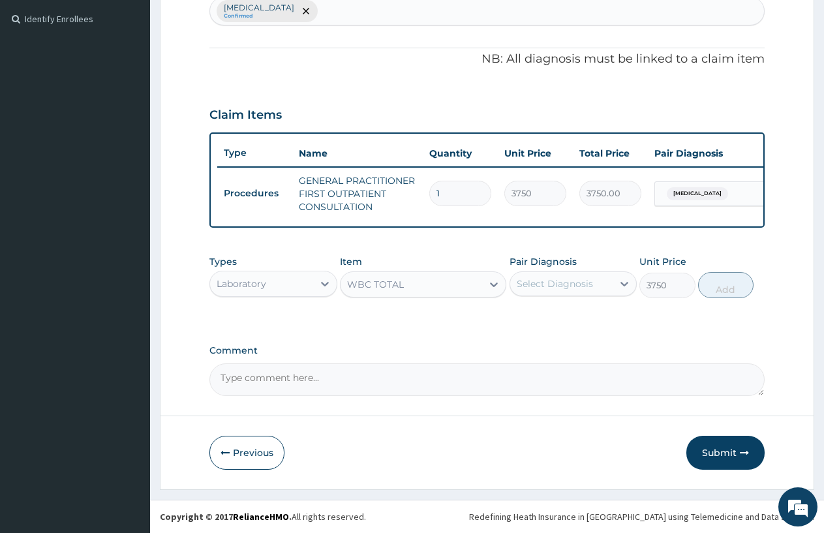
click at [564, 277] on div "Select Diagnosis" at bounding box center [555, 283] width 76 height 13
click at [578, 322] on label "Upper respiratory infection" at bounding box center [571, 315] width 81 height 13
checkbox input "true"
click at [721, 292] on button "Add" at bounding box center [725, 285] width 55 height 26
type input "0"
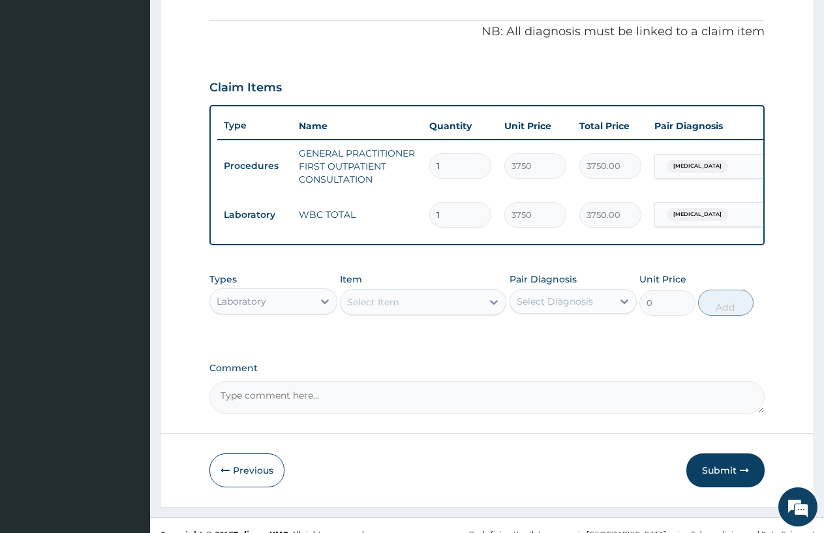
scroll to position [409, 0]
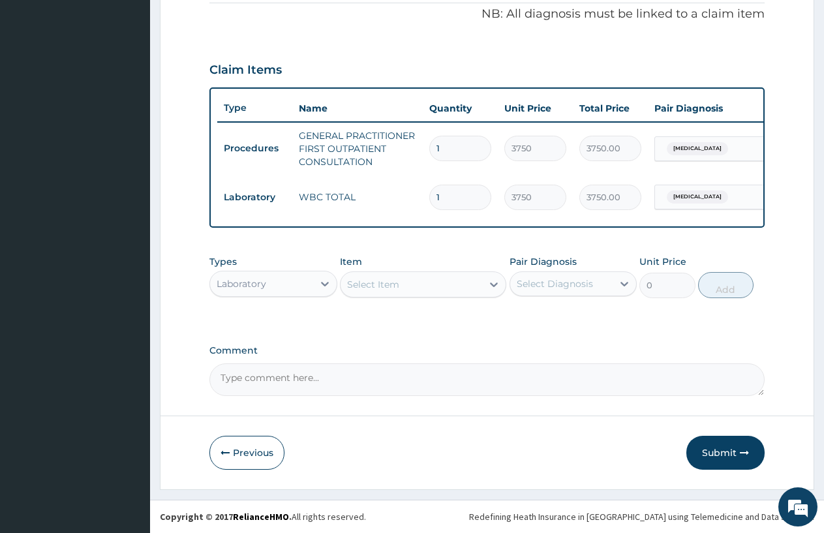
click at [239, 288] on div "Laboratory" at bounding box center [242, 283] width 50 height 13
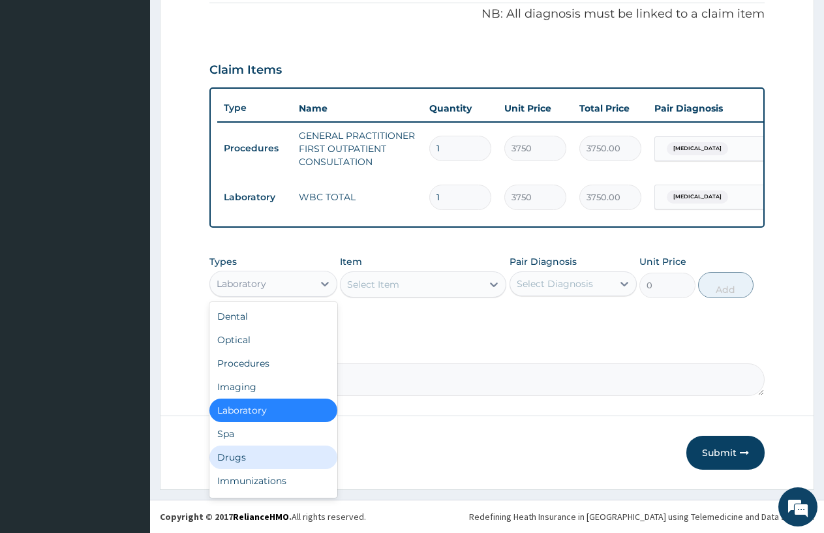
click at [255, 460] on div "Drugs" at bounding box center [273, 457] width 128 height 23
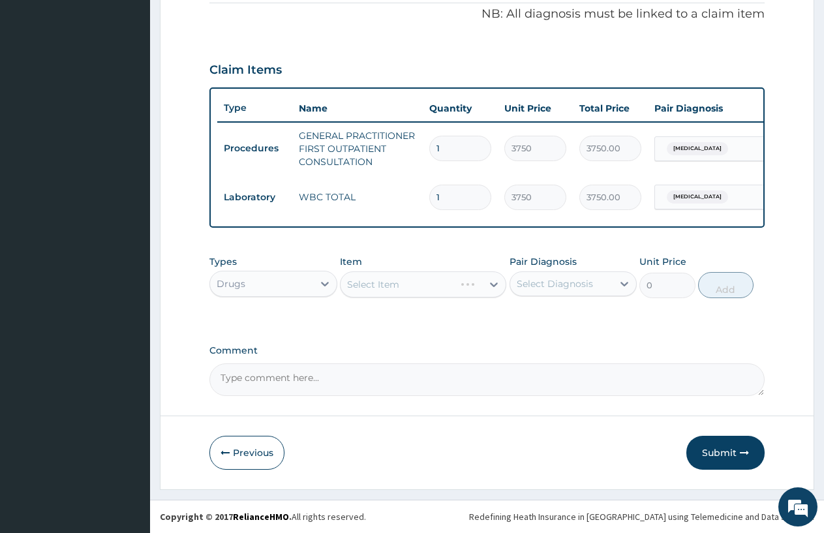
click at [356, 288] on div "Select Item" at bounding box center [423, 284] width 166 height 26
click at [356, 288] on div "Select Item" at bounding box center [373, 284] width 52 height 13
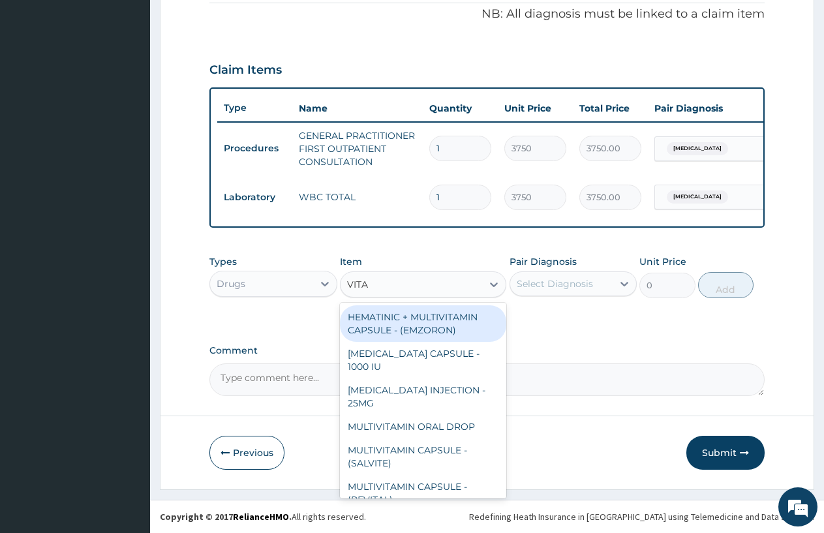
type input "VITAMIN"
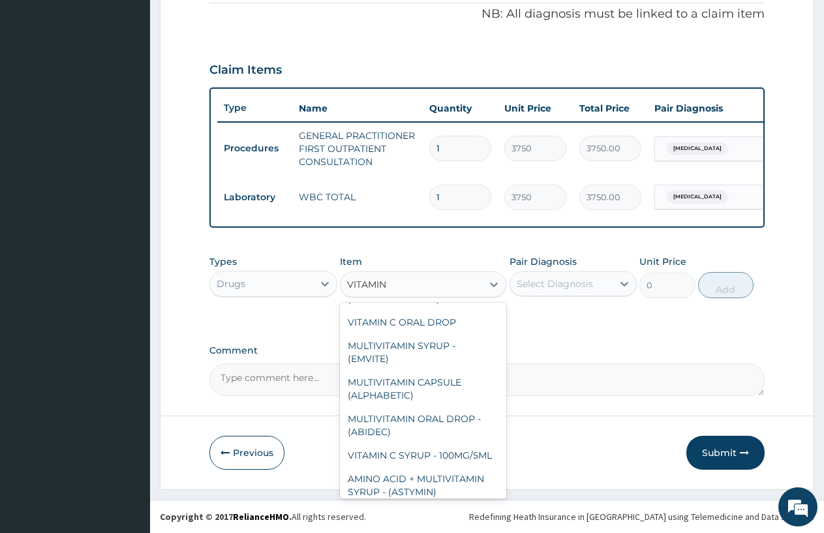
scroll to position [546, 0]
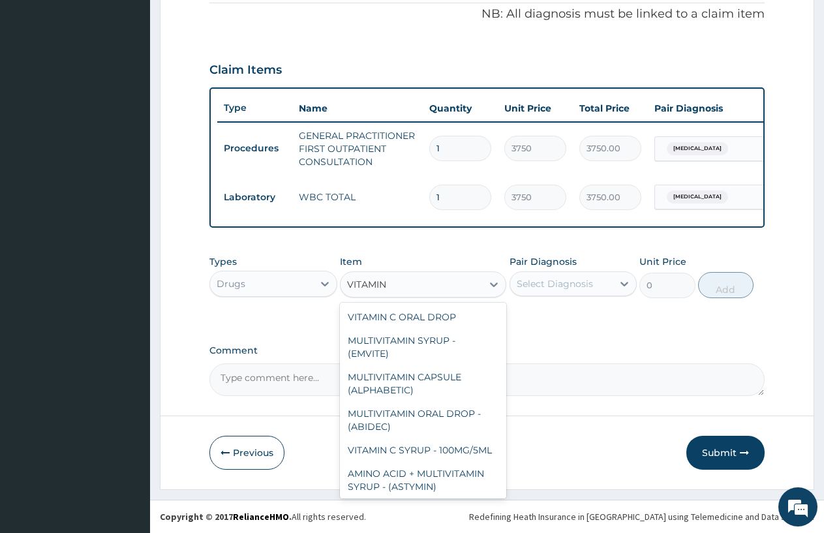
click at [413, 499] on div "VITAMIN C TABLET - 100MG (ASCORBIC ACID )" at bounding box center [423, 517] width 166 height 37
click at [413, 478] on form "Step 2 of 2 PA Code / Prescription Code Enter Code(Secondary Care Only) Encount…" at bounding box center [487, 80] width 655 height 818
type input "16.799999999999997"
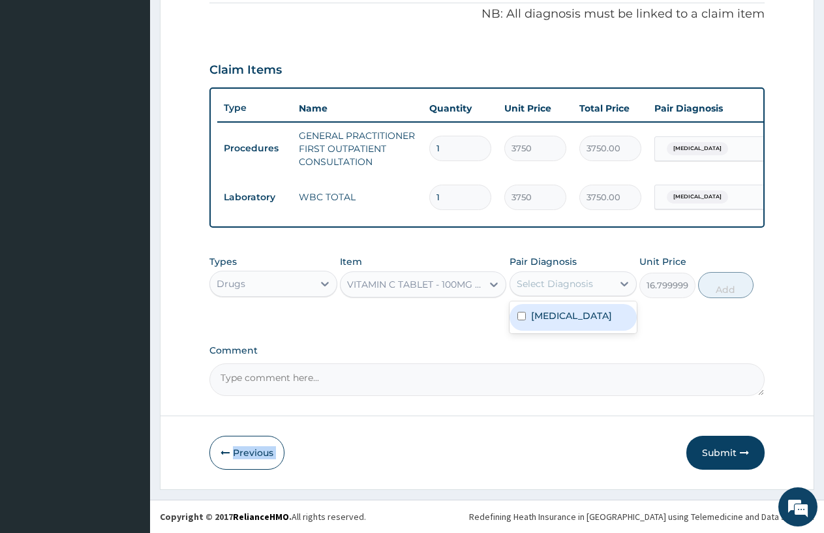
click at [580, 287] on div "Select Diagnosis" at bounding box center [555, 283] width 76 height 13
click at [538, 321] on label "Upper respiratory infection" at bounding box center [571, 315] width 81 height 13
checkbox input "true"
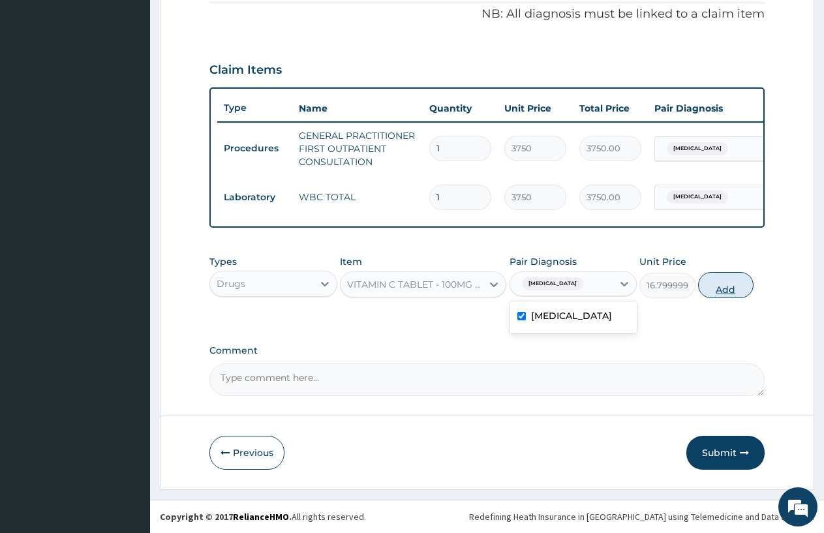
click at [727, 289] on button "Add" at bounding box center [725, 285] width 55 height 26
type input "0"
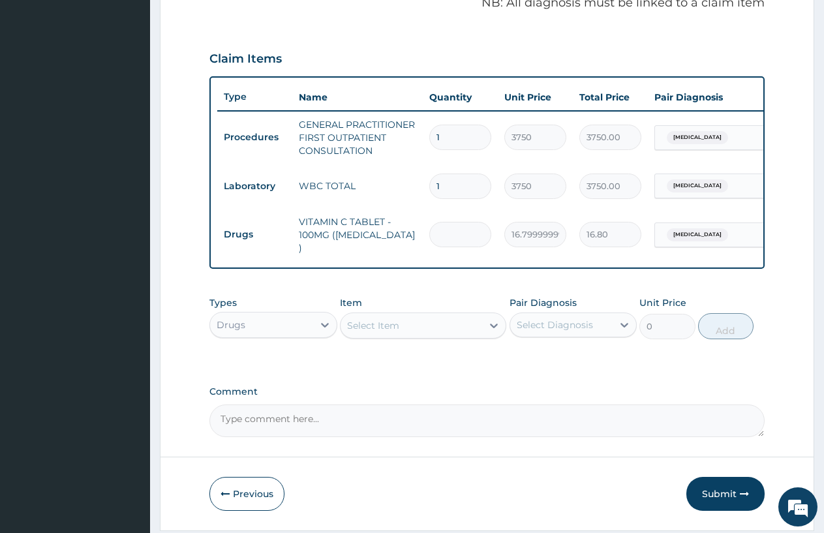
type input "0.00"
type input "5"
type input "84.00"
type input "5"
click at [373, 332] on div "Select Item" at bounding box center [373, 325] width 52 height 13
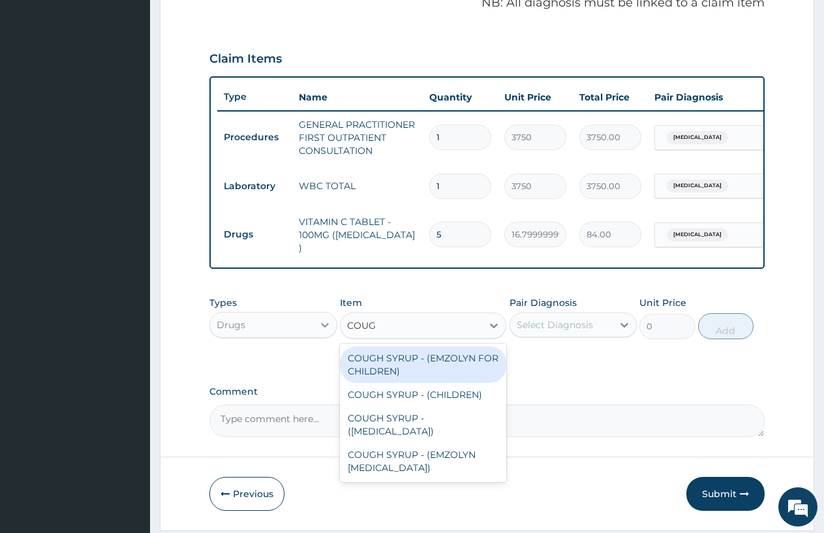
type input "COUGH"
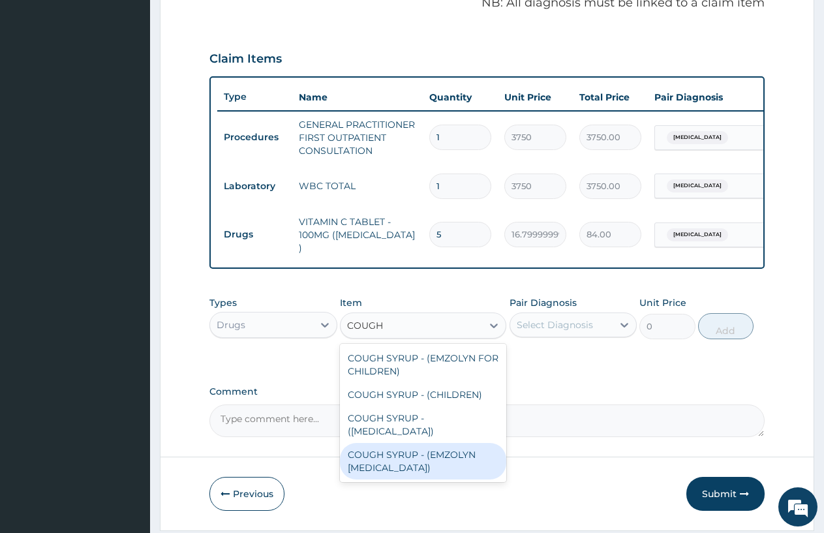
click at [409, 471] on div "COUGH SYRUP - (EMZOLYN EXPECTORANT)" at bounding box center [423, 461] width 166 height 37
type input "1120"
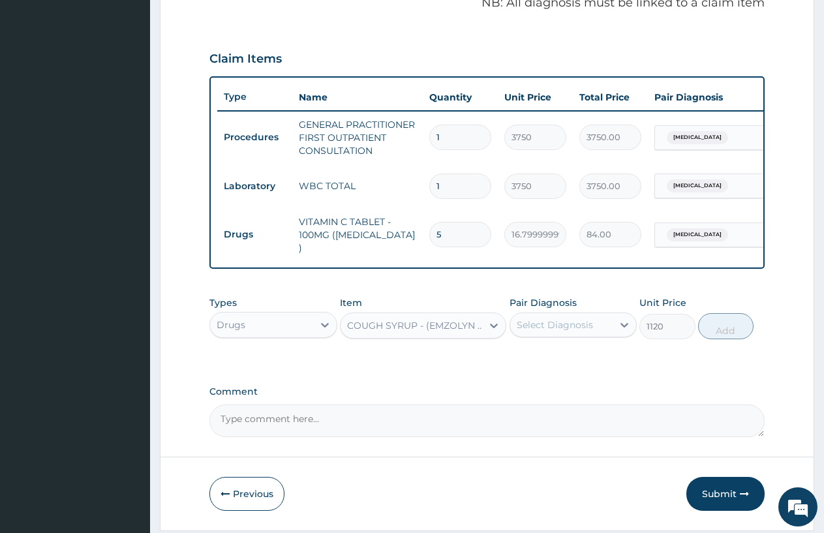
click at [560, 332] on div "Select Diagnosis" at bounding box center [555, 324] width 76 height 13
click at [546, 335] on div "Select Diagnosis" at bounding box center [561, 325] width 103 height 21
click at [536, 322] on div "Pair Diagnosis Select Diagnosis" at bounding box center [574, 317] width 128 height 43
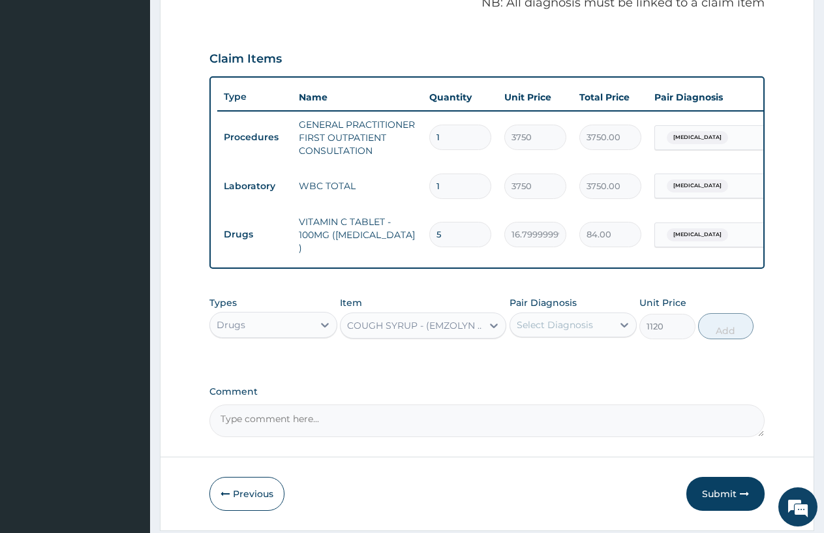
click at [536, 322] on div "Pair Diagnosis Select Diagnosis" at bounding box center [574, 317] width 128 height 43
click at [531, 332] on div "Select Diagnosis" at bounding box center [555, 324] width 76 height 13
click at [526, 332] on div "Select Diagnosis" at bounding box center [555, 324] width 76 height 13
click at [526, 372] on div "Upper respiratory infection" at bounding box center [574, 358] width 128 height 27
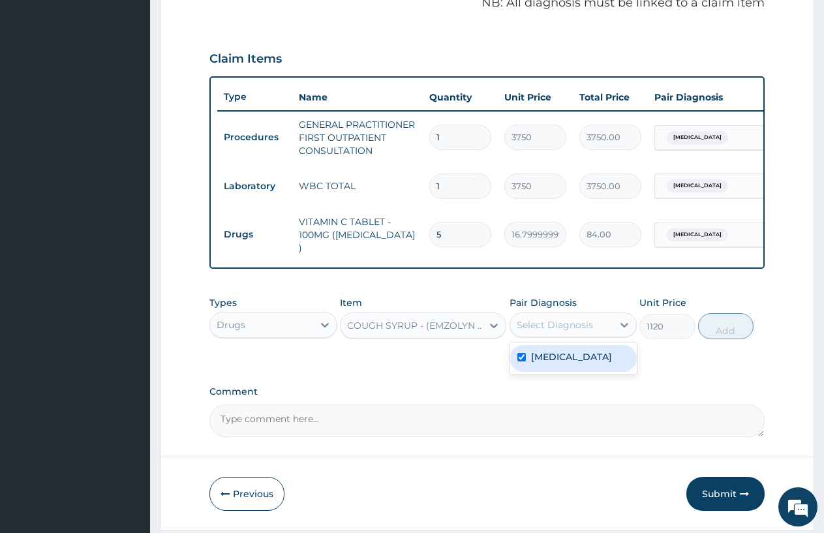
checkbox input "true"
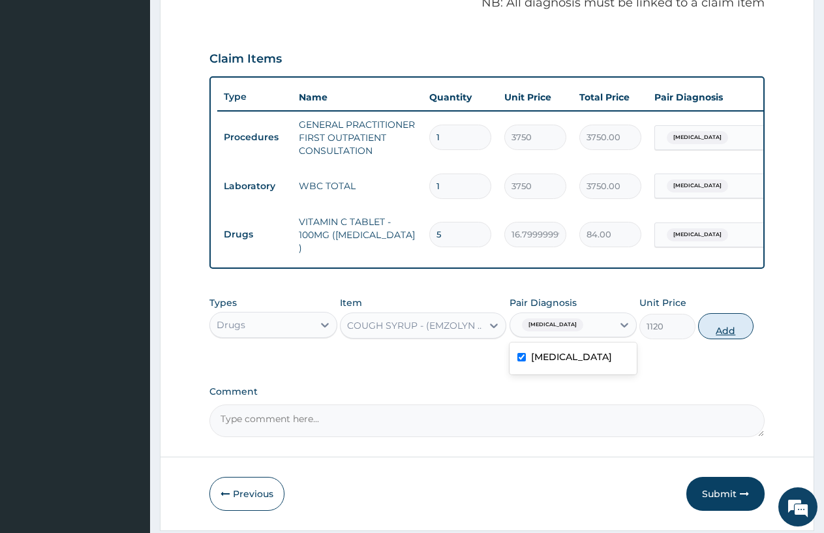
click at [724, 337] on button "Add" at bounding box center [725, 326] width 55 height 26
click at [724, 337] on div "PA Code / Prescription Code Enter Code(Secondary Care Only) Encounter Date 12-0…" at bounding box center [486, 76] width 555 height 722
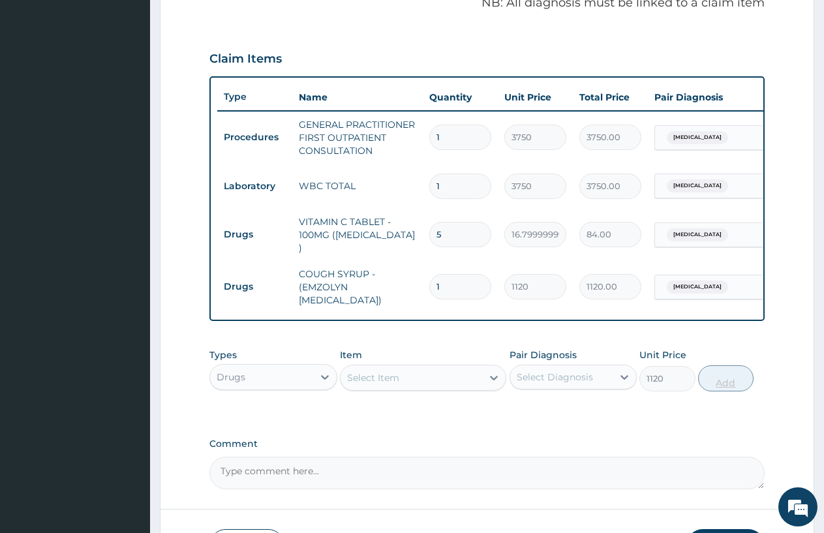
type input "0"
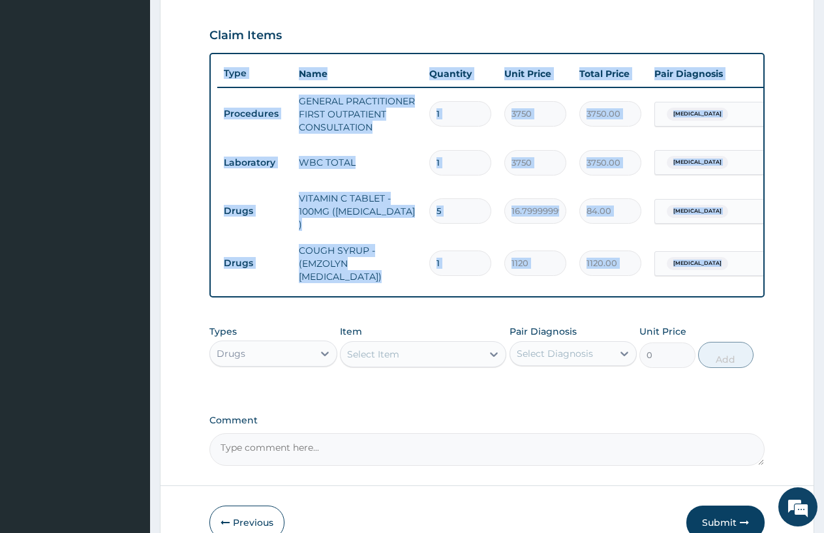
scroll to position [474, 0]
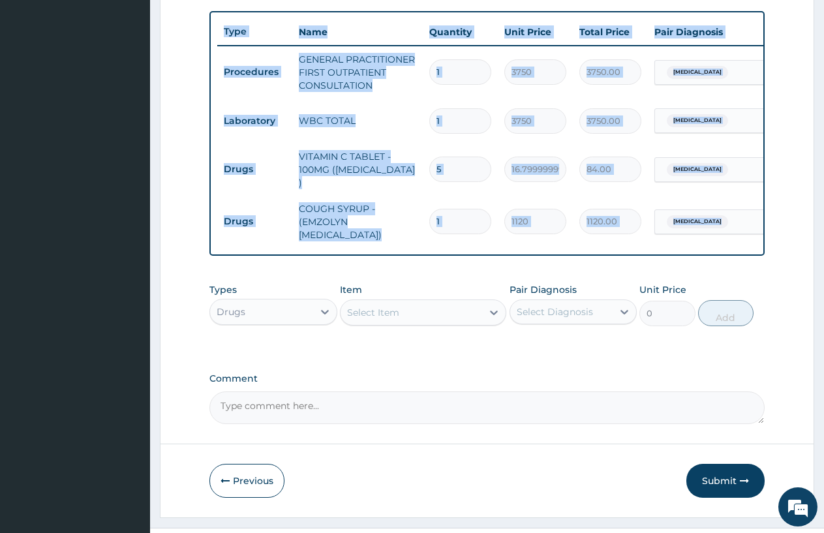
click at [356, 319] on div "Select Item" at bounding box center [373, 312] width 52 height 13
type input "AZITH"
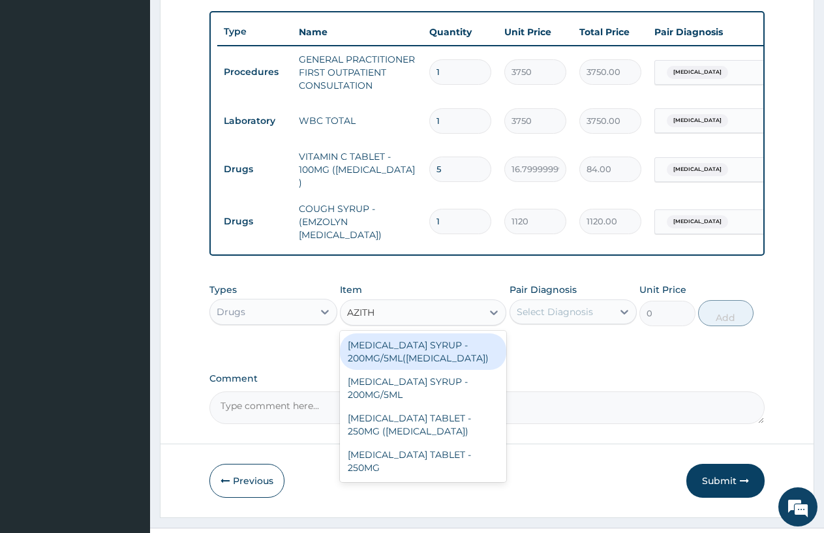
scroll to position [514, 0]
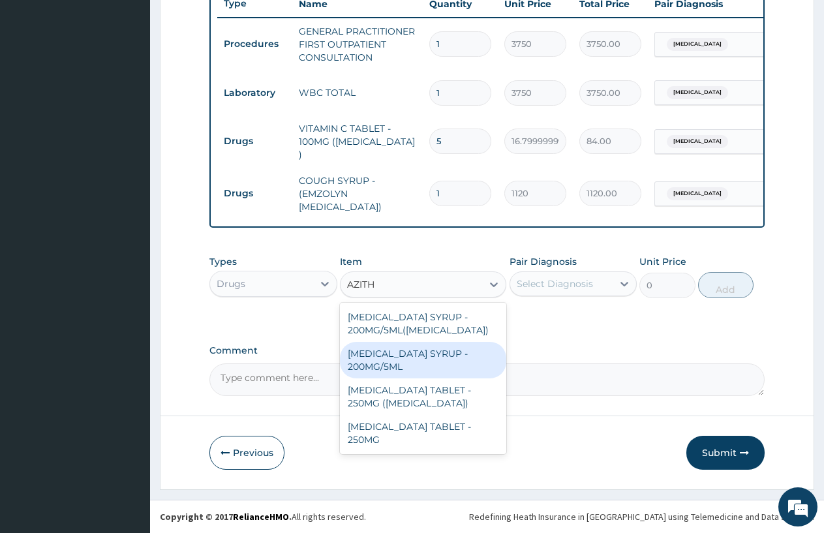
click at [442, 367] on div "AZITHROMYCIN SYRUP - 200MG/5ML" at bounding box center [423, 360] width 166 height 37
type input "3080"
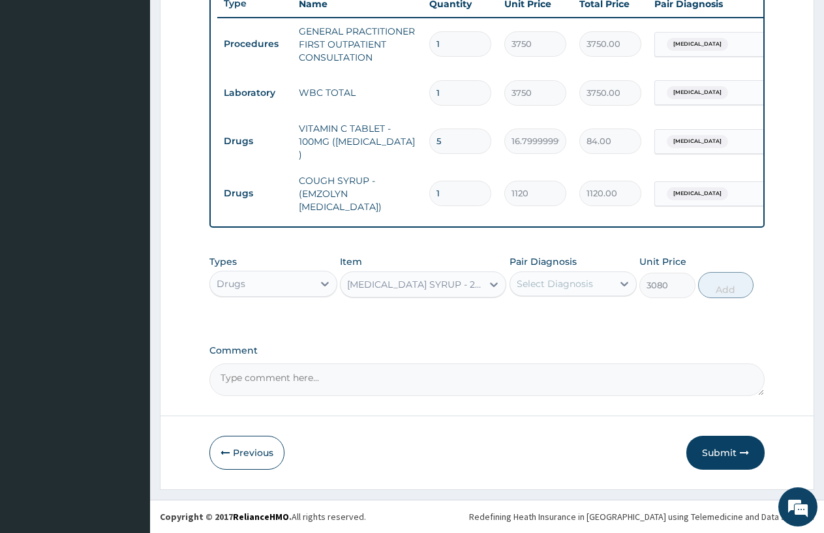
click at [592, 281] on div "Select Diagnosis" at bounding box center [555, 283] width 76 height 13
click at [586, 322] on label "Upper respiratory infection" at bounding box center [571, 315] width 81 height 13
checkbox input "true"
click at [730, 283] on button "Add" at bounding box center [725, 285] width 55 height 26
click at [730, 283] on div "PA Code / Prescription Code Enter Code(Secondary Care Only) Encounter Date 12-0…" at bounding box center [486, 9] width 555 height 774
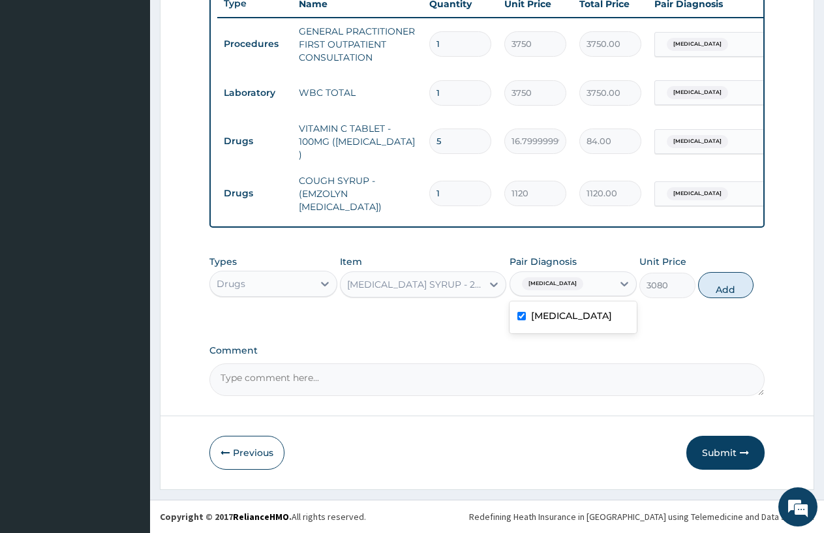
type input "0"
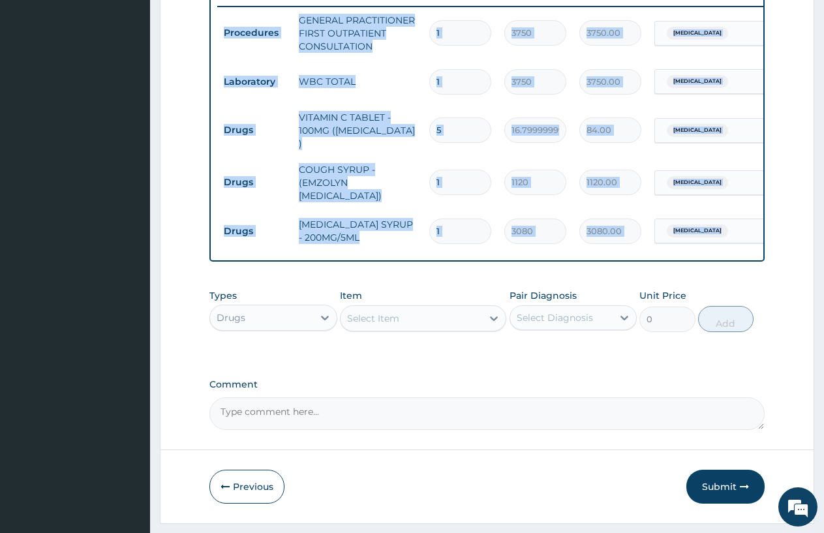
click at [353, 325] on div "Select Item" at bounding box center [373, 318] width 52 height 13
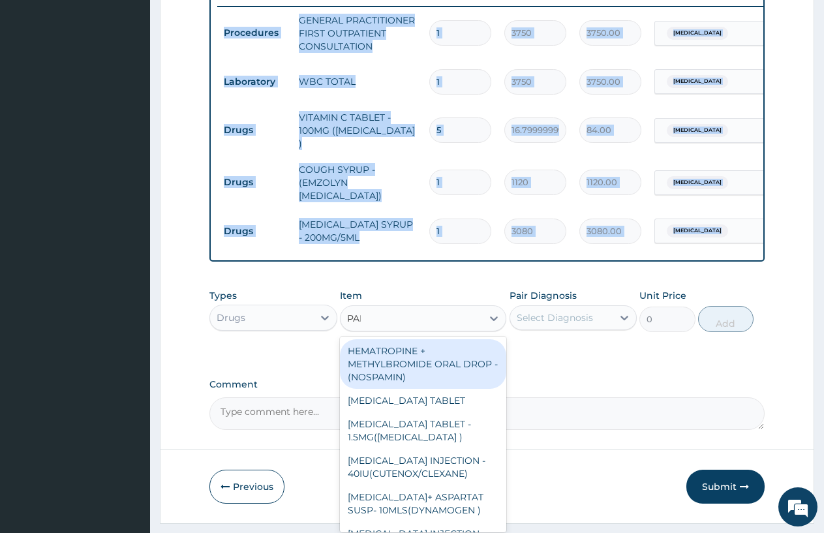
type input "PARACE"
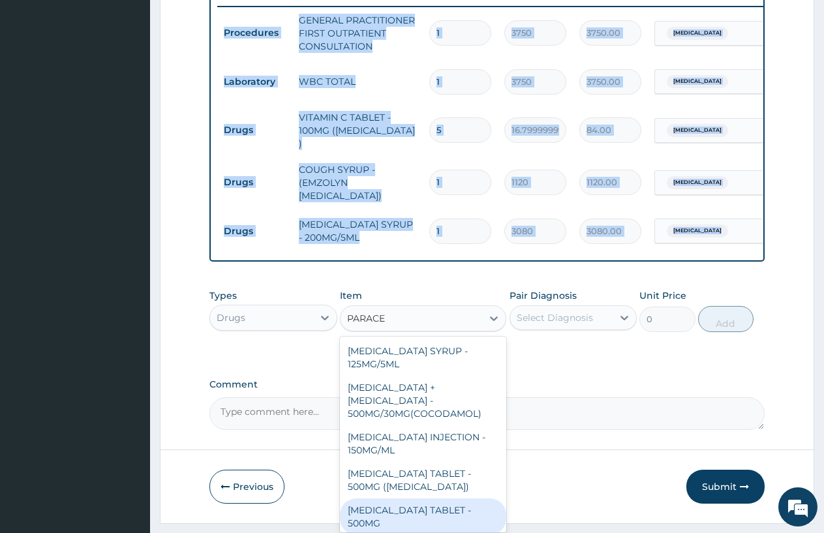
scroll to position [559, 0]
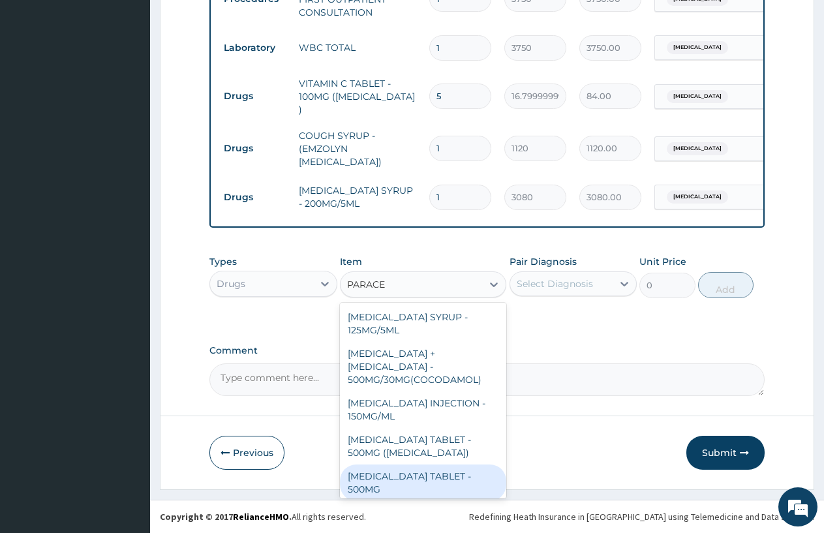
click at [403, 467] on div "PARACETAMOL TABLET - 500MG" at bounding box center [423, 483] width 166 height 37
type input "33.599999999999994"
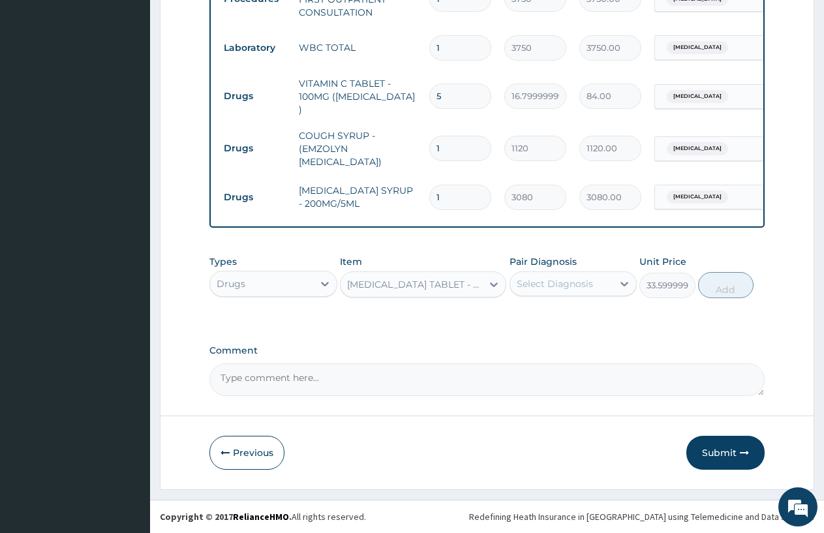
click at [556, 292] on div "Select Diagnosis" at bounding box center [561, 283] width 103 height 21
click at [556, 320] on label "[MEDICAL_DATA]" at bounding box center [571, 315] width 81 height 13
checkbox input "true"
click at [737, 292] on button "Add" at bounding box center [725, 285] width 55 height 26
type input "0"
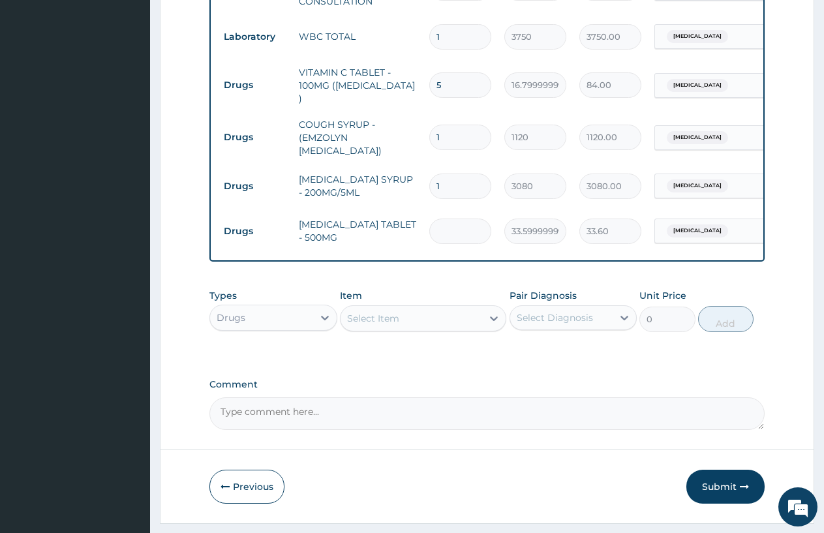
type input "0.00"
type input "3"
type input "100.80"
type input "30"
type input "1008.00"
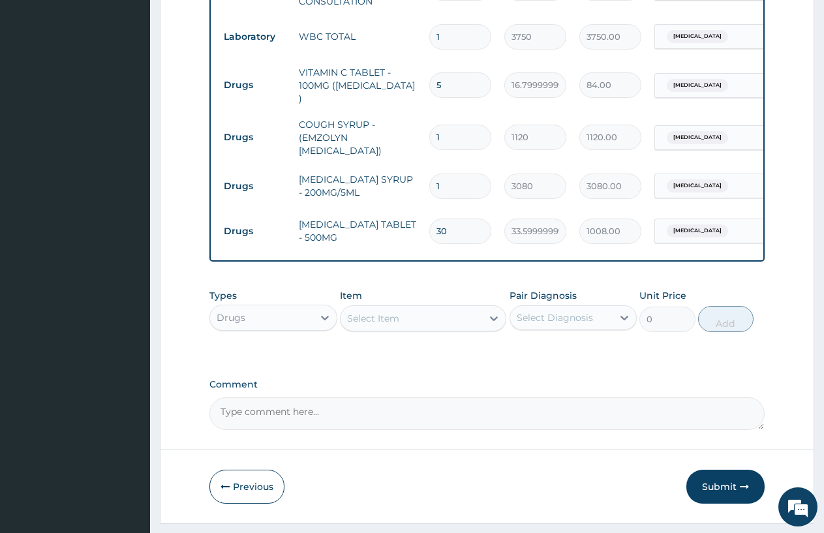
type input "30"
click at [354, 325] on div "Select Item" at bounding box center [373, 318] width 52 height 13
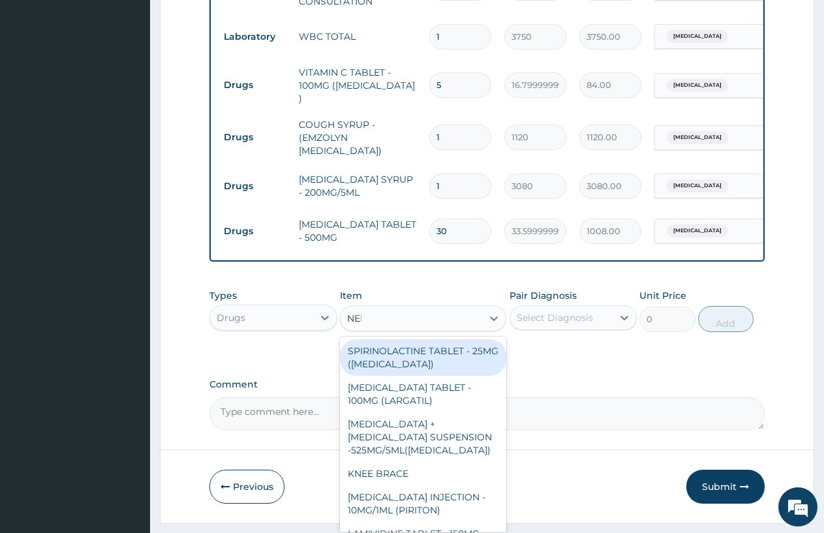
type input "NEBU"
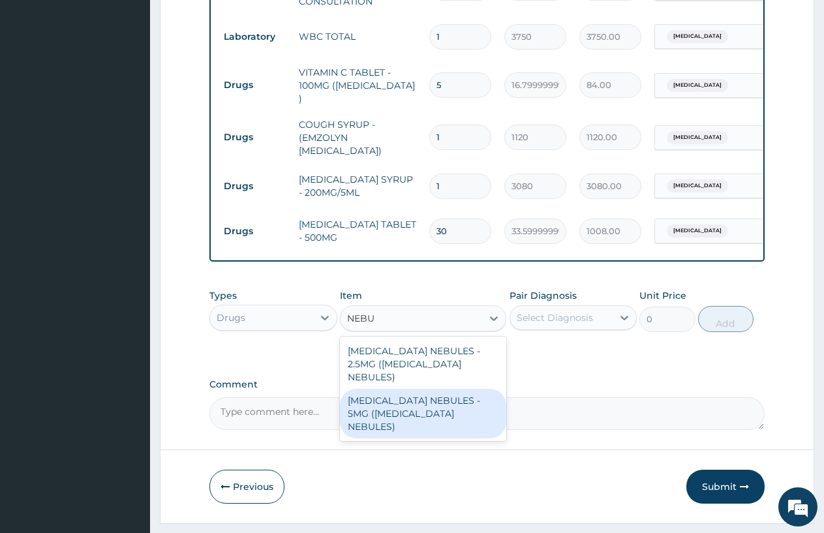
click at [435, 409] on div "[MEDICAL_DATA] NEBULES - 5MG ([MEDICAL_DATA] NEBULES)" at bounding box center [423, 414] width 166 height 50
click at [435, 409] on textarea "Comment" at bounding box center [486, 413] width 555 height 33
type input "840"
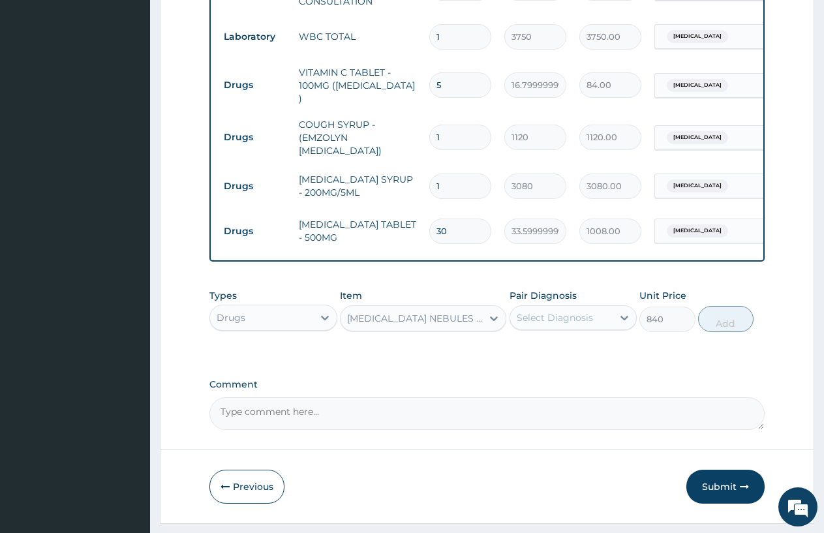
click at [452, 325] on div "[MEDICAL_DATA] NEBULES - 5MG ([MEDICAL_DATA] NEBULES)" at bounding box center [415, 318] width 136 height 13
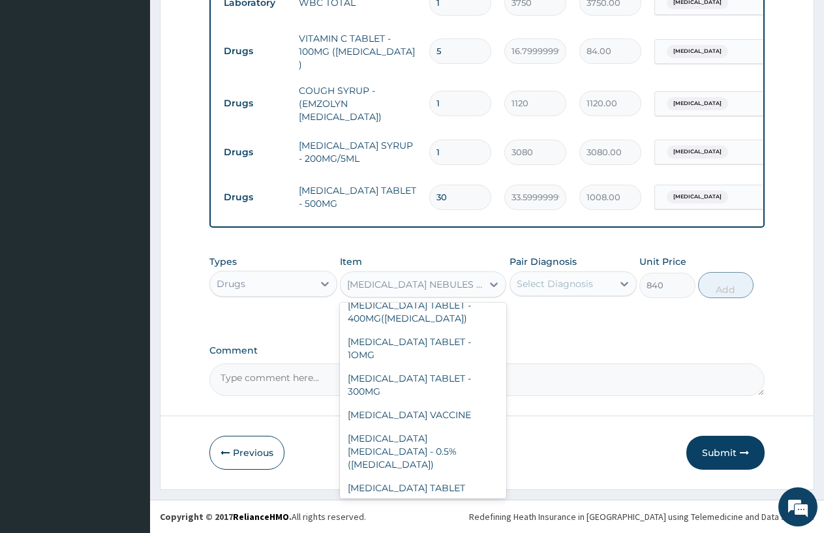
scroll to position [26748, 0]
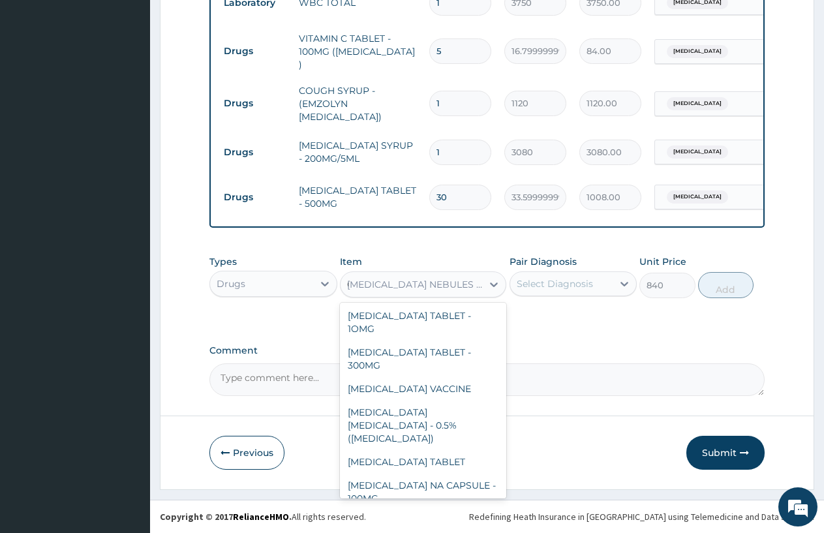
type input "CEFTR"
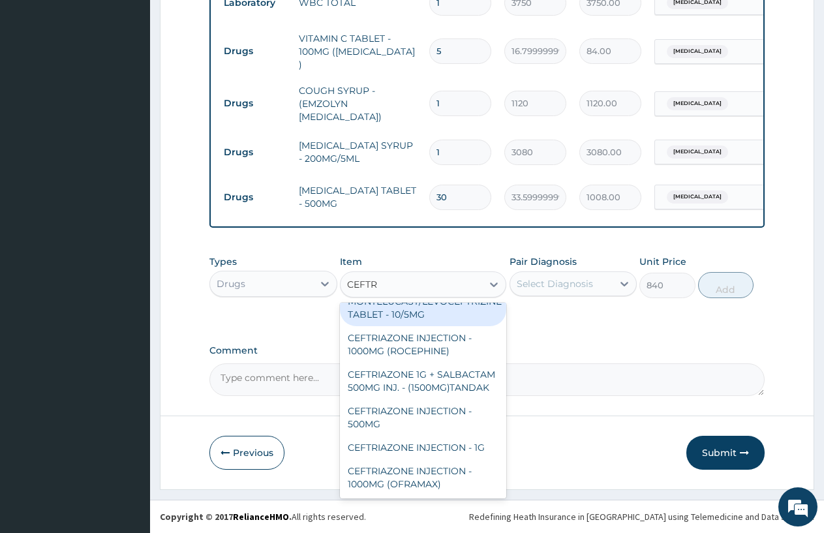
scroll to position [40, 0]
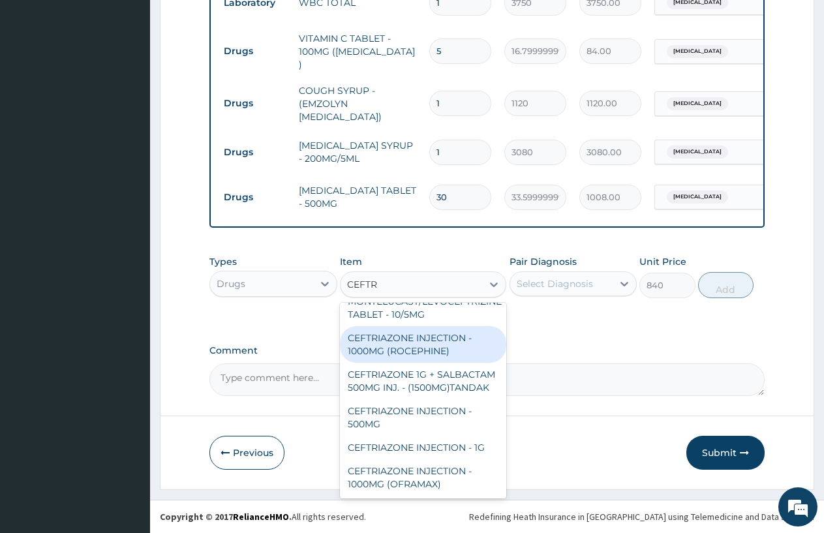
click at [431, 326] on div "CEFTRIAZONE INJECTION - 1000MG (ROCEPHINE)" at bounding box center [423, 344] width 166 height 37
type input "9520"
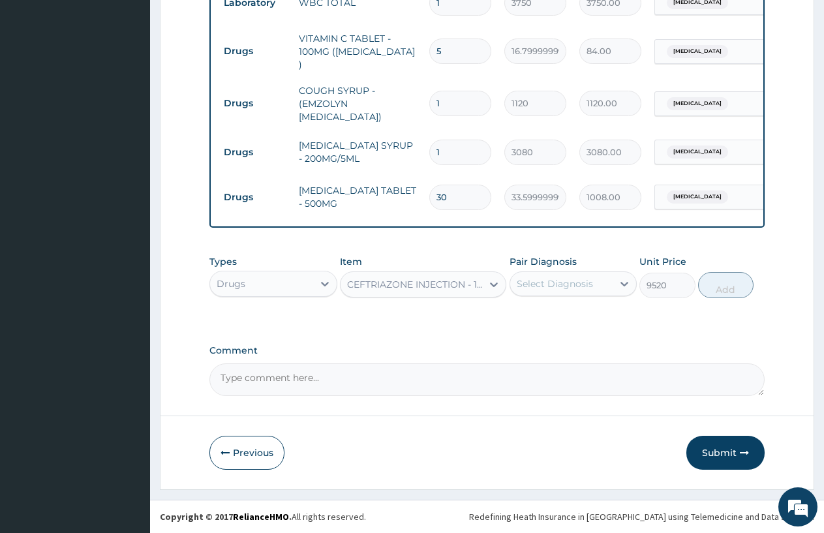
click at [573, 289] on div "Select Diagnosis" at bounding box center [555, 283] width 76 height 13
click at [574, 313] on label "[MEDICAL_DATA]" at bounding box center [571, 315] width 81 height 13
checkbox input "true"
click at [727, 292] on button "Add" at bounding box center [725, 285] width 55 height 26
type input "0"
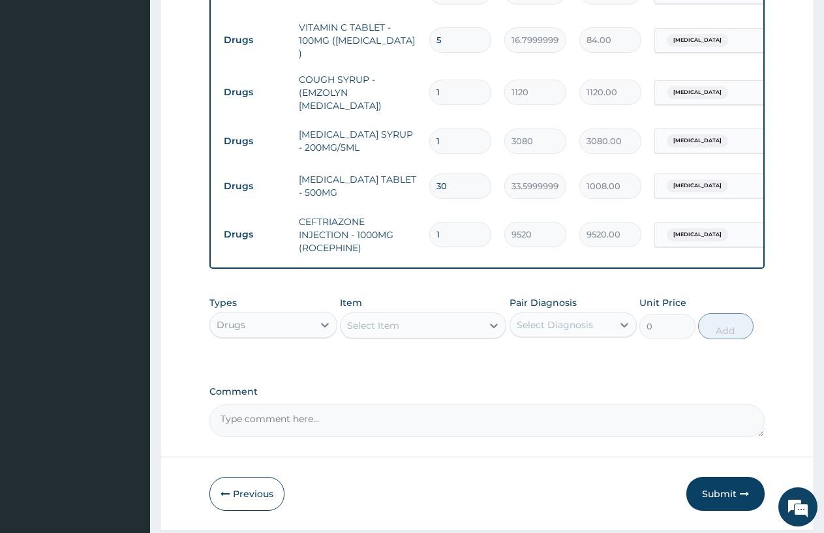
click at [364, 332] on div "Select Item" at bounding box center [373, 325] width 52 height 13
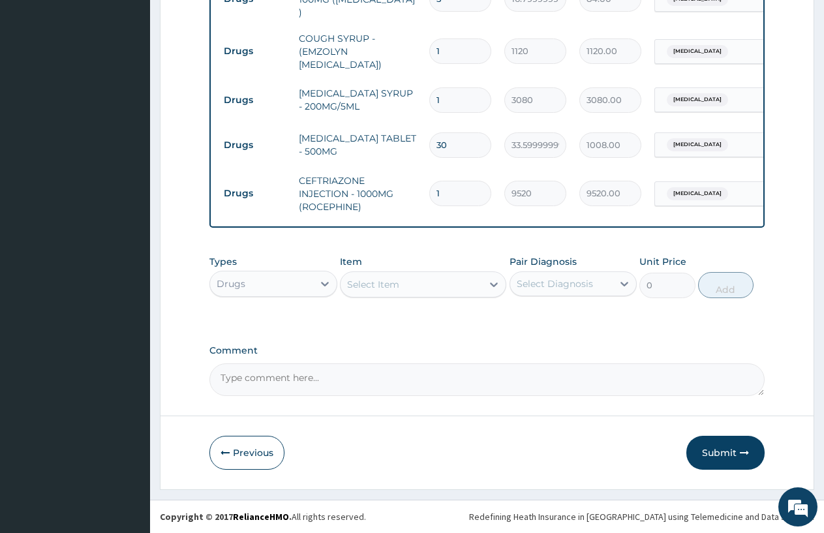
scroll to position [656, 0]
click at [720, 456] on button "Submit" at bounding box center [725, 453] width 78 height 34
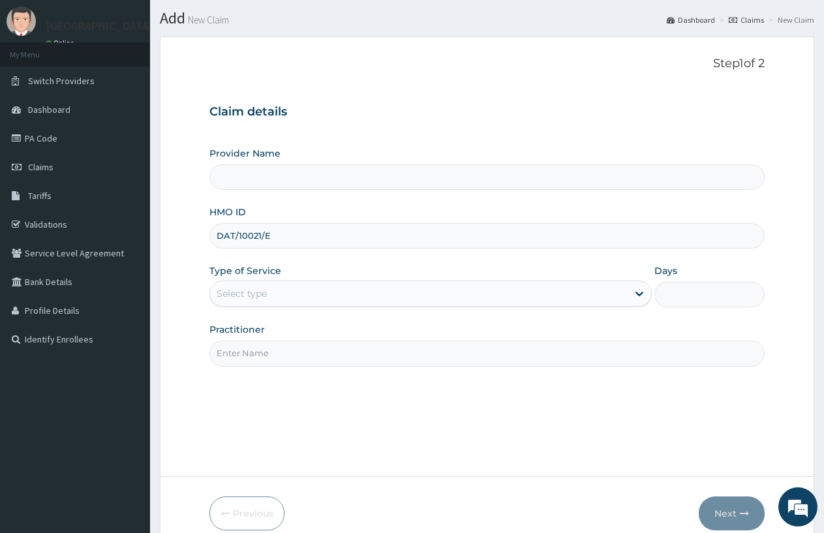
type input "DAT/10021/E"
click at [242, 287] on div "Select type" at bounding box center [242, 293] width 50 height 13
click at [268, 286] on div "Select type" at bounding box center [418, 293] width 417 height 21
click at [265, 297] on div "Select type" at bounding box center [242, 293] width 50 height 13
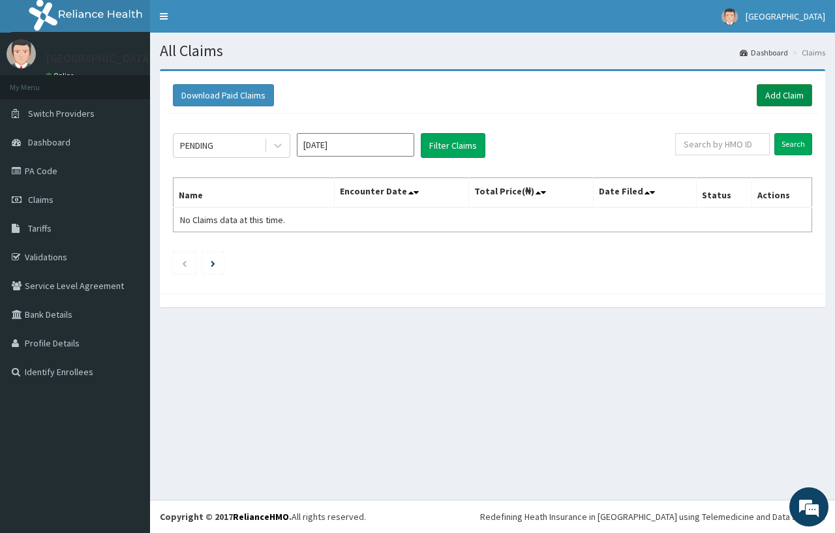
click at [779, 99] on link "Add Claim" at bounding box center [784, 95] width 55 height 22
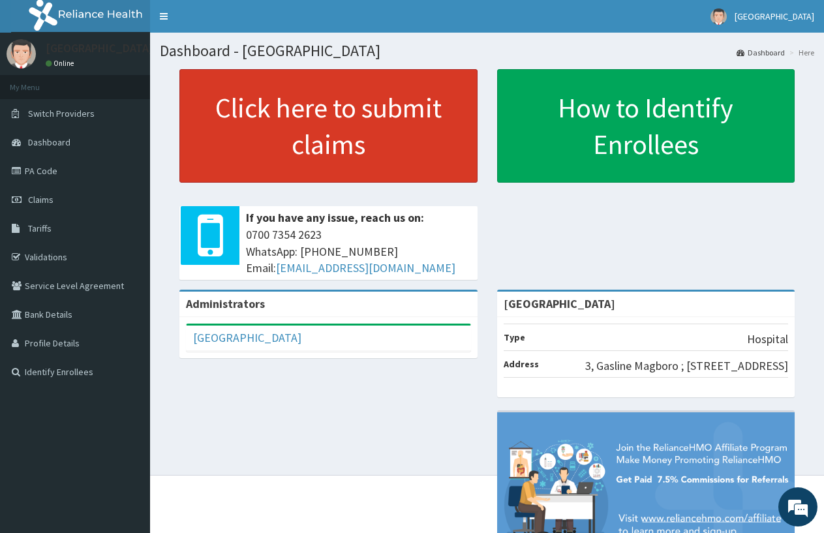
click at [47, 196] on span "Claims" at bounding box center [40, 200] width 25 height 12
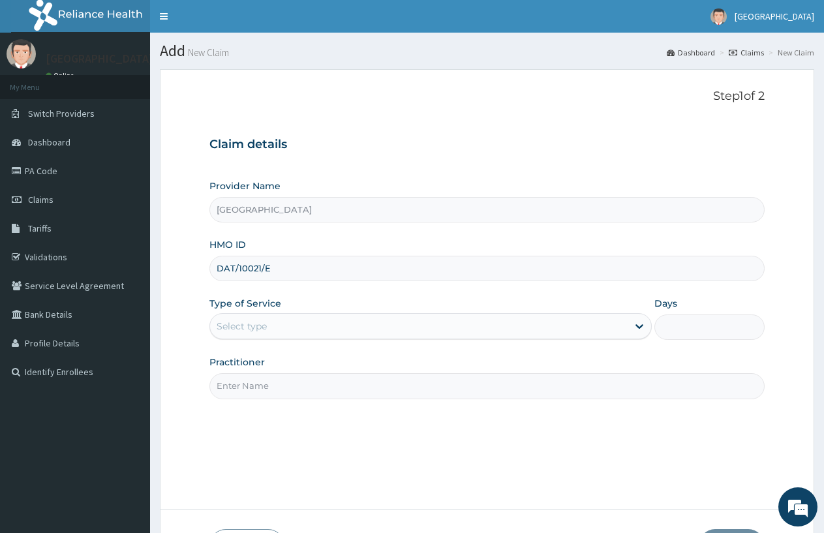
type input "DAT/10021/E"
click at [316, 324] on div "Select type" at bounding box center [418, 326] width 417 height 21
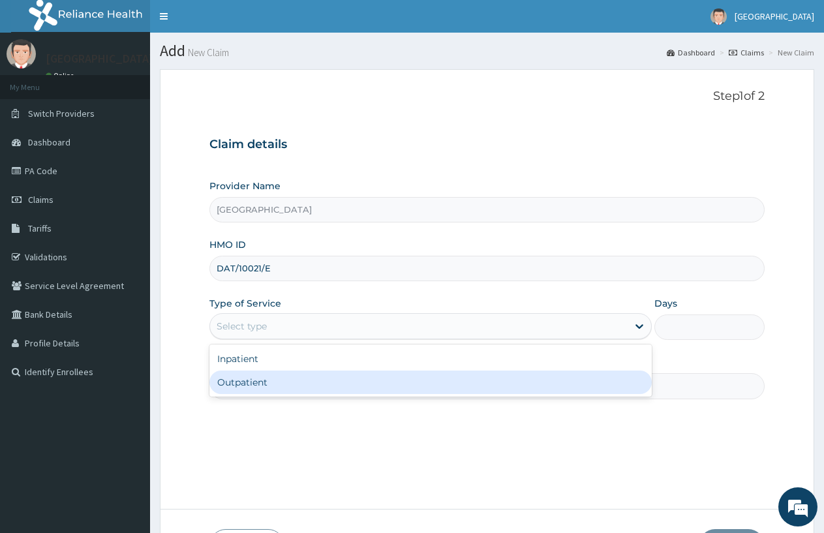
click at [232, 378] on div "Outpatient" at bounding box center [430, 382] width 442 height 23
type input "1"
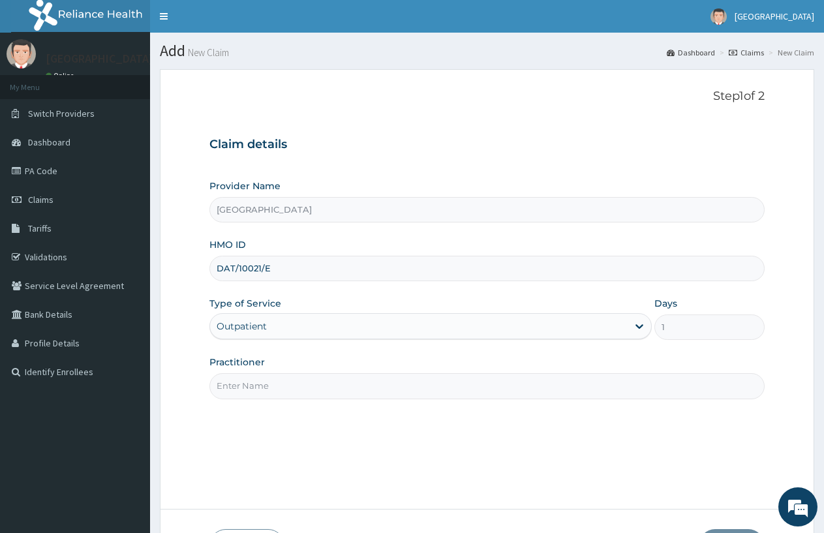
click at [231, 395] on input "Practitioner" at bounding box center [486, 385] width 555 height 25
type input "DOCTOR FAVOUR"
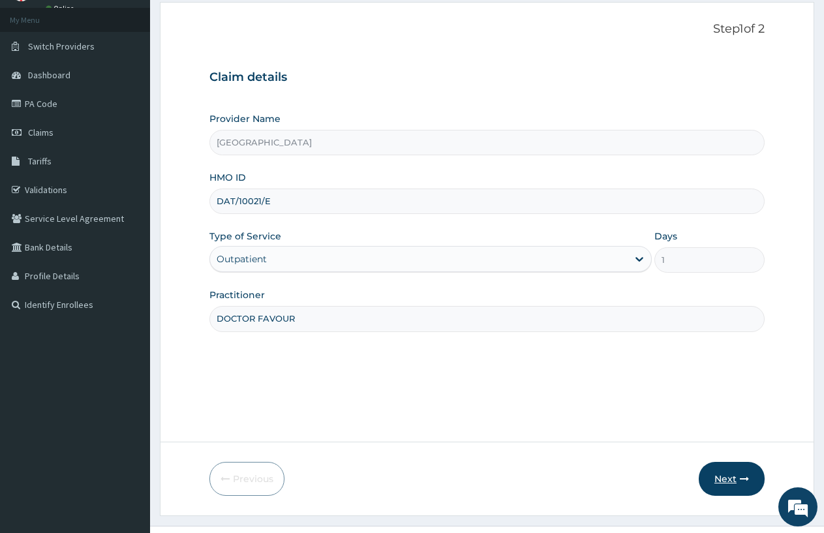
scroll to position [93, 0]
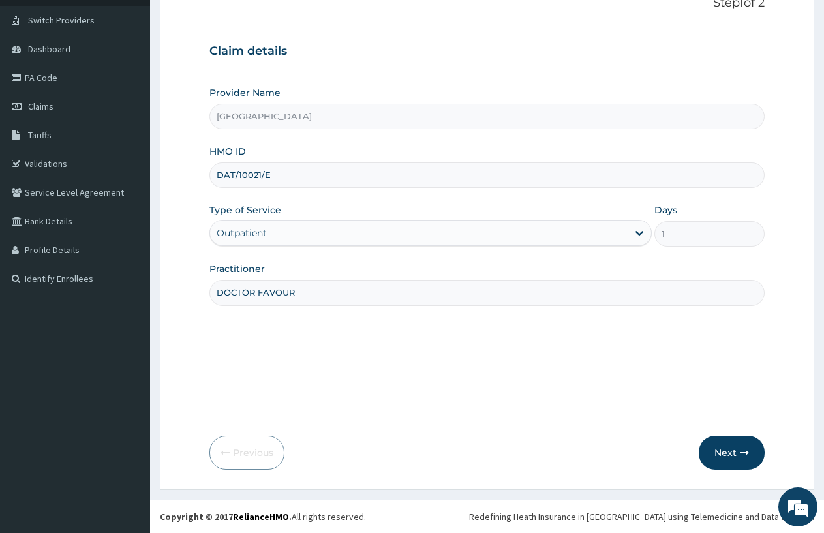
click at [722, 450] on button "Next" at bounding box center [732, 453] width 66 height 34
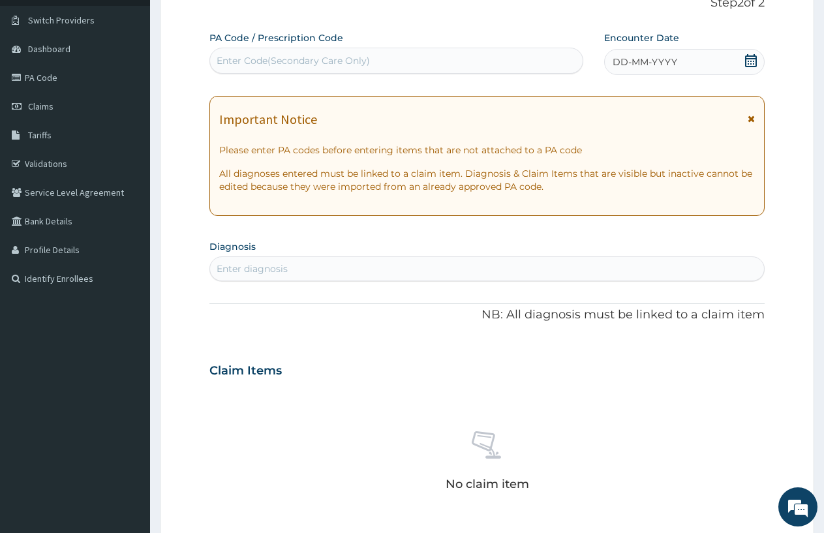
click at [622, 67] on span "DD-MM-YYYY" at bounding box center [645, 61] width 65 height 13
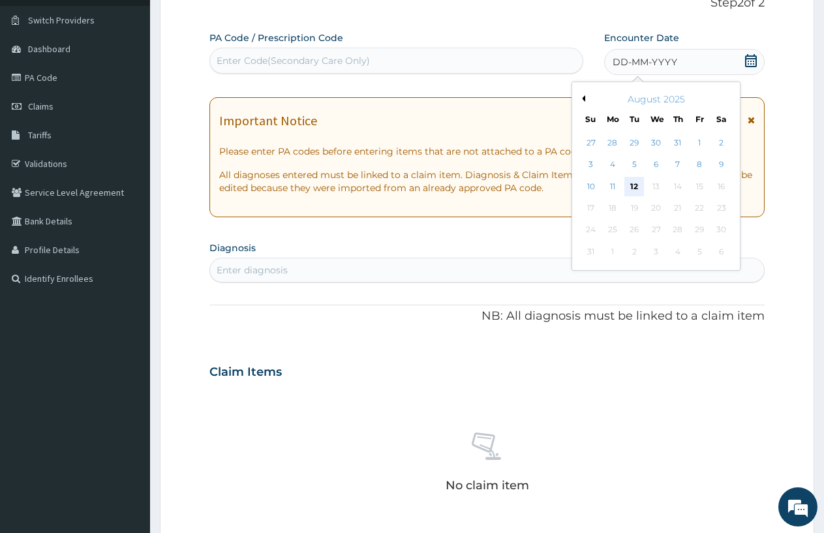
click at [628, 189] on div "12" at bounding box center [635, 187] width 20 height 20
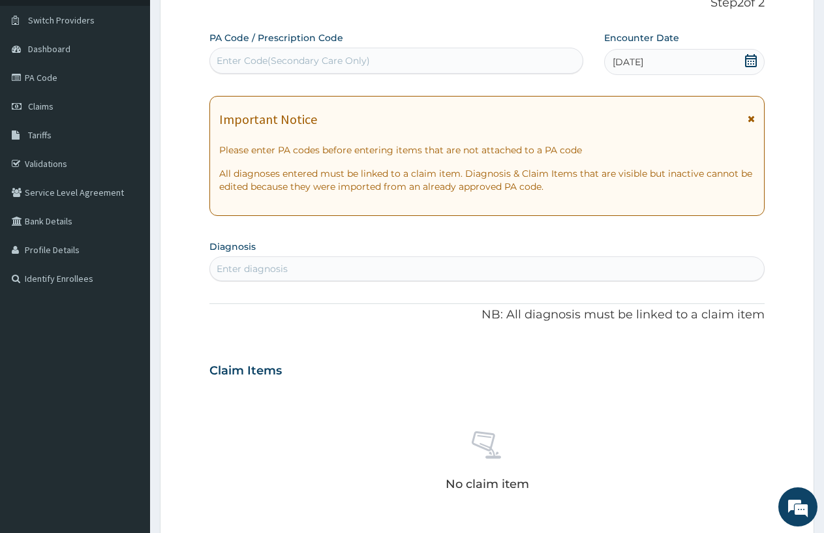
click at [264, 262] on div "Enter diagnosis" at bounding box center [252, 268] width 71 height 13
type input "PLASM"
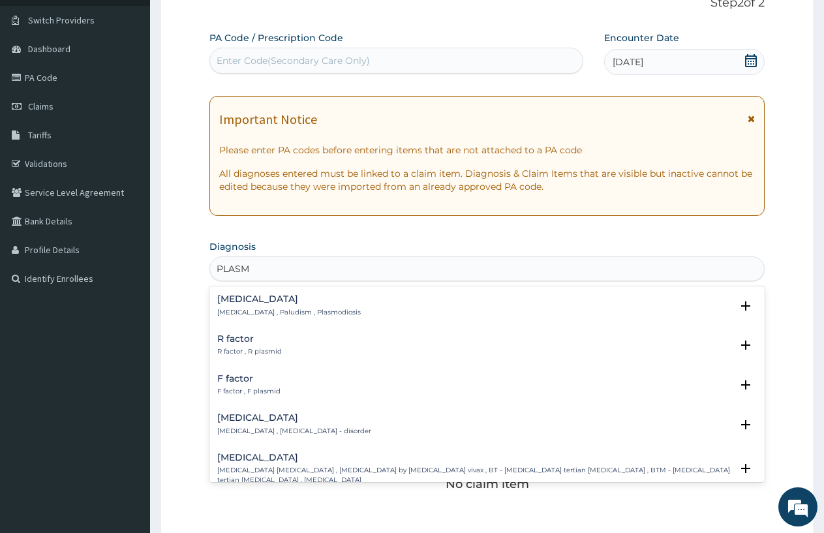
click at [240, 301] on h4 "[MEDICAL_DATA]" at bounding box center [289, 299] width 144 height 10
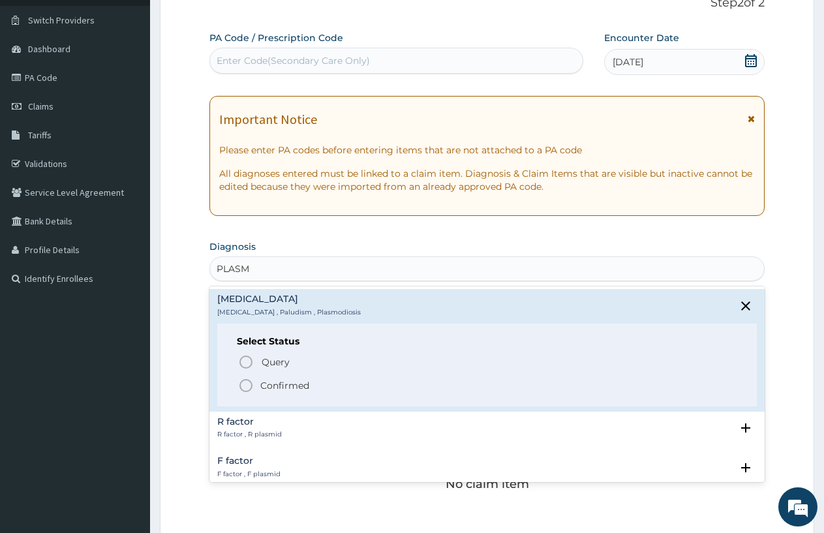
click at [245, 388] on icon "status option filled" at bounding box center [246, 386] width 16 height 16
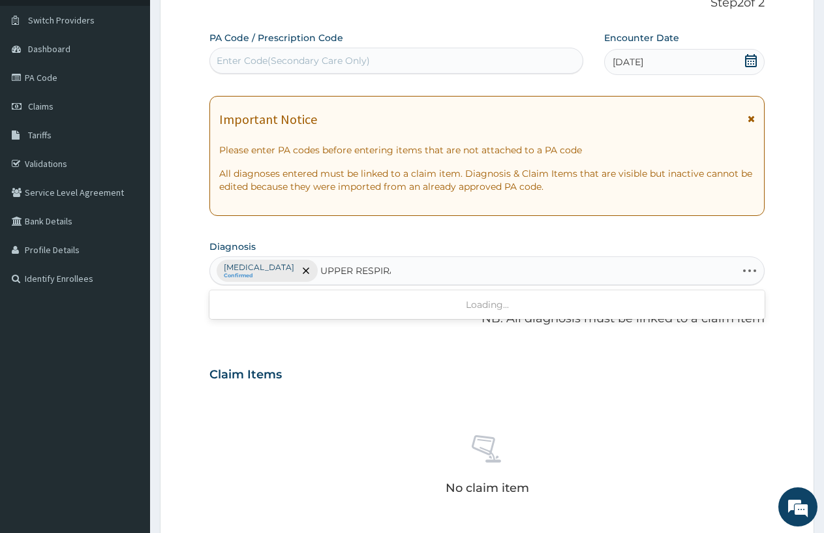
type input "UPPER RESPIRAT"
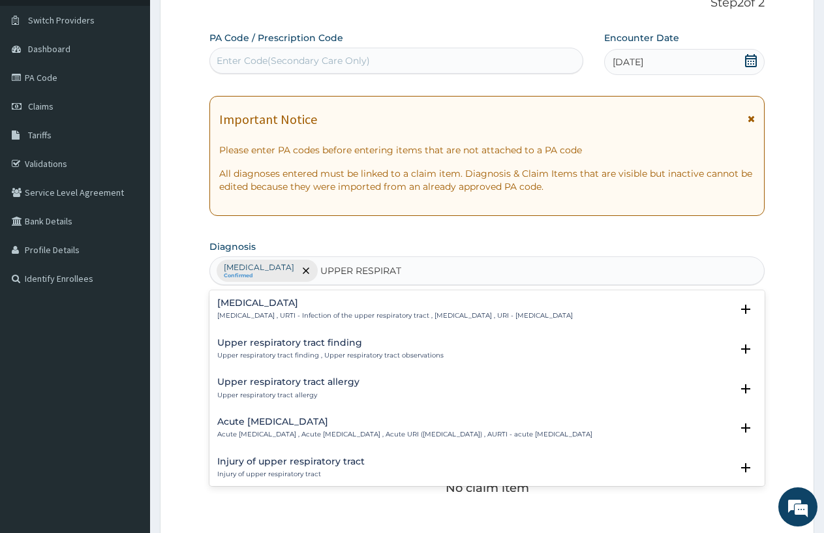
click at [279, 308] on h4 "[MEDICAL_DATA]" at bounding box center [395, 303] width 356 height 10
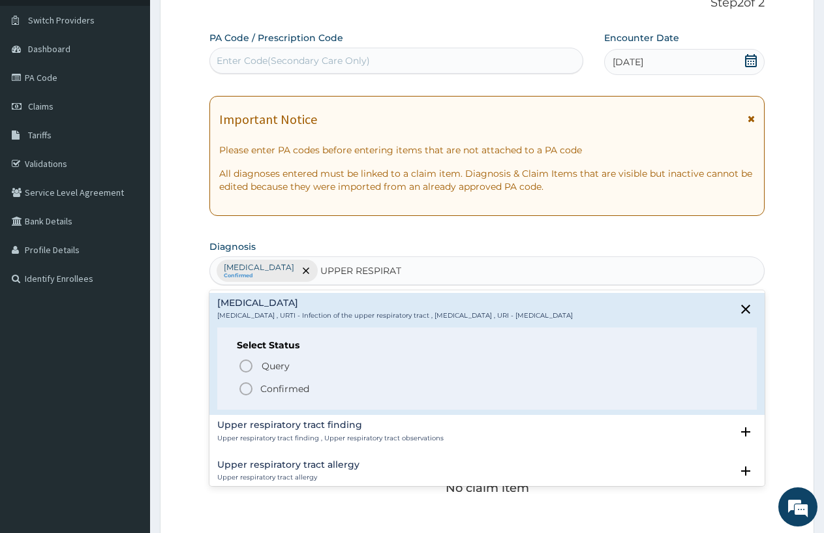
click at [243, 391] on icon "status option filled" at bounding box center [246, 389] width 16 height 16
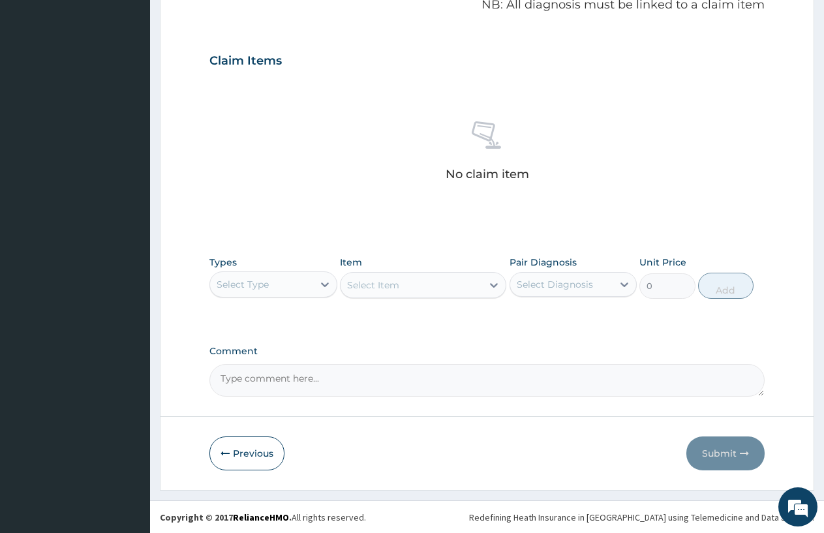
scroll to position [408, 0]
click at [259, 279] on div "Select Type" at bounding box center [243, 283] width 52 height 13
click at [248, 279] on div "Select Type" at bounding box center [243, 283] width 52 height 13
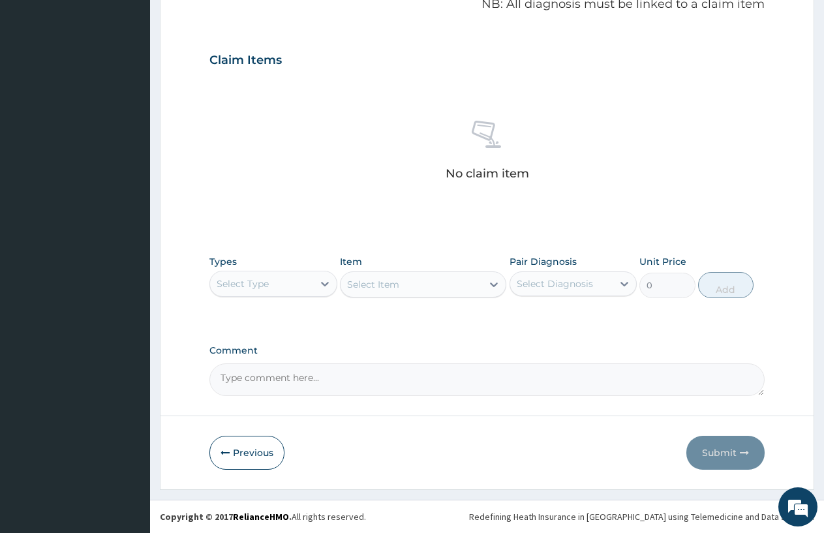
click at [253, 287] on div "Select Type" at bounding box center [243, 283] width 52 height 13
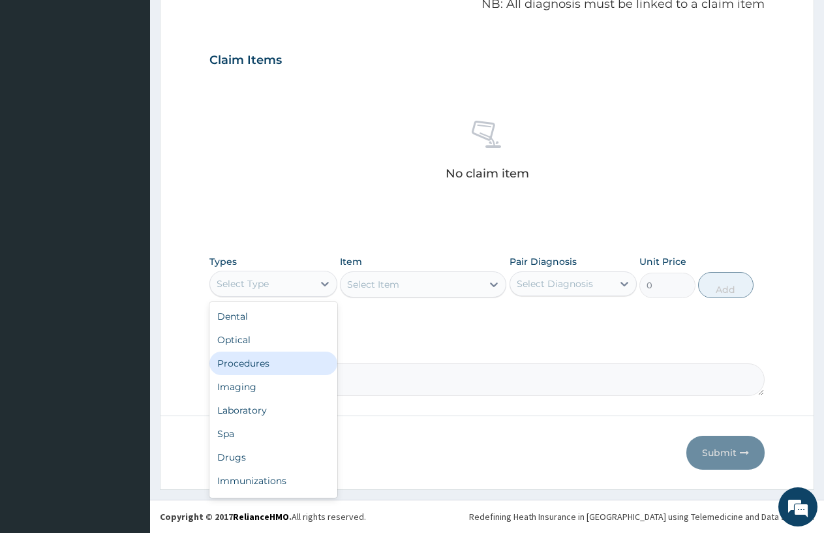
click at [253, 360] on div "Procedures" at bounding box center [273, 363] width 128 height 23
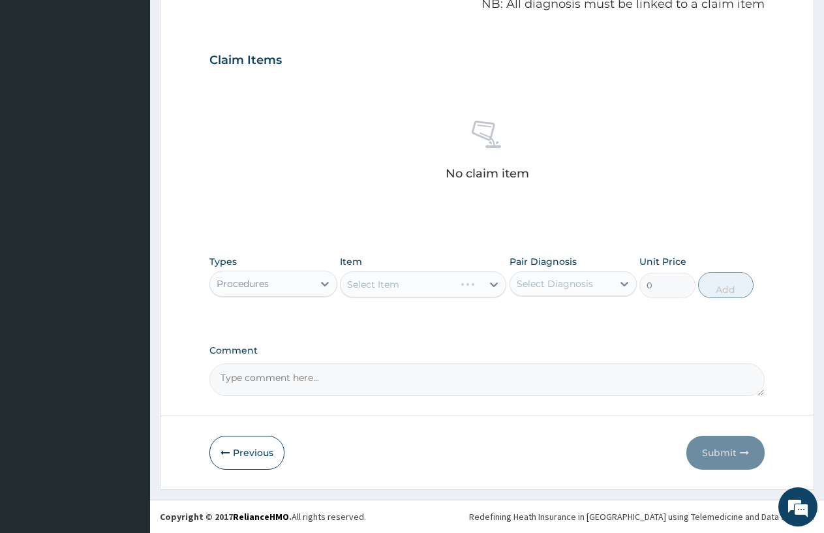
click at [354, 286] on div "Select Item" at bounding box center [423, 284] width 166 height 26
click at [354, 284] on div "Select Item" at bounding box center [373, 284] width 52 height 13
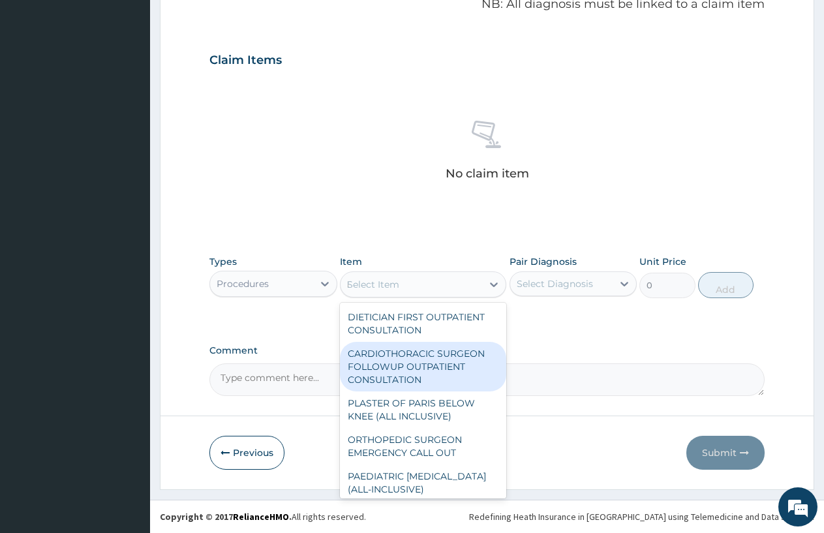
type input "PRAC"
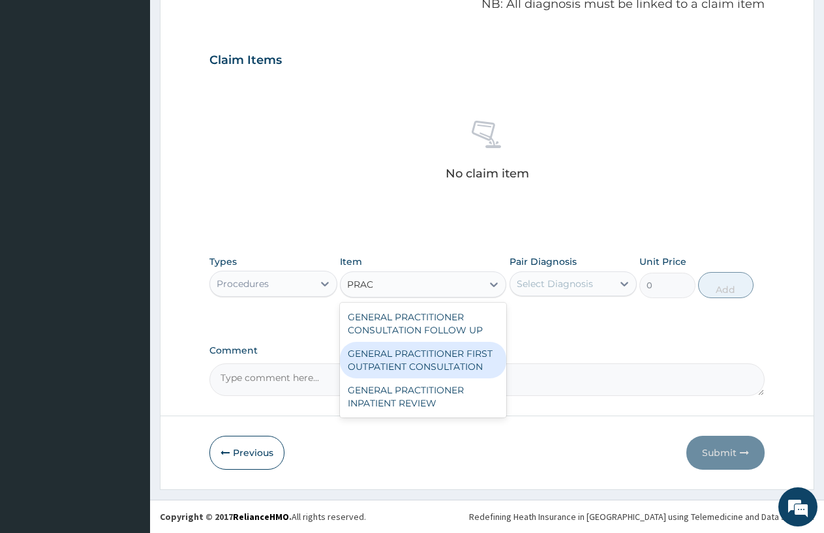
click at [392, 364] on div "GENERAL PRACTITIONER FIRST OUTPATIENT CONSULTATION" at bounding box center [423, 360] width 166 height 37
type input "3750"
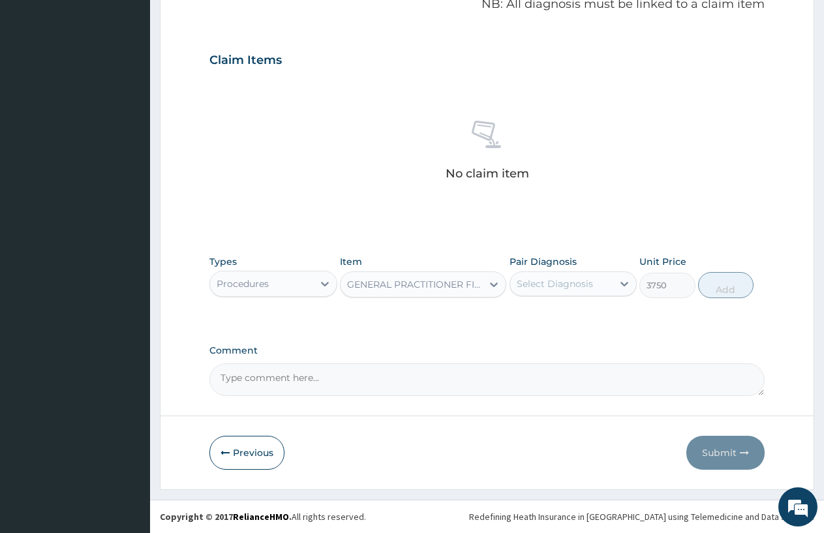
click at [580, 279] on div "Select Diagnosis" at bounding box center [555, 283] width 76 height 13
click at [573, 337] on label "[MEDICAL_DATA]" at bounding box center [571, 342] width 81 height 13
checkbox input "true"
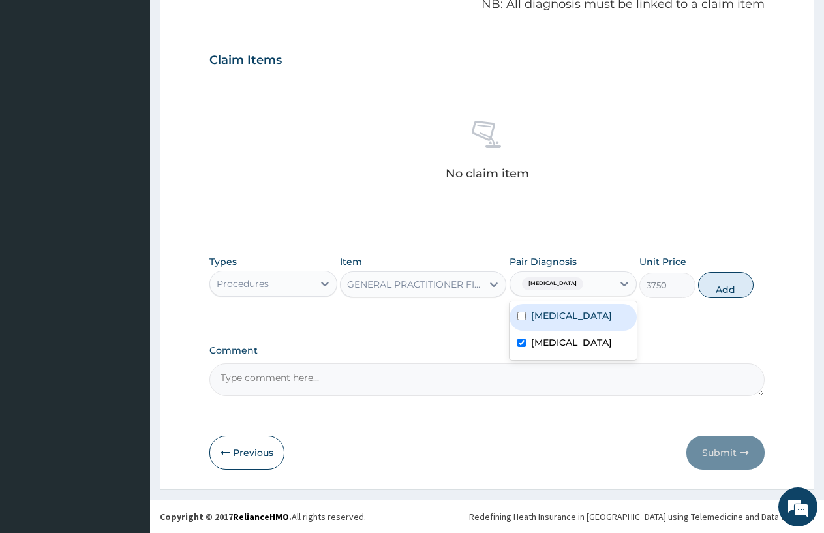
click at [594, 316] on div "[MEDICAL_DATA]" at bounding box center [574, 317] width 128 height 27
checkbox input "true"
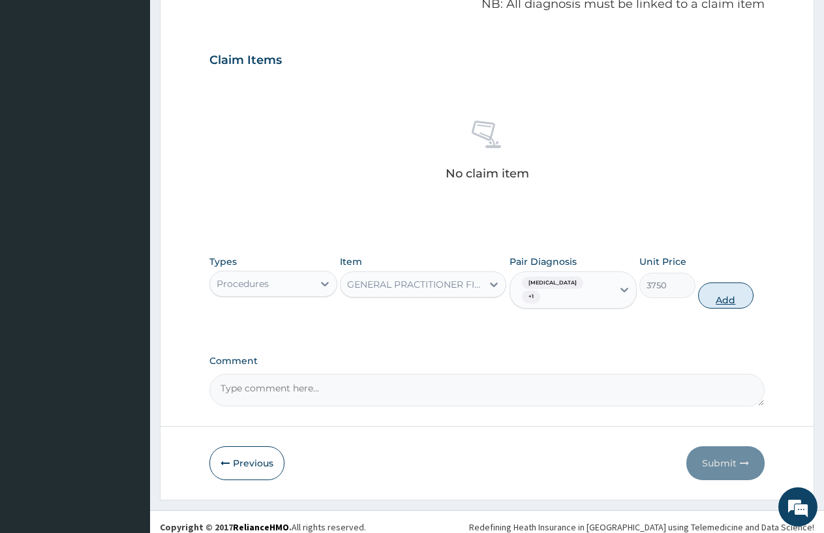
click at [702, 298] on button "Add" at bounding box center [725, 296] width 55 height 26
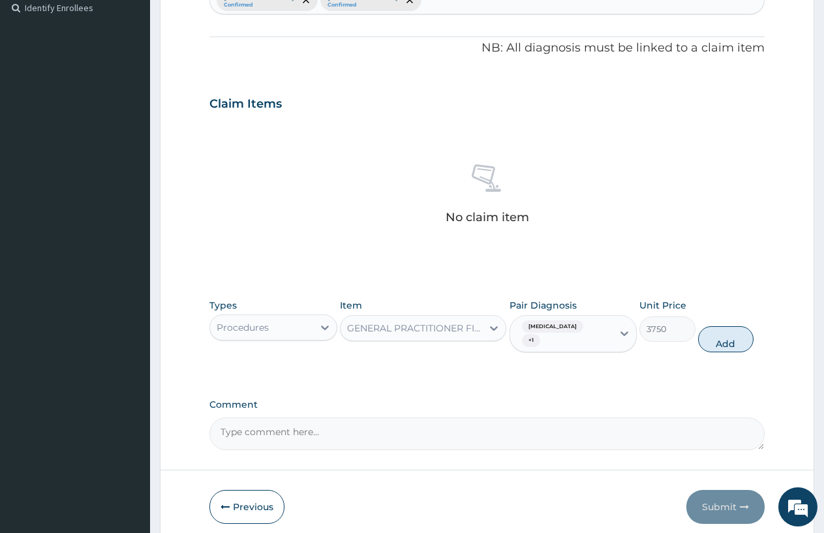
type input "0"
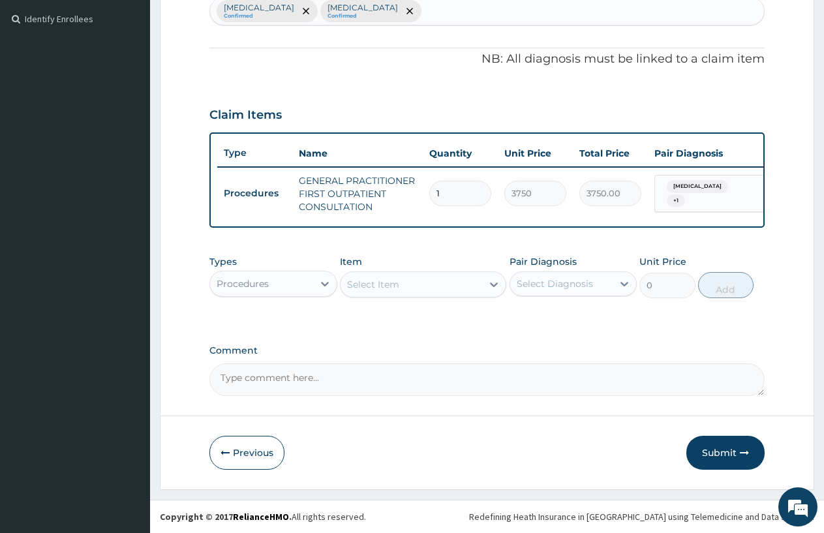
click at [301, 296] on div "Procedures" at bounding box center [273, 284] width 128 height 26
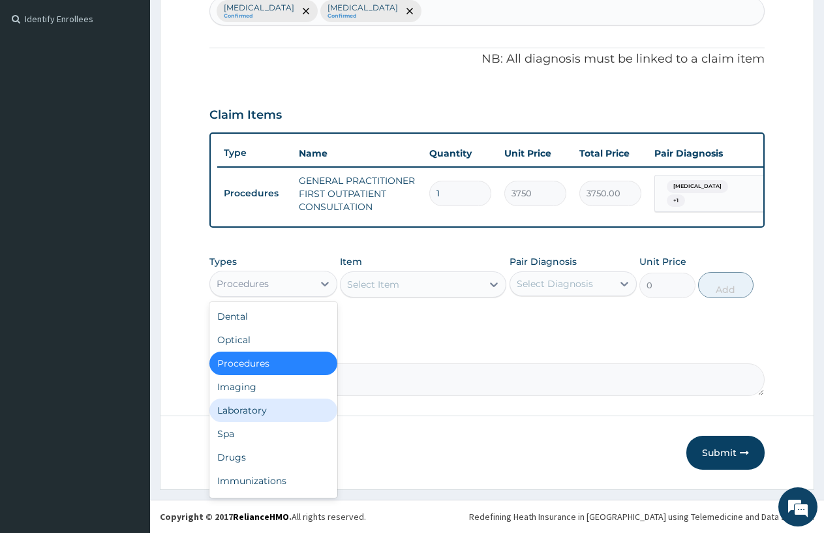
click at [267, 411] on div "Laboratory" at bounding box center [273, 410] width 128 height 23
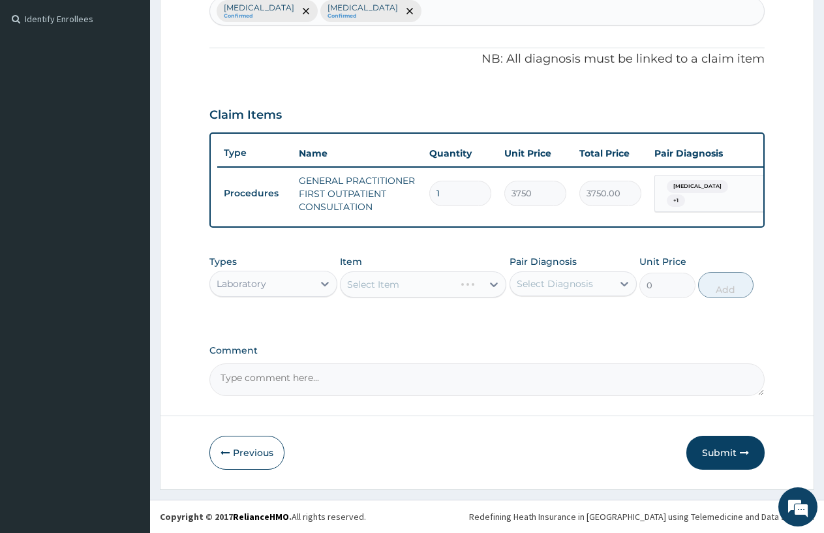
click at [360, 280] on div "Select Item" at bounding box center [423, 284] width 166 height 26
click at [349, 285] on div "Select Item" at bounding box center [373, 284] width 52 height 13
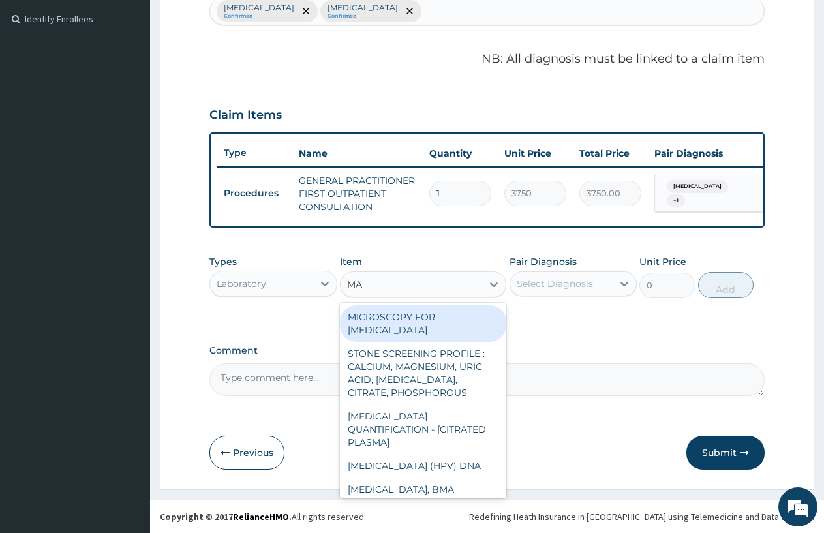
type input "MAL"
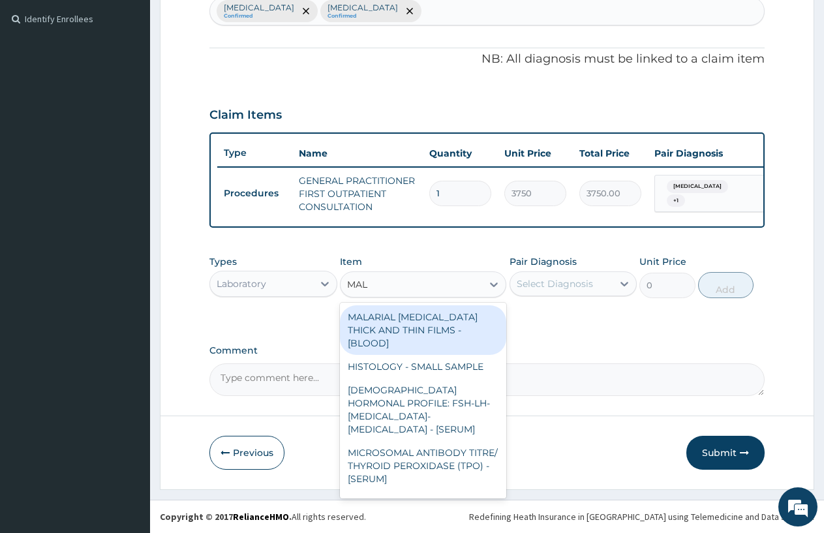
click at [401, 333] on div "MALARIAL [MEDICAL_DATA] THICK AND THIN FILMS - [BLOOD]" at bounding box center [423, 330] width 166 height 50
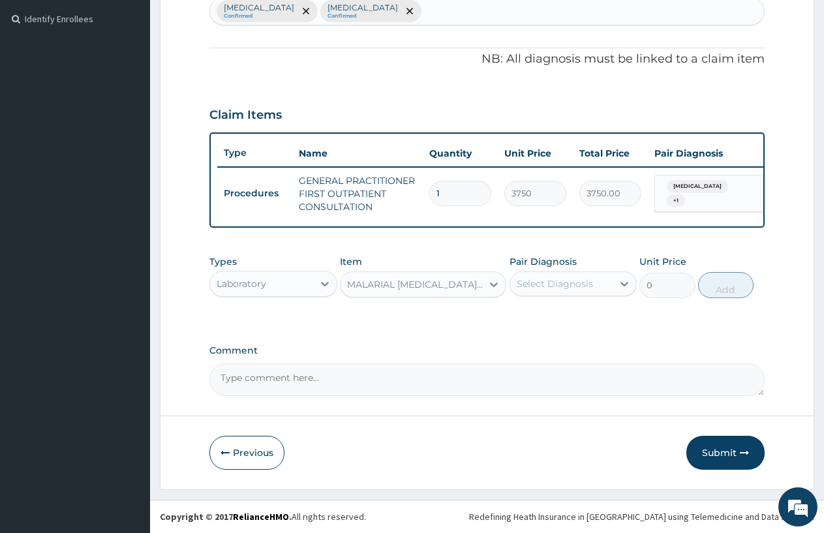
type input "2187.5"
click at [566, 278] on div "Select Diagnosis" at bounding box center [555, 283] width 76 height 13
click at [570, 317] on div "[MEDICAL_DATA]" at bounding box center [574, 317] width 128 height 27
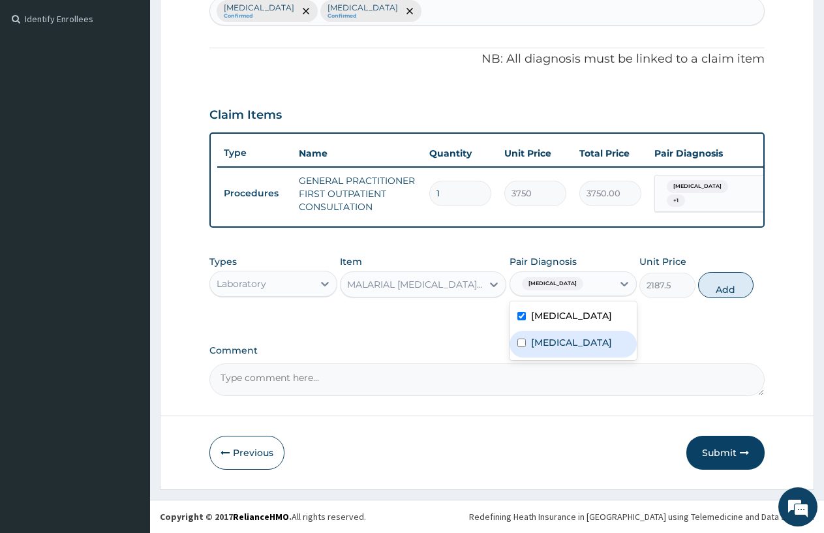
checkbox input "true"
click at [732, 289] on button "Add" at bounding box center [725, 285] width 55 height 26
type input "0"
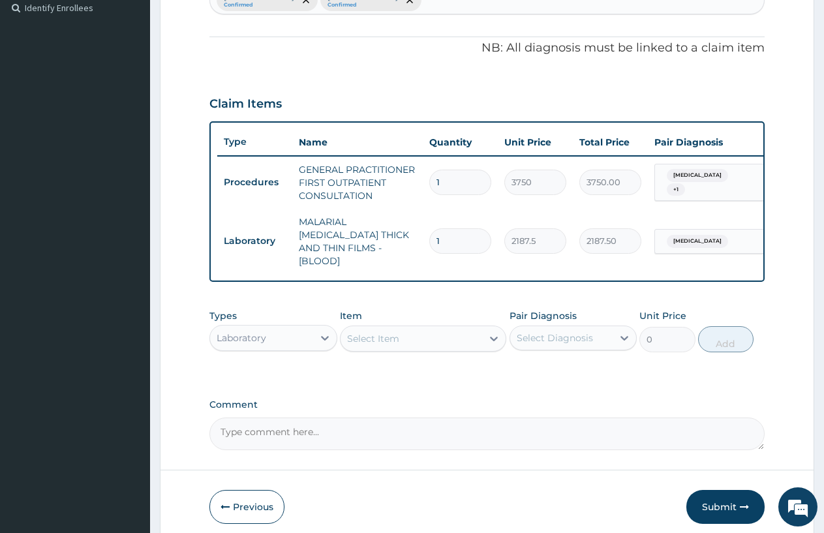
click at [350, 340] on div "Select Item" at bounding box center [373, 338] width 52 height 13
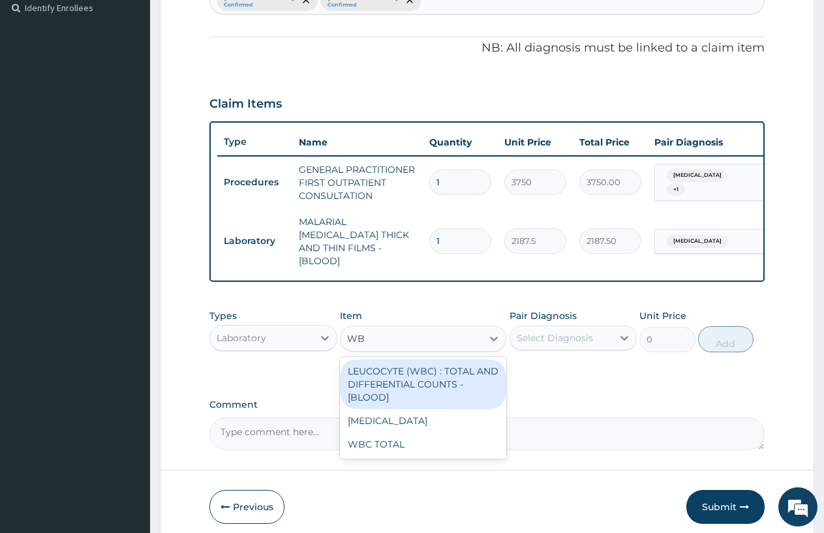
type input "WBC"
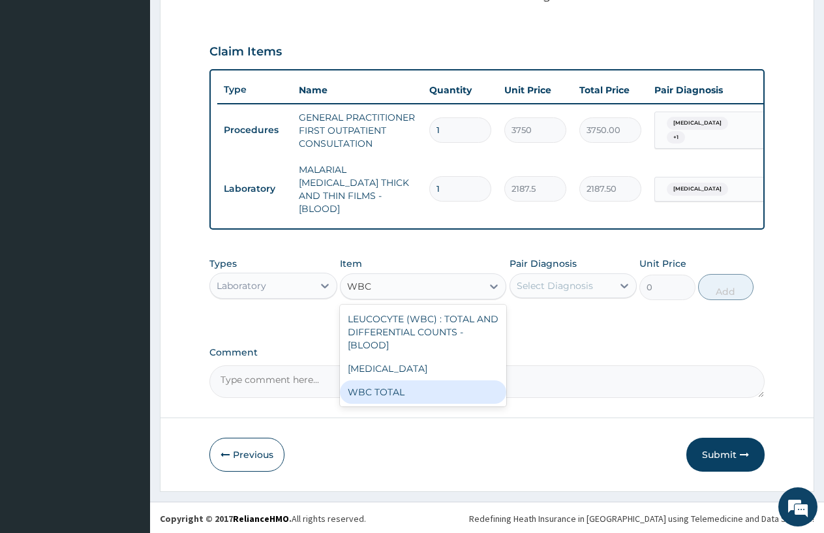
click at [425, 381] on div "WBC TOTAL" at bounding box center [423, 391] width 166 height 23
type input "3750"
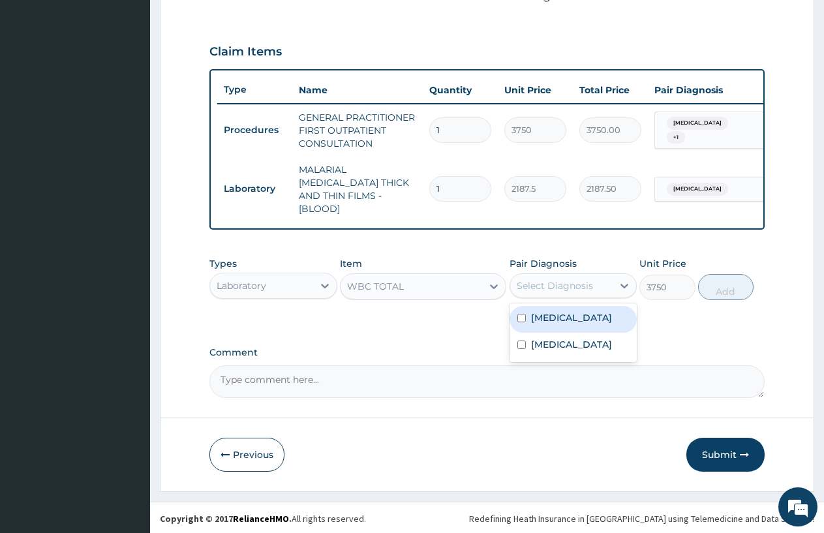
click at [593, 293] on div "Select Diagnosis" at bounding box center [561, 285] width 103 height 21
click at [564, 315] on div "Malaria" at bounding box center [574, 319] width 128 height 27
checkbox input "true"
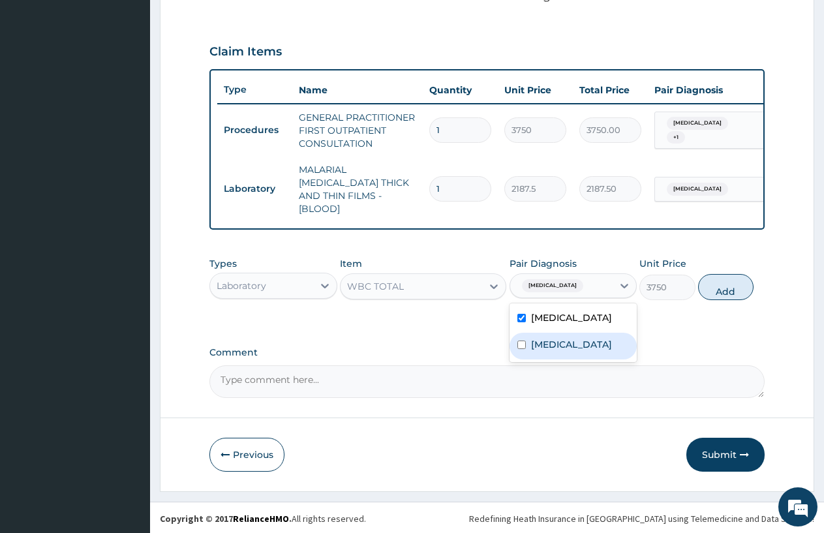
click at [546, 351] on label "Upper respiratory infection" at bounding box center [571, 344] width 81 height 13
checkbox input "true"
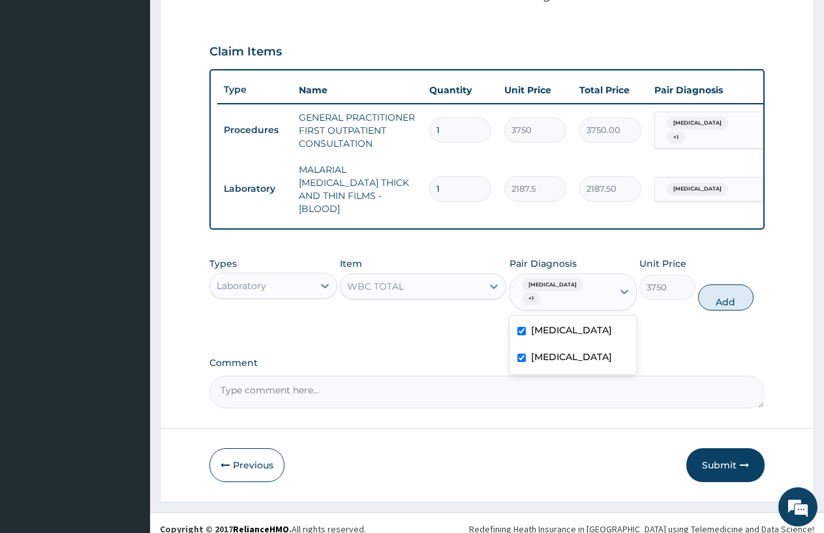
click at [723, 298] on div "Types Laboratory Item WBC TOTAL Pair Diagnosis option Upper respiratory infecti…" at bounding box center [486, 284] width 555 height 67
click at [733, 285] on button "Add" at bounding box center [725, 298] width 55 height 26
type input "0"
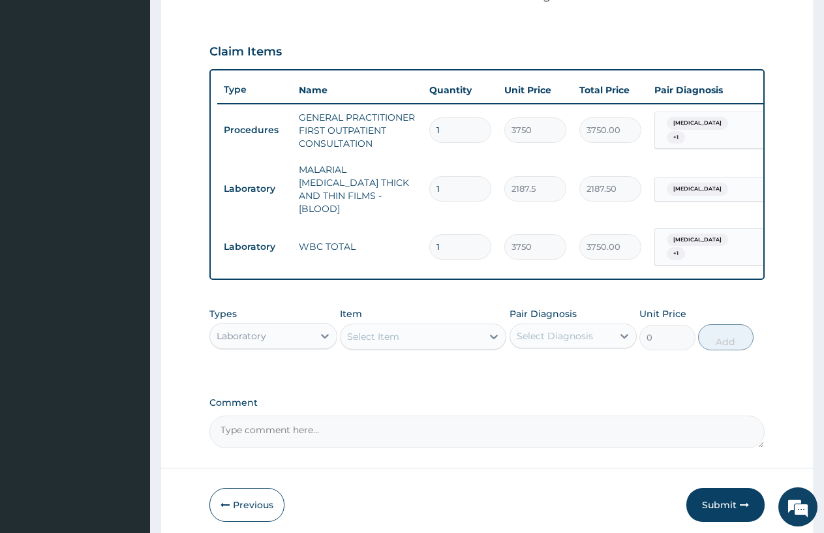
click at [220, 341] on div "Laboratory" at bounding box center [273, 336] width 128 height 26
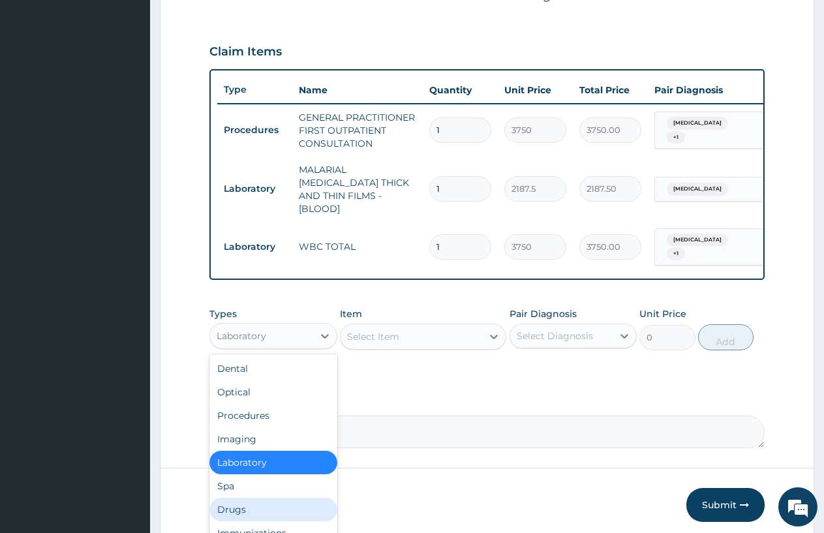
click at [243, 498] on div "Drugs" at bounding box center [273, 509] width 128 height 23
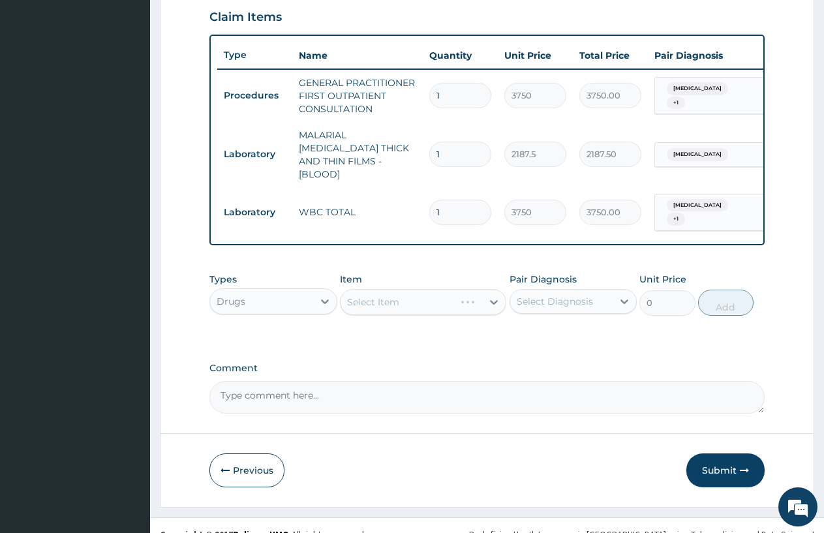
scroll to position [461, 0]
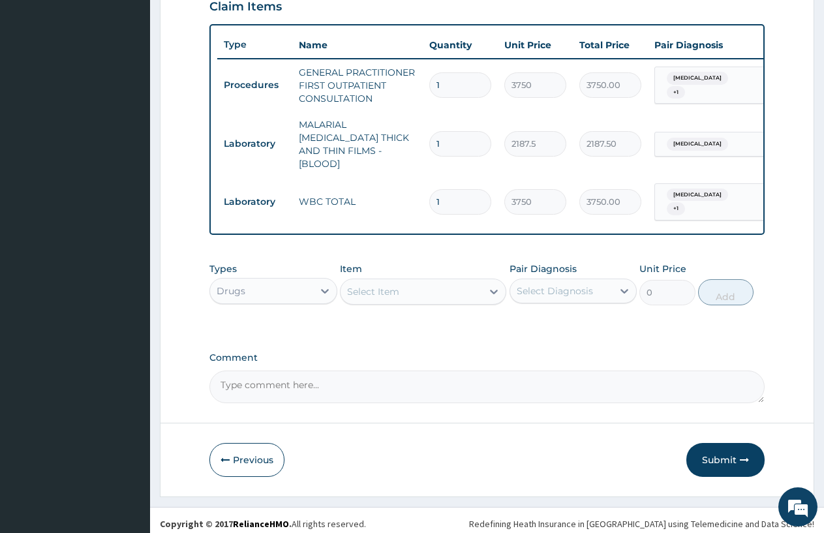
click at [355, 285] on div "Select Item" at bounding box center [373, 291] width 52 height 13
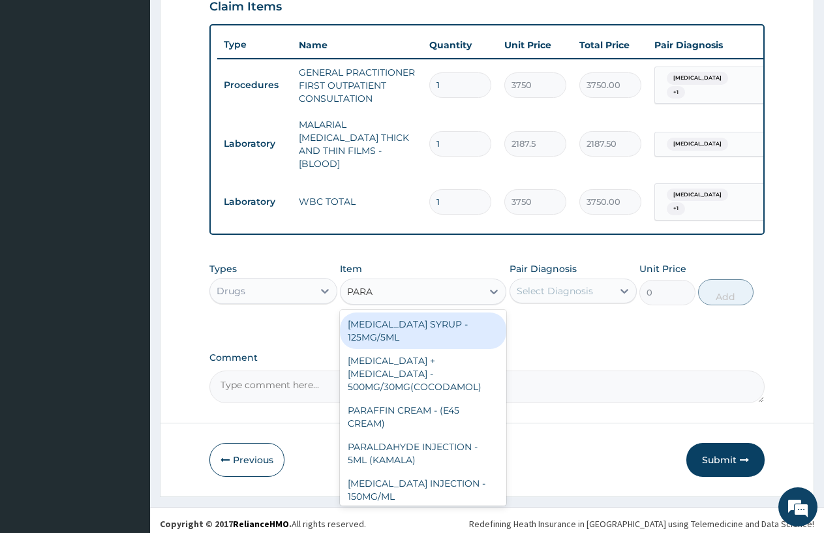
type input "PARAC"
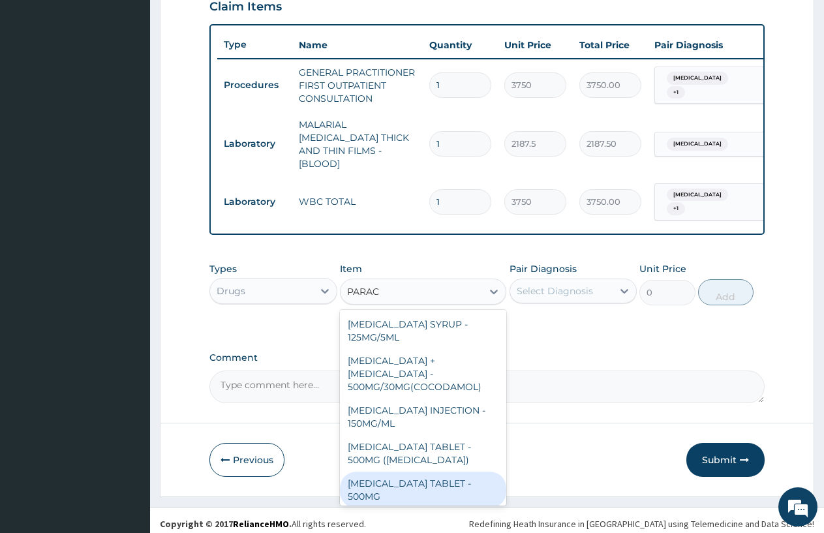
click at [404, 472] on div "PARACETAMOL TABLET - 500MG" at bounding box center [423, 490] width 166 height 37
type input "33.599999999999994"
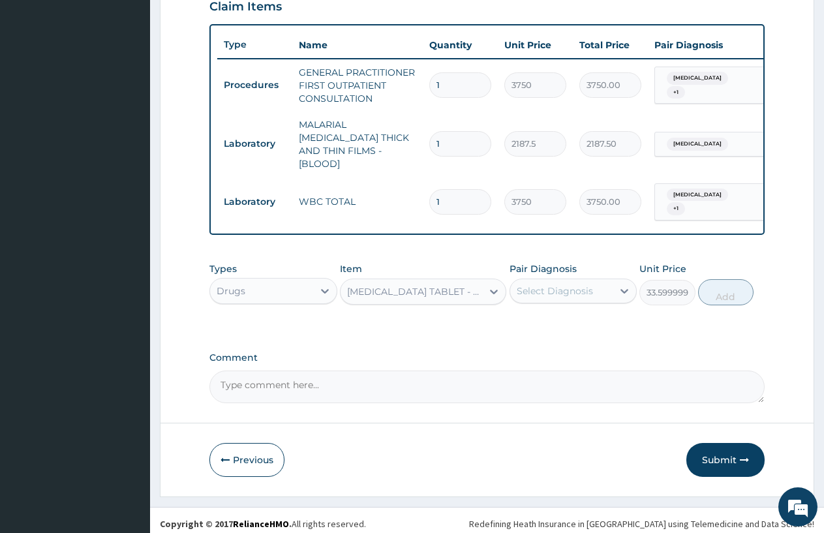
click at [550, 285] on div "Select Diagnosis" at bounding box center [555, 291] width 76 height 13
click at [557, 322] on div "Malaria" at bounding box center [574, 324] width 128 height 27
checkbox input "true"
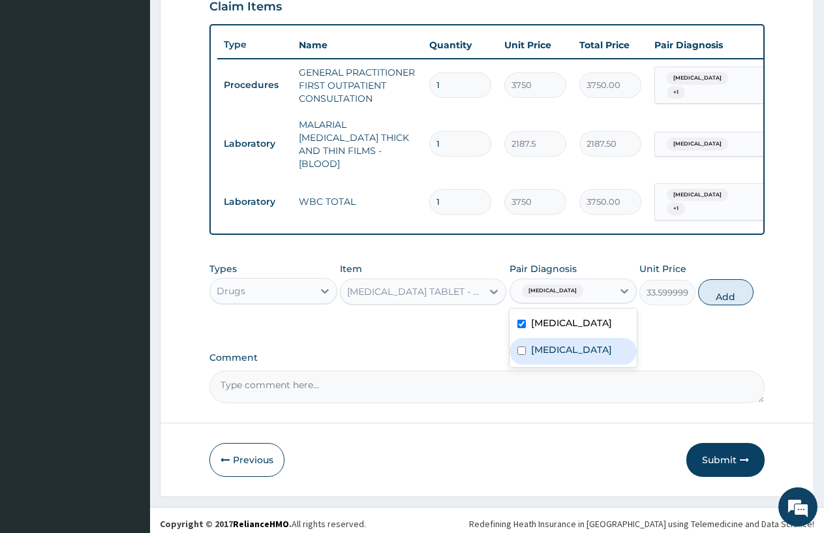
click at [553, 343] on label "Upper respiratory infection" at bounding box center [571, 349] width 81 height 13
checkbox input "true"
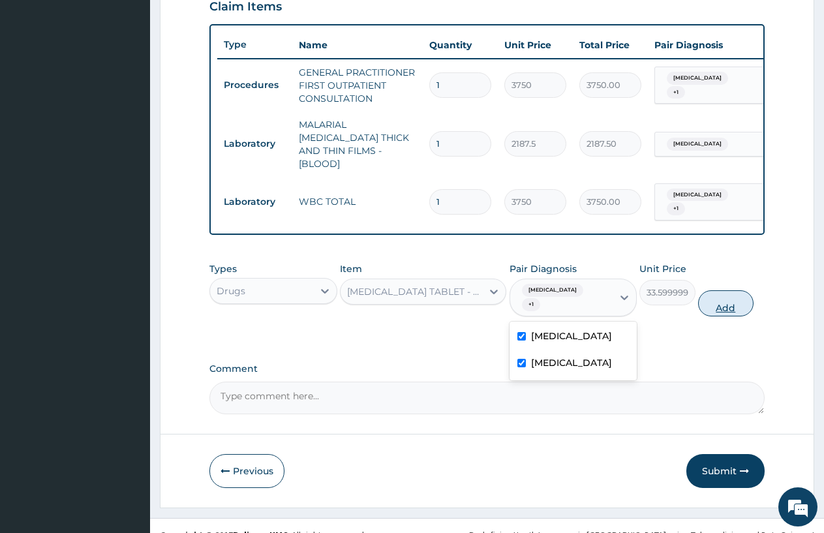
click at [713, 292] on button "Add" at bounding box center [725, 303] width 55 height 26
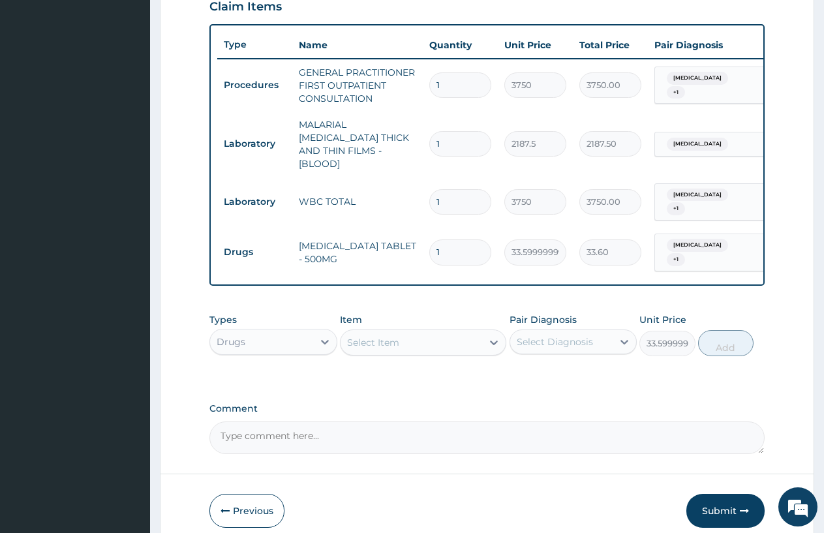
type input "0"
type input "30"
type input "1008.00"
type input "30"
click at [363, 337] on div "Select Item" at bounding box center [412, 342] width 142 height 21
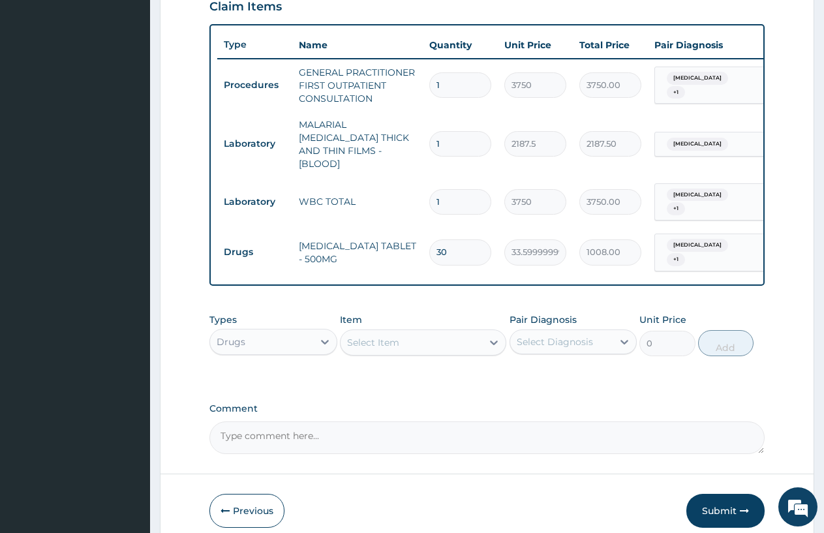
type input "LORA"
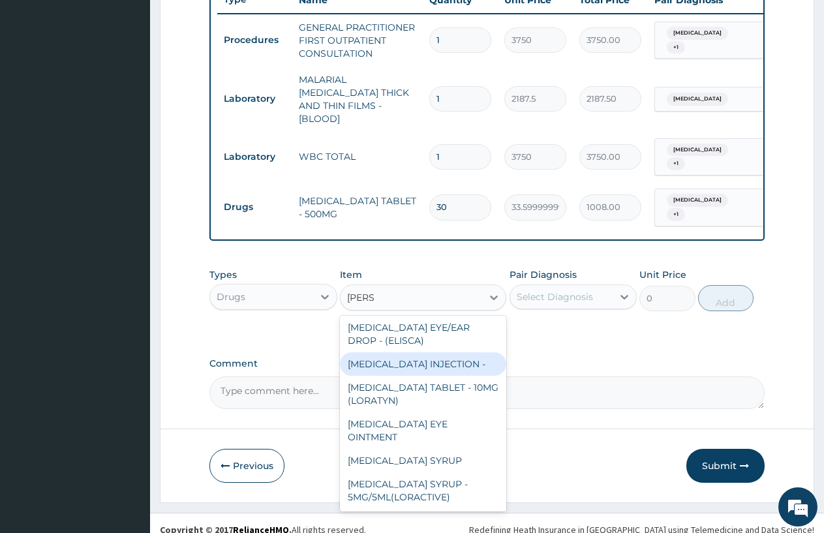
scroll to position [102, 0]
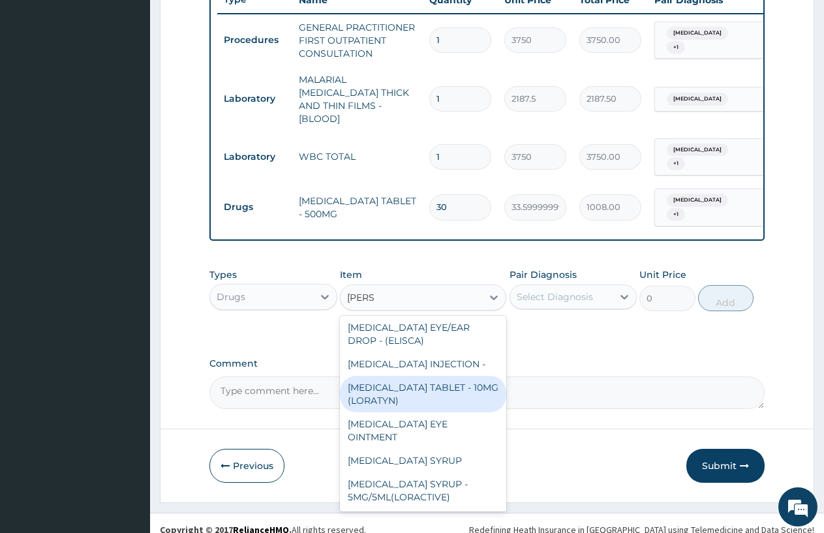
click at [381, 380] on div "LORATADINE TABLET - 10MG (LORATYN)" at bounding box center [423, 394] width 166 height 37
type input "98"
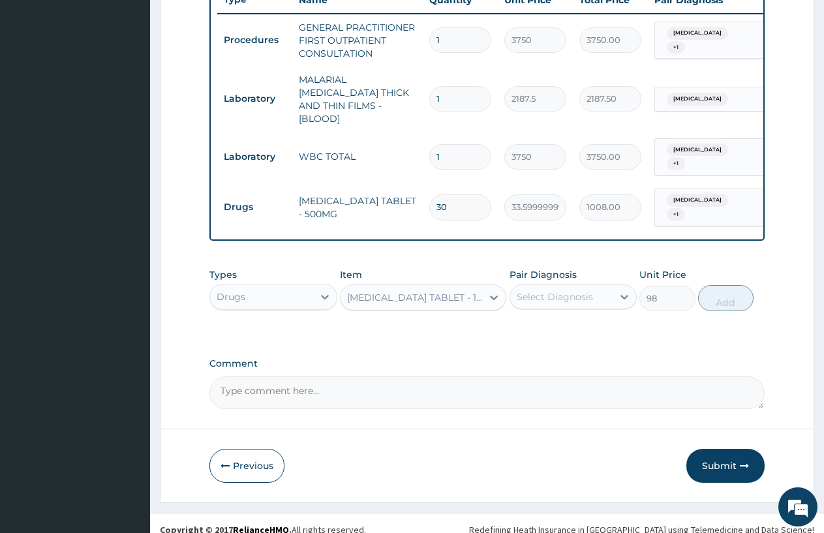
click at [576, 290] on div "Select Diagnosis" at bounding box center [555, 296] width 76 height 13
click at [558, 344] on div "Upper respiratory infection" at bounding box center [574, 357] width 128 height 27
checkbox input "true"
click at [735, 292] on button "Add" at bounding box center [725, 298] width 55 height 26
type input "0"
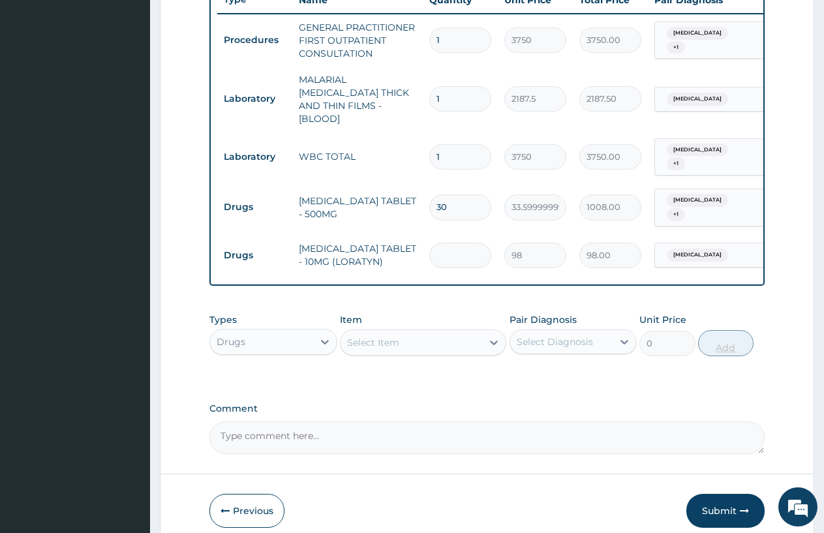
type input "0.00"
type input "5"
type input "490.00"
type input "5"
click at [363, 332] on div "Select Item" at bounding box center [412, 342] width 142 height 21
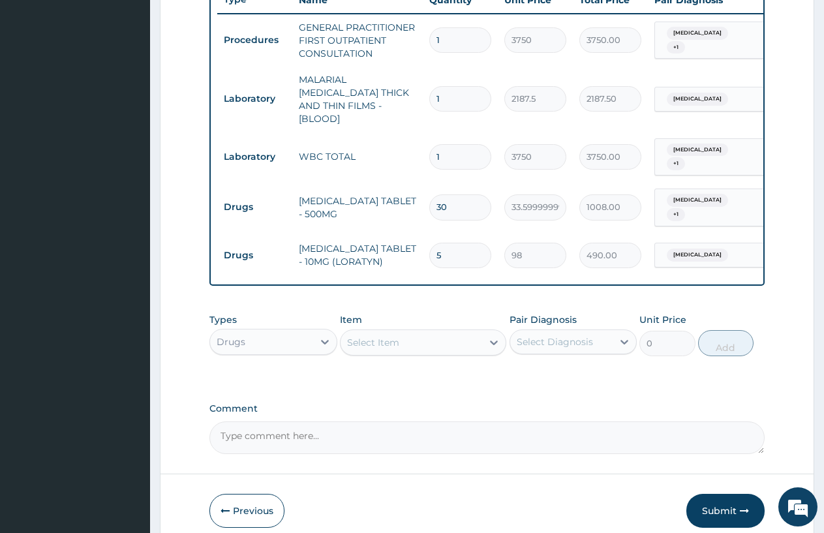
type input "COUGH"
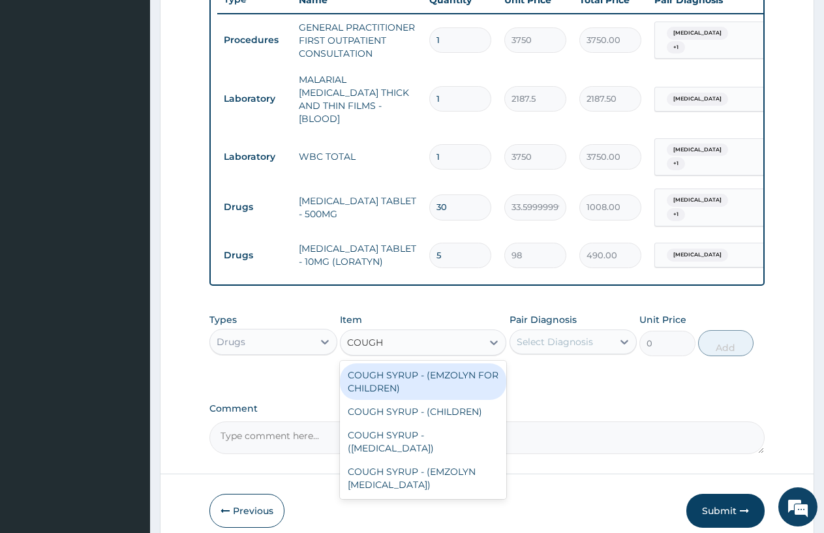
scroll to position [551, 0]
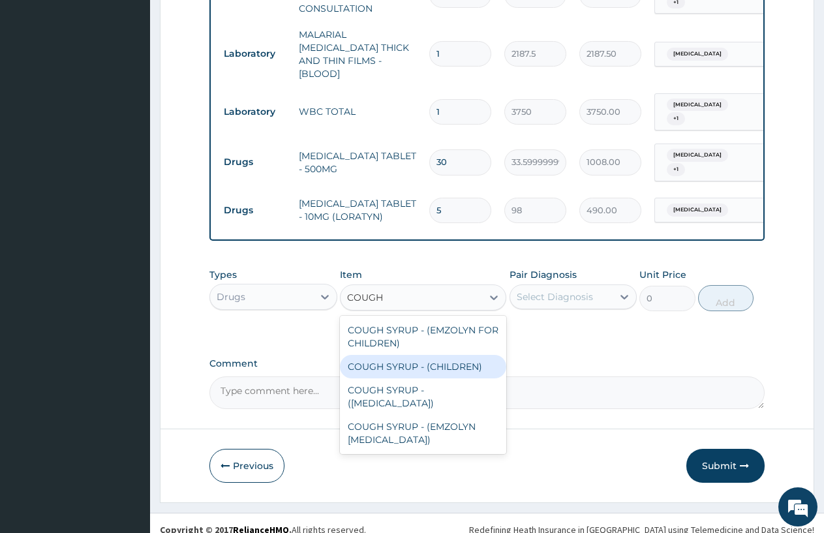
click at [416, 355] on div "COUGH SYRUP - (CHILDREN)" at bounding box center [423, 366] width 166 height 23
type input "1120"
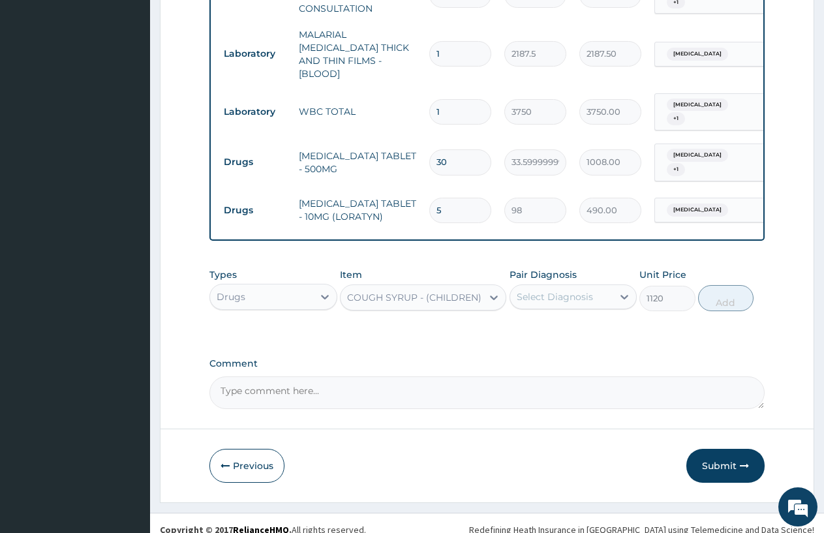
click at [557, 268] on label "Pair Diagnosis" at bounding box center [543, 274] width 67 height 13
click at [550, 286] on div "Select Diagnosis" at bounding box center [561, 296] width 103 height 21
click at [570, 361] on label "Upper respiratory infection" at bounding box center [571, 355] width 81 height 13
checkbox input "true"
click at [724, 296] on button "Add" at bounding box center [725, 298] width 55 height 26
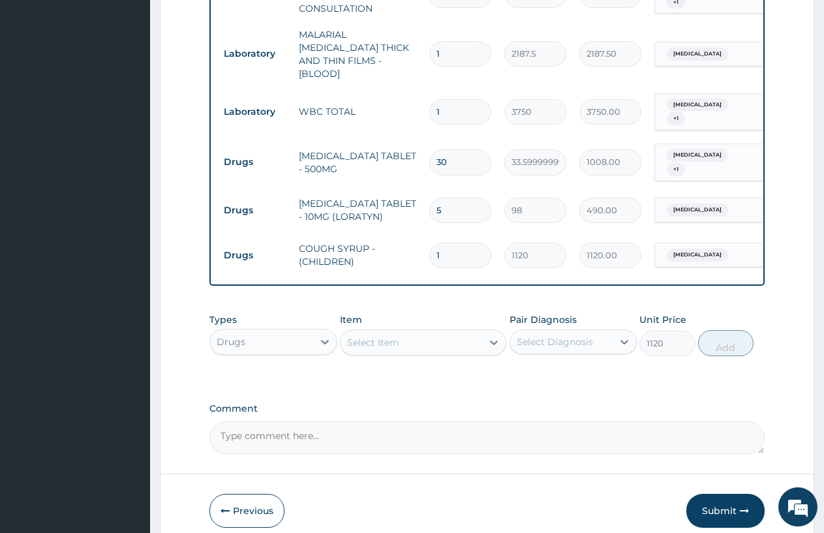
type input "0"
click at [350, 336] on div "Select Item" at bounding box center [373, 342] width 52 height 13
type input "AZITH"
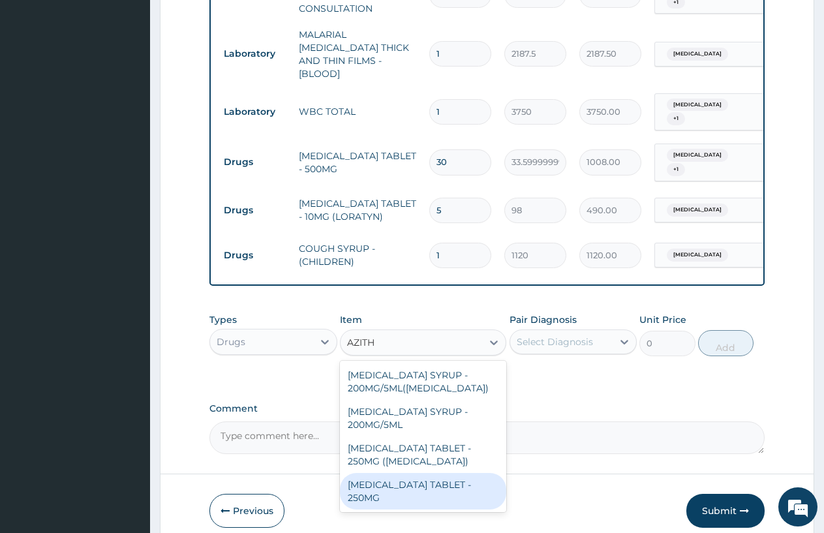
click at [420, 474] on div "AZITHROMYCIN TABLET - 250MG" at bounding box center [423, 491] width 166 height 37
type input "280"
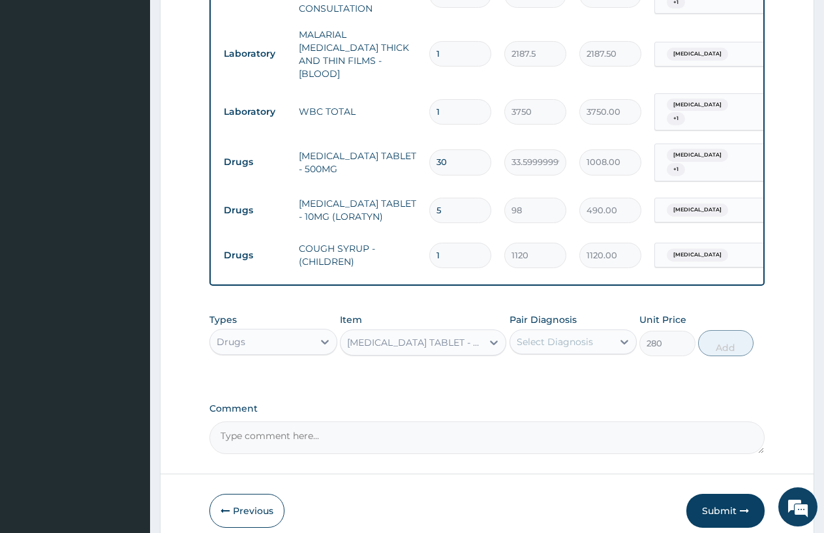
click at [551, 335] on div "Select Diagnosis" at bounding box center [555, 341] width 76 height 13
click at [545, 394] on label "Upper respiratory infection" at bounding box center [571, 400] width 81 height 13
checkbox input "true"
click at [705, 334] on button "Add" at bounding box center [725, 343] width 55 height 26
type input "0"
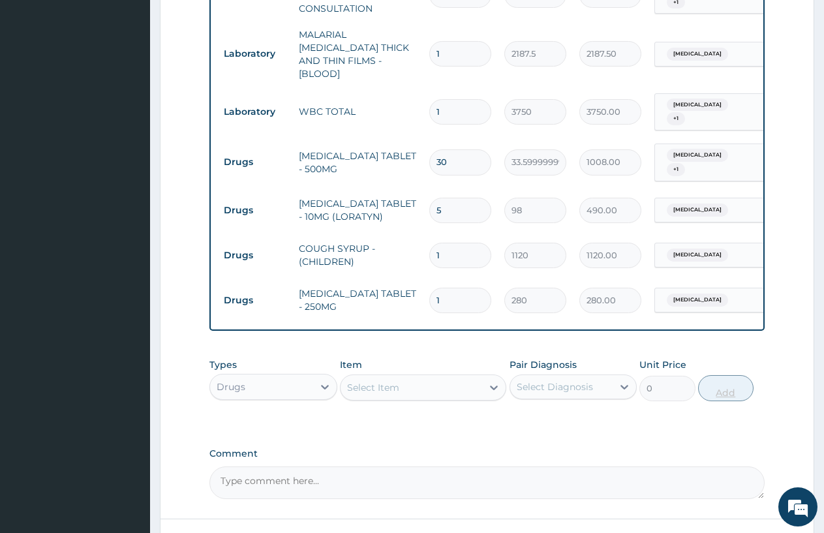
type input "15"
type input "4200.00"
type input "15"
click at [356, 377] on div "Select Item" at bounding box center [412, 387] width 142 height 21
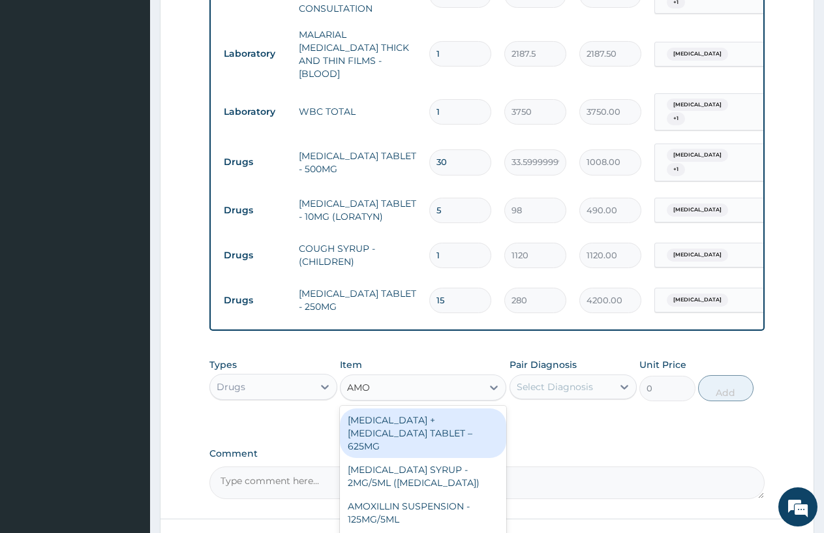
type input "AMOX"
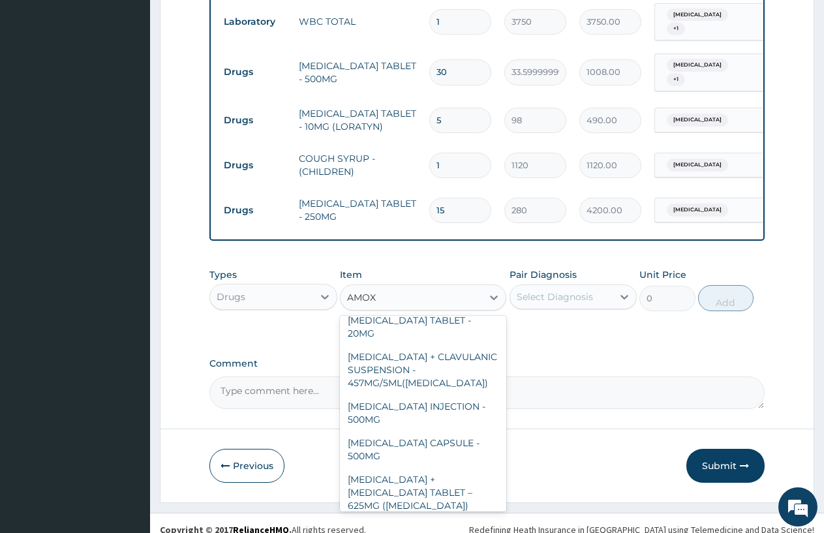
scroll to position [433, 0]
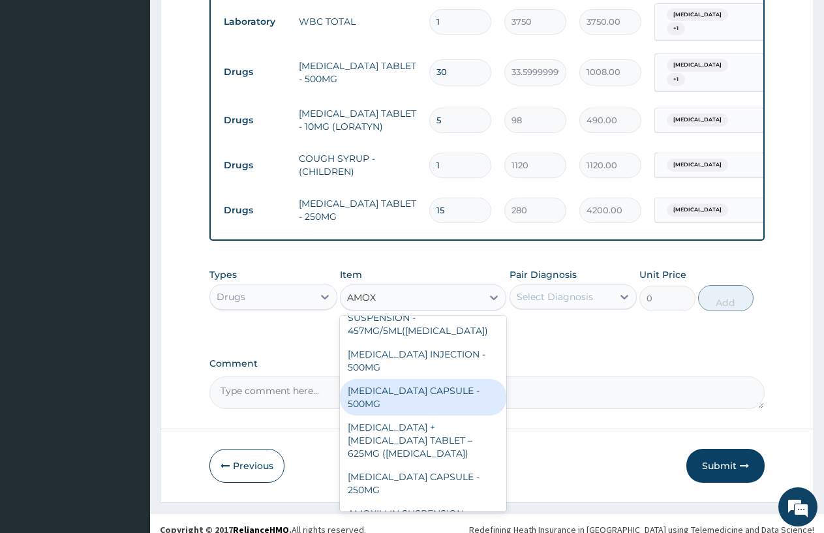
click at [375, 379] on div "AMOXICILLIN CAPSULE - 500MG" at bounding box center [423, 397] width 166 height 37
type input "112"
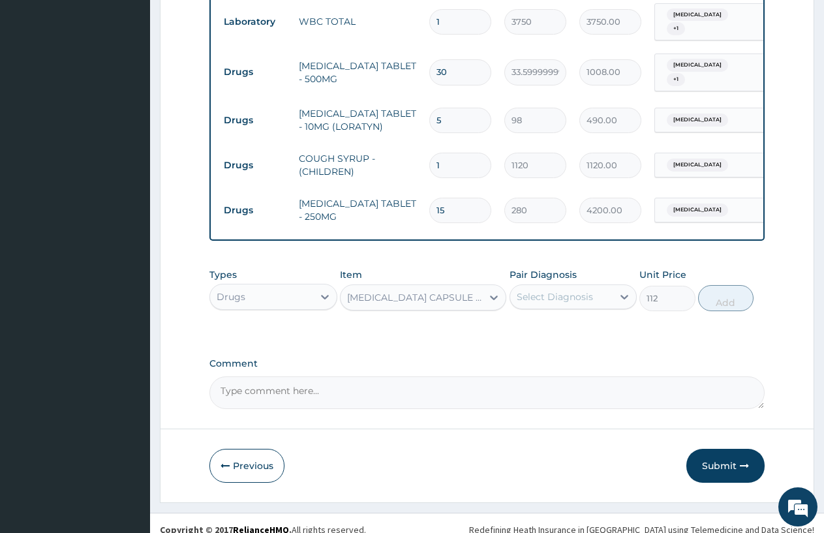
click at [551, 290] on div "Select Diagnosis" at bounding box center [555, 296] width 76 height 13
click at [531, 356] on label "Upper respiratory infection" at bounding box center [571, 355] width 81 height 13
checkbox input "true"
click at [731, 285] on button "Add" at bounding box center [725, 298] width 55 height 26
type input "0"
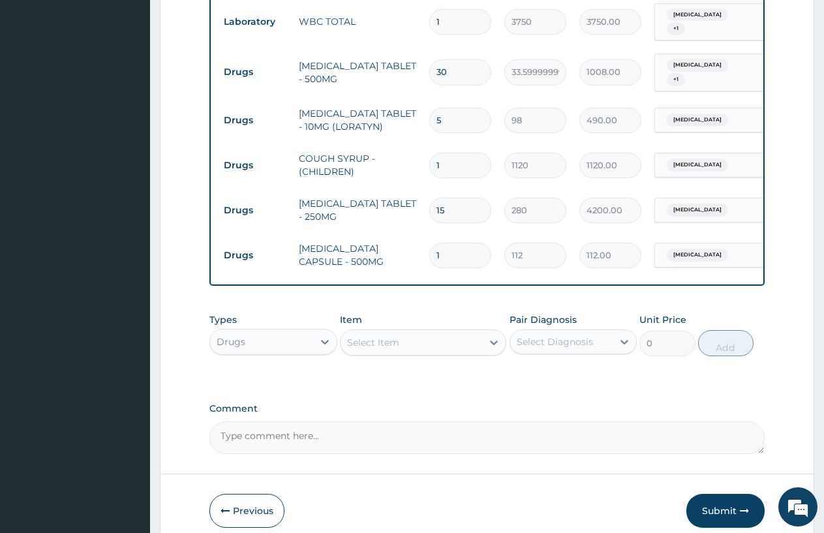
type input "15"
type input "1680.00"
type input "15"
click at [351, 337] on div "Select Item" at bounding box center [412, 342] width 142 height 21
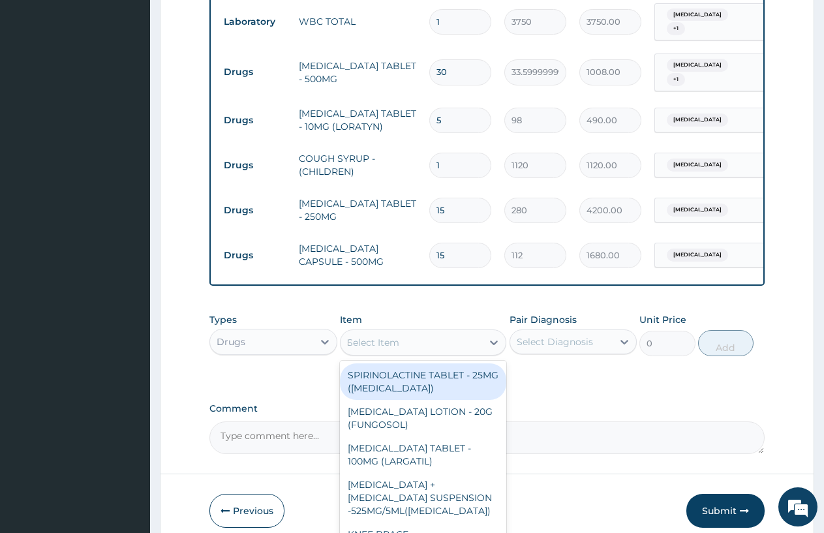
type input "LONA"
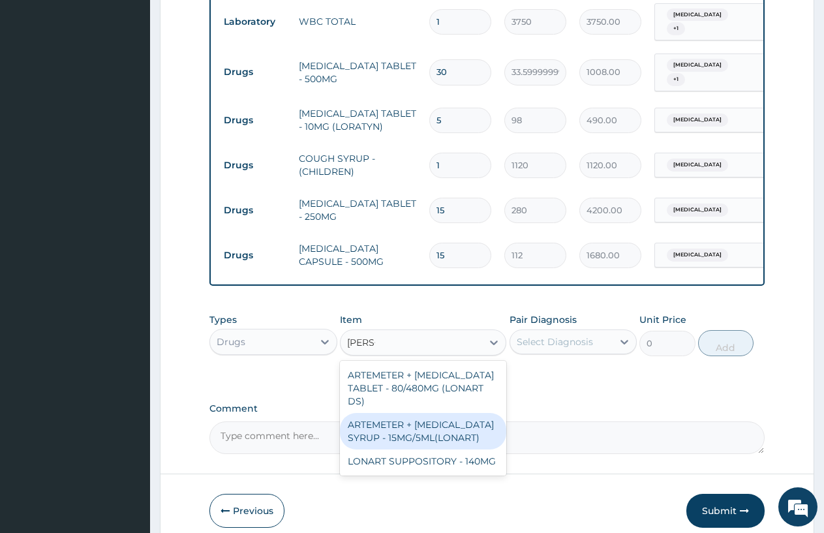
click at [433, 385] on div "ARTEMETER + LUMEFANTRINE TABLET - 80/480MG (LONART DS)" at bounding box center [423, 388] width 166 height 50
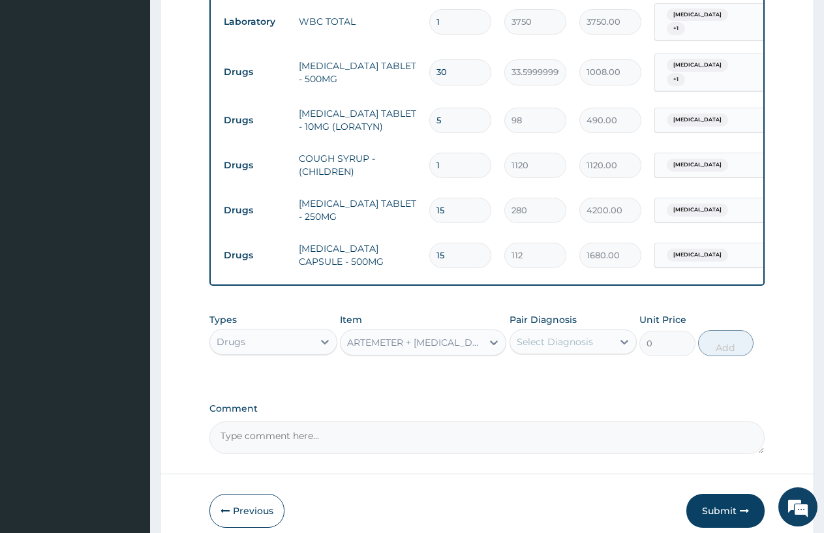
type input "588"
click at [529, 335] on div "Select Diagnosis" at bounding box center [555, 341] width 76 height 13
click at [551, 367] on label "Malaria" at bounding box center [571, 373] width 81 height 13
checkbox input "true"
click at [723, 330] on button "Add" at bounding box center [725, 343] width 55 height 26
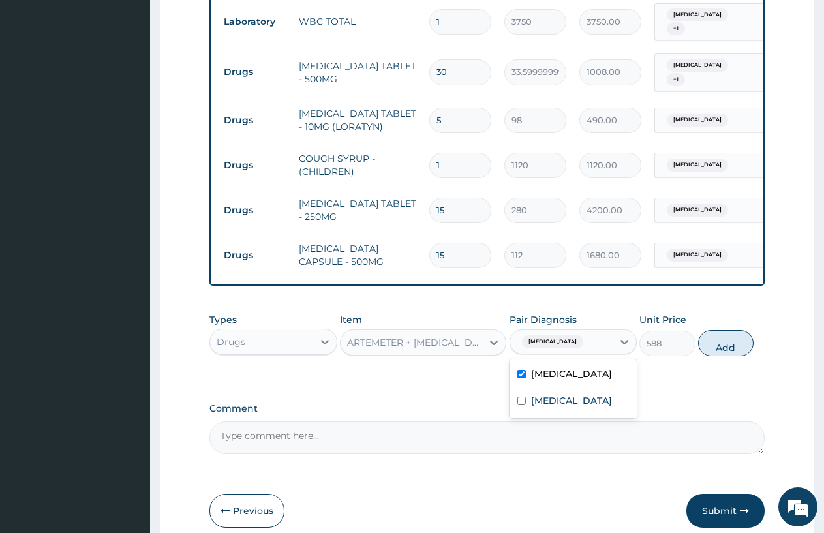
type input "0"
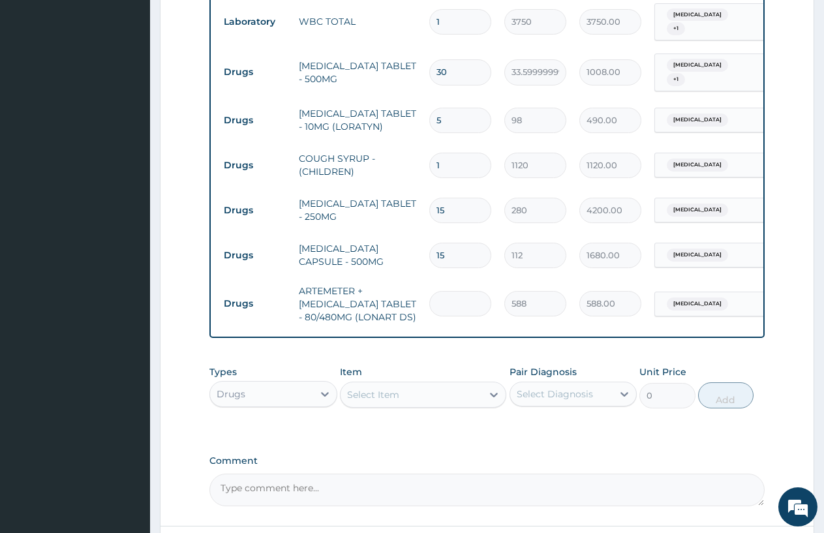
type input "0.00"
type input "6"
type input "3528.00"
type input "6"
click at [359, 388] on div "Select Item" at bounding box center [373, 394] width 52 height 13
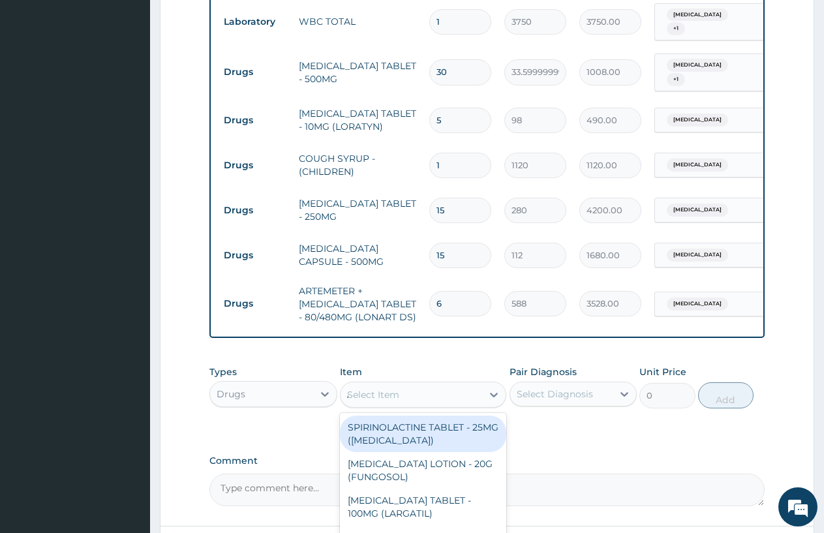
type input "ART"
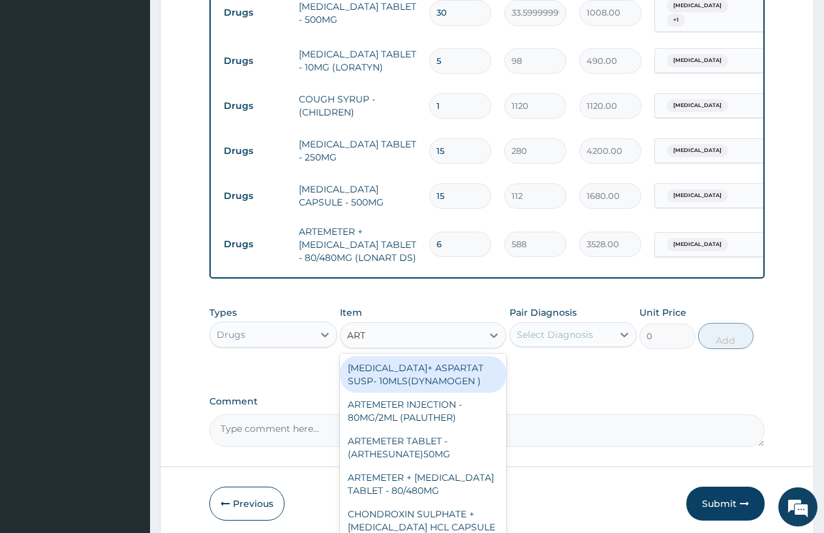
scroll to position [739, 0]
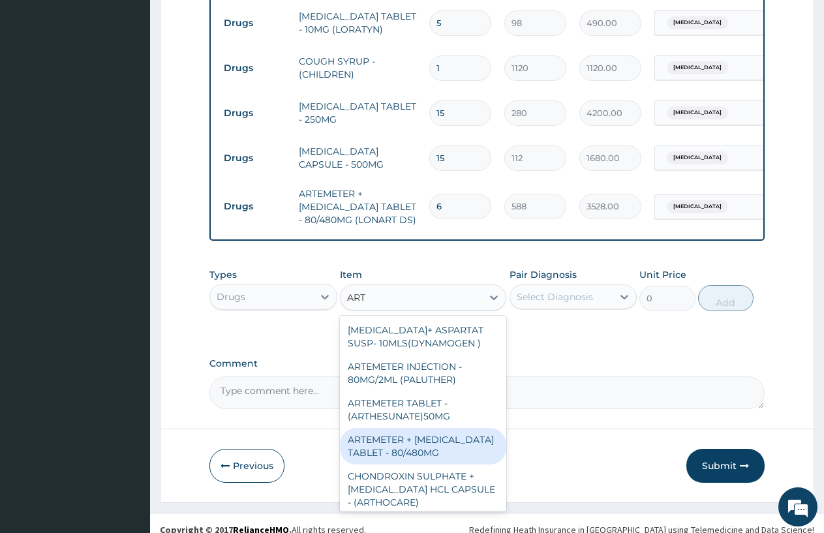
click at [433, 442] on div "ARTEMETER + LUMEFANTRINE TABLET - 80/480MG" at bounding box center [423, 446] width 166 height 37
type input "364"
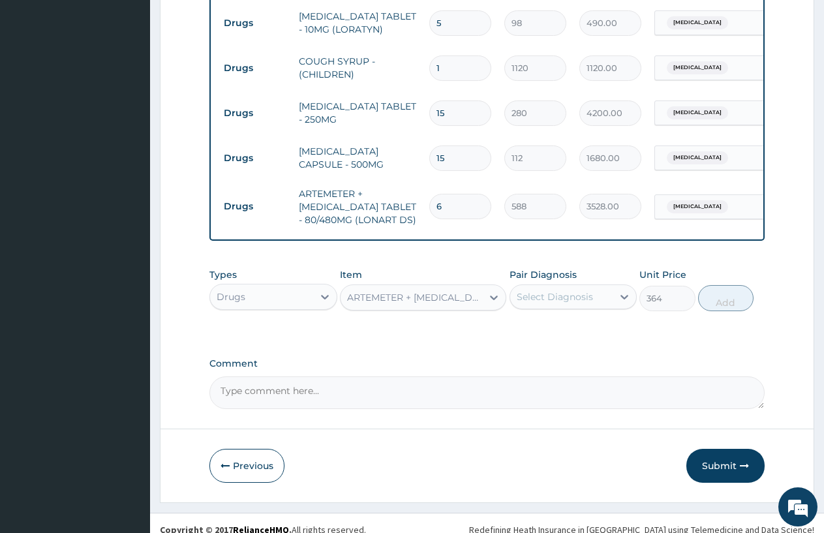
click at [520, 290] on div "Select Diagnosis" at bounding box center [555, 296] width 76 height 13
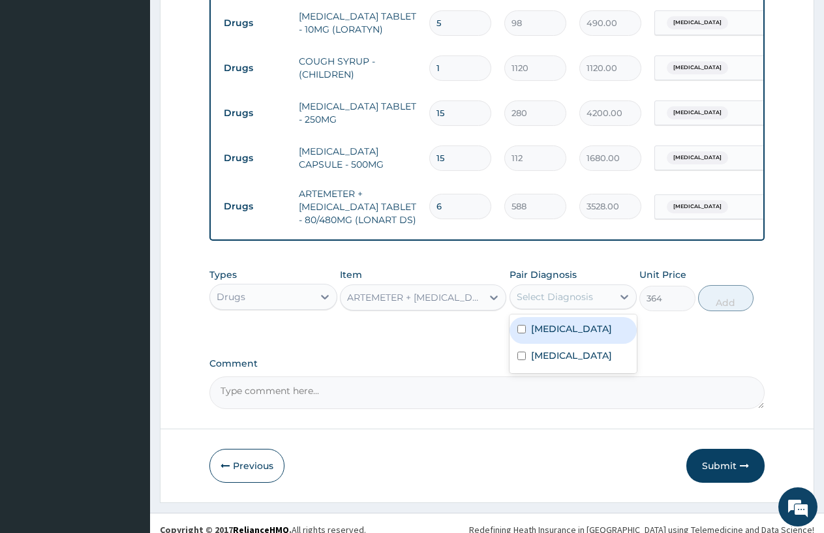
click at [532, 323] on div "Malaria" at bounding box center [574, 330] width 128 height 27
checkbox input "true"
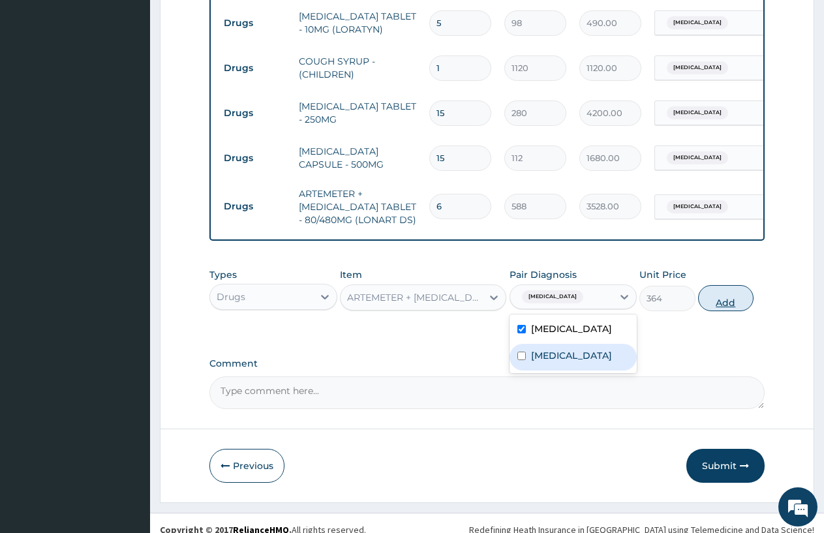
click at [720, 285] on button "Add" at bounding box center [725, 298] width 55 height 26
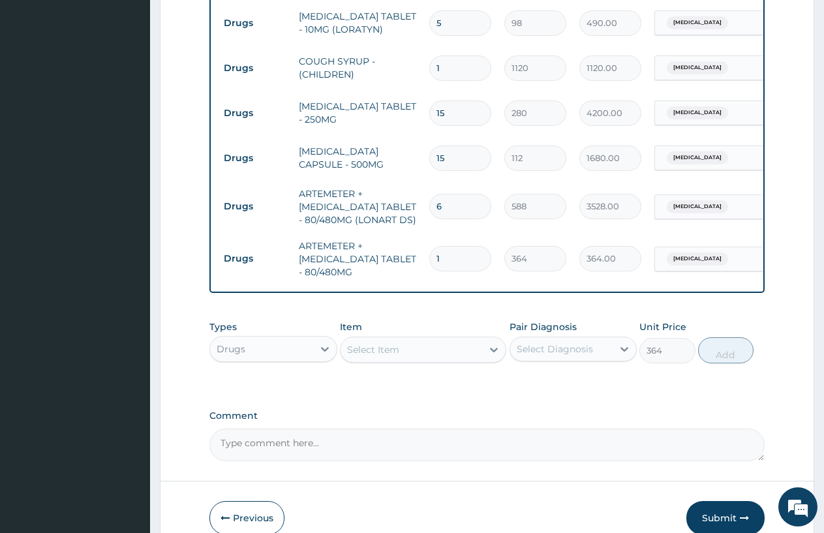
type input "0"
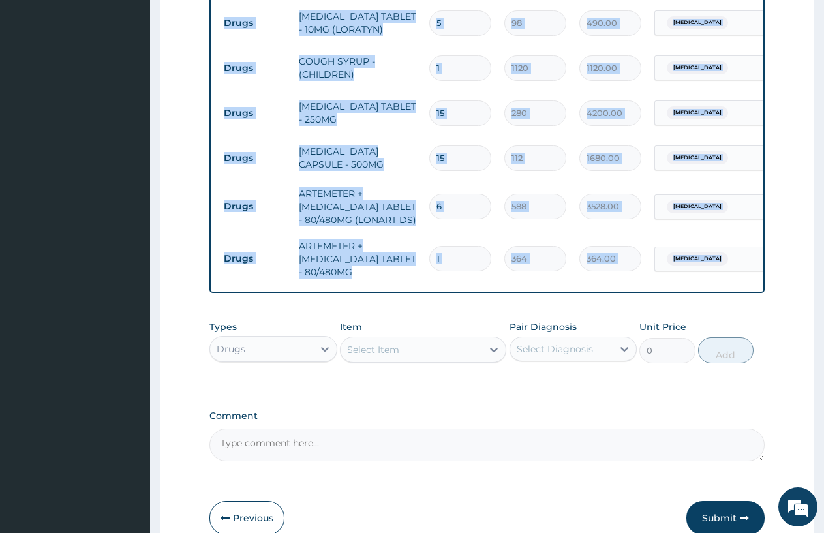
scroll to position [0, 100]
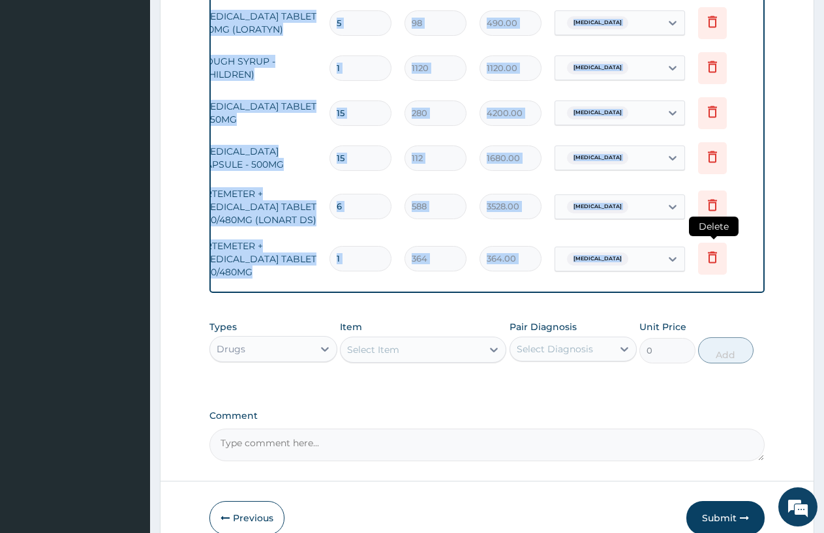
click at [717, 249] on icon at bounding box center [713, 257] width 16 height 16
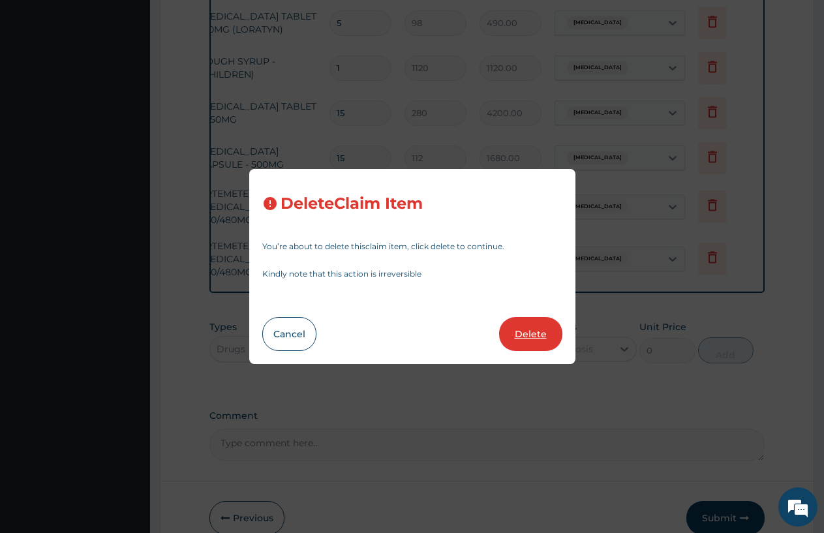
click at [519, 341] on button "Delete" at bounding box center [530, 334] width 63 height 34
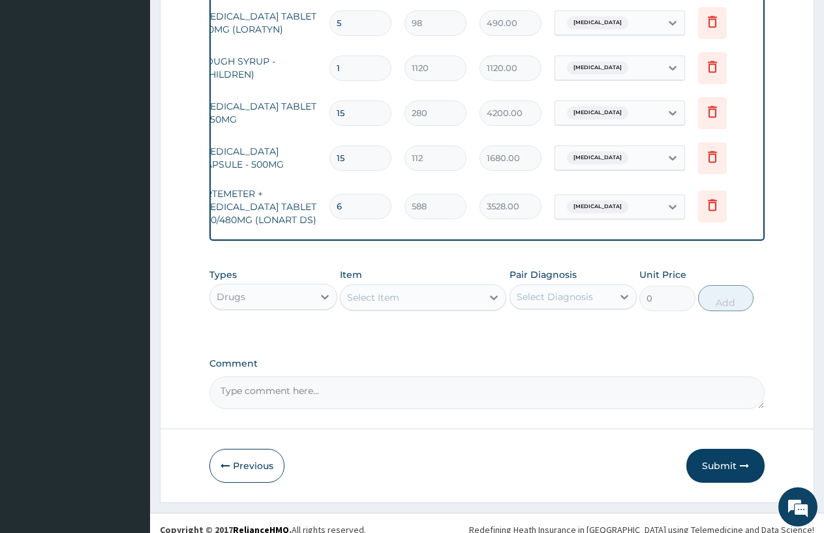
click at [369, 268] on div "Item Select Item" at bounding box center [423, 289] width 166 height 43
click at [359, 291] on div "Select Item" at bounding box center [373, 297] width 52 height 13
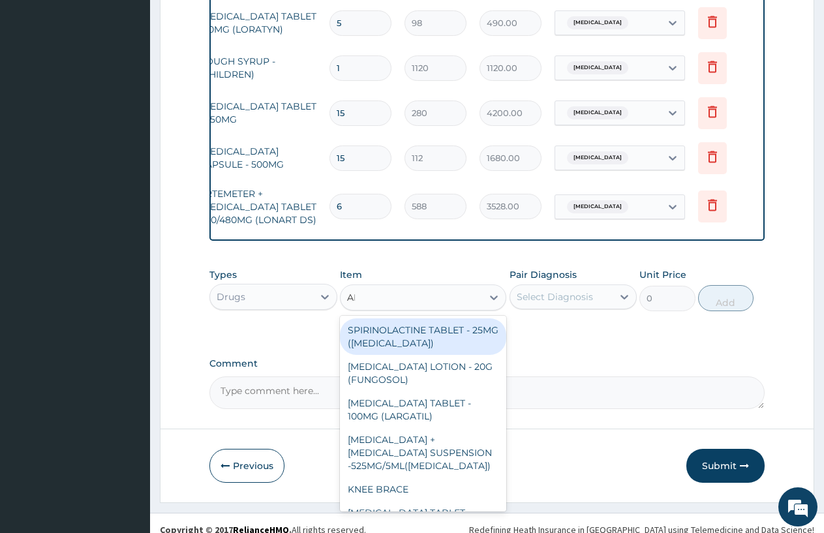
type input "ART"
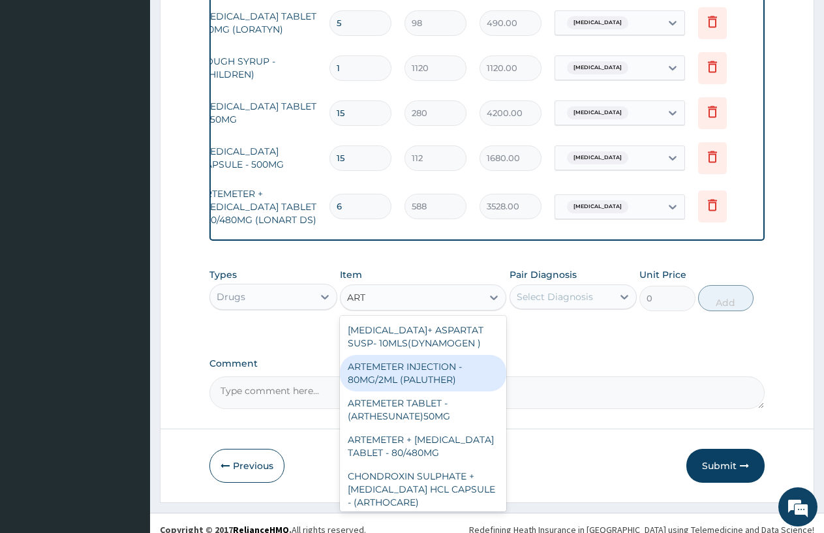
click at [395, 382] on div "ARTEMETER INJECTION - 80MG/2ML (PALUTHER)" at bounding box center [423, 373] width 166 height 37
type input "700"
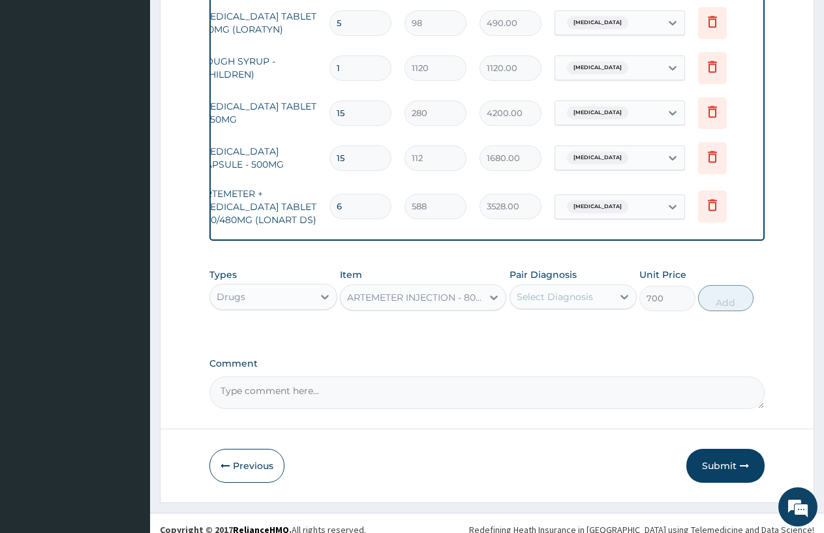
click at [566, 290] on div "Select Diagnosis" at bounding box center [561, 296] width 103 height 21
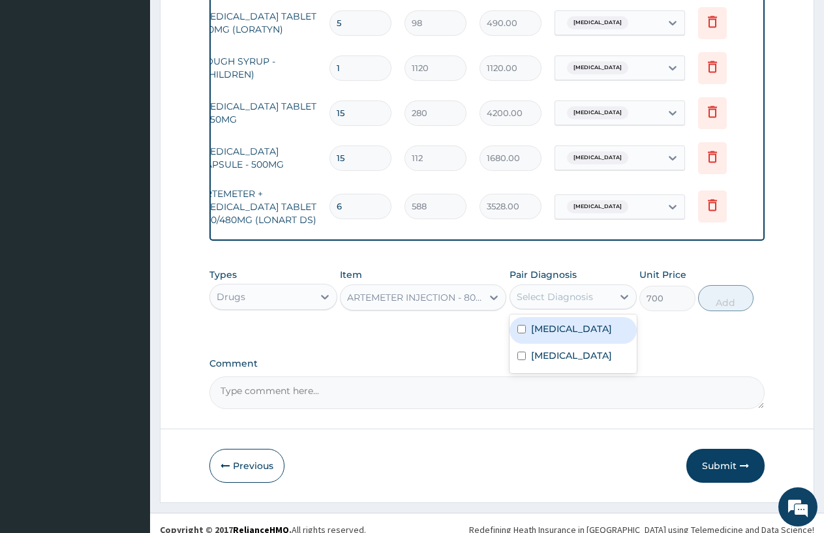
click at [562, 322] on label "Malaria" at bounding box center [571, 328] width 81 height 13
checkbox input "true"
click at [709, 294] on button "Add" at bounding box center [725, 298] width 55 height 26
type input "0"
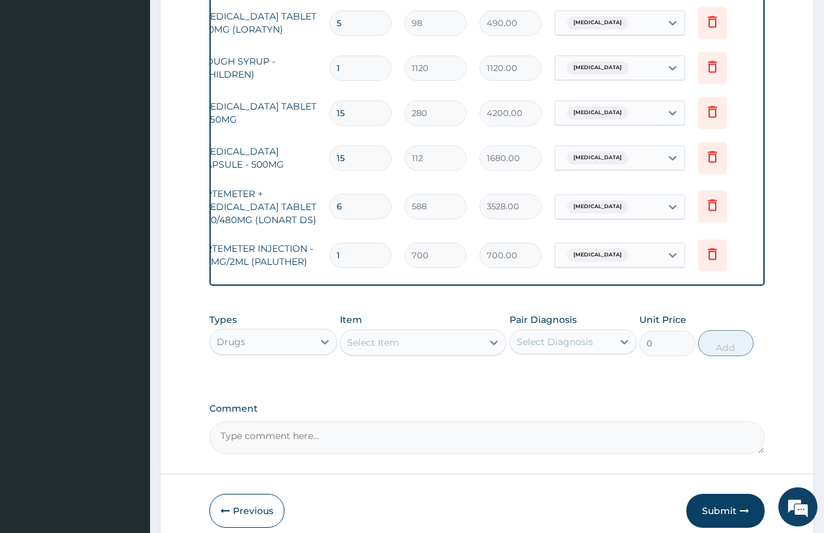
click at [352, 336] on div "Select Item" at bounding box center [373, 342] width 52 height 13
type input "DEXA"
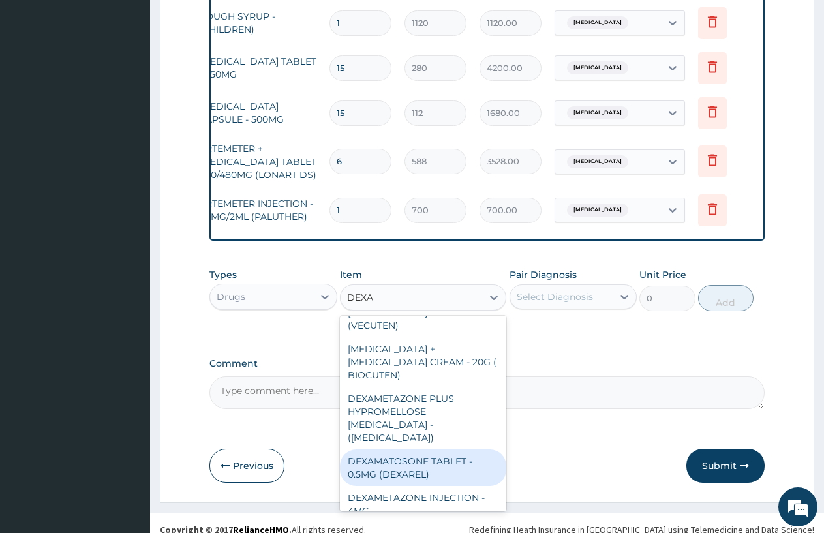
scroll to position [31, 0]
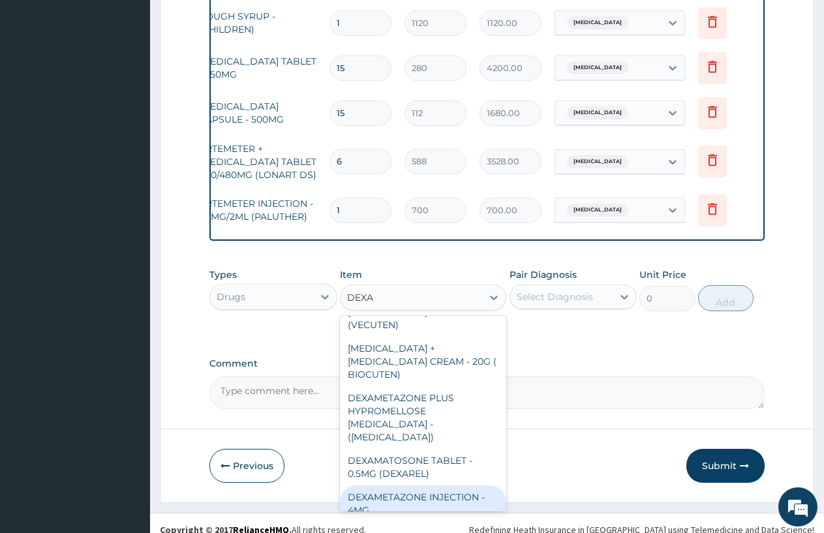
click at [459, 486] on div "DEXAMETAZONE INJECTION - 4MG" at bounding box center [423, 504] width 166 height 37
type input "280"
click at [551, 294] on div "Select Diagnosis" at bounding box center [561, 296] width 103 height 21
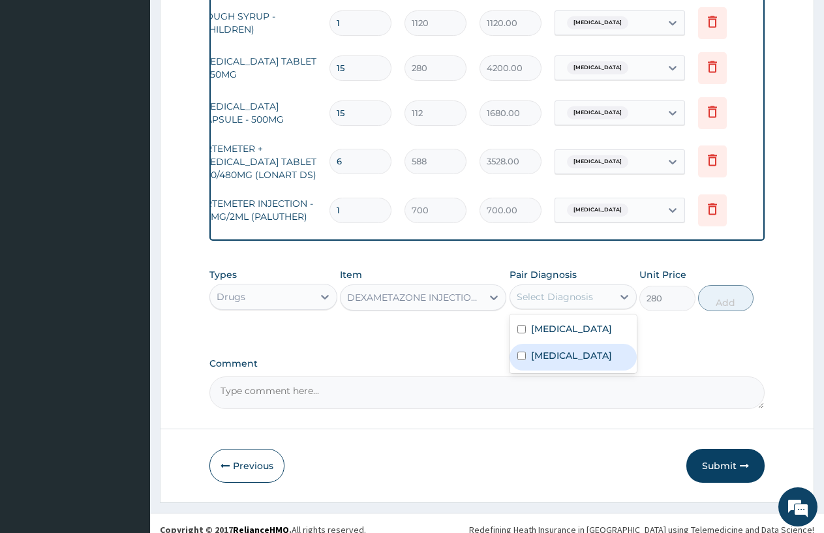
click at [564, 352] on label "Upper respiratory infection" at bounding box center [571, 355] width 81 height 13
checkbox input "true"
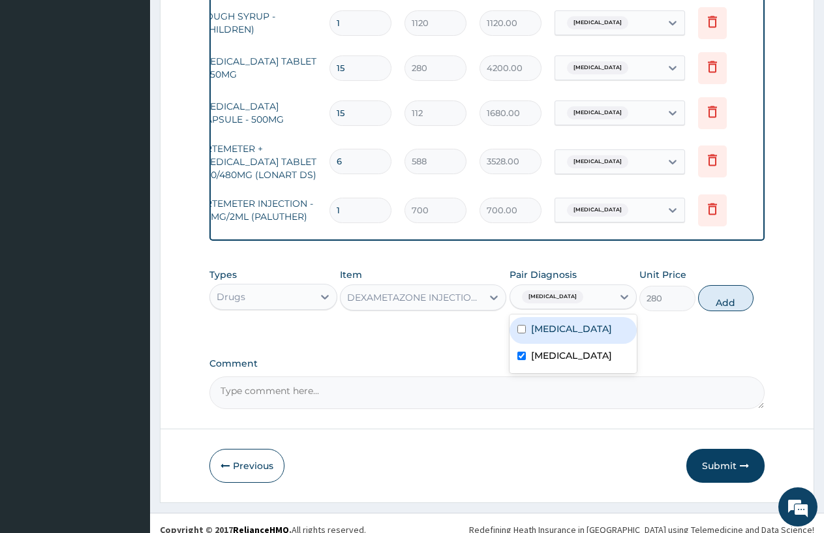
click at [572, 325] on div "Malaria" at bounding box center [574, 330] width 128 height 27
checkbox input "true"
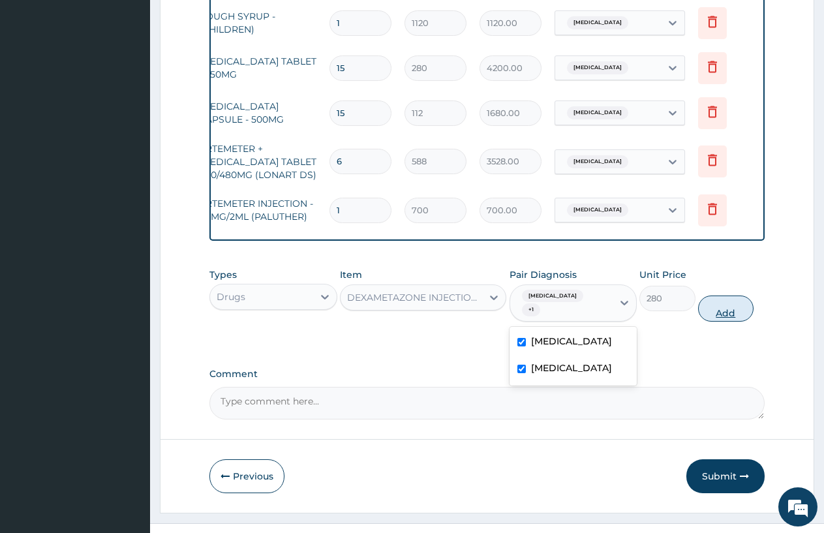
click at [735, 301] on button "Add" at bounding box center [725, 309] width 55 height 26
click at [735, 301] on div "Types Drugs Item DEXAMETAZONE INJECTION - 4MG Pair Diagnosis option Malaria, se…" at bounding box center [486, 295] width 555 height 67
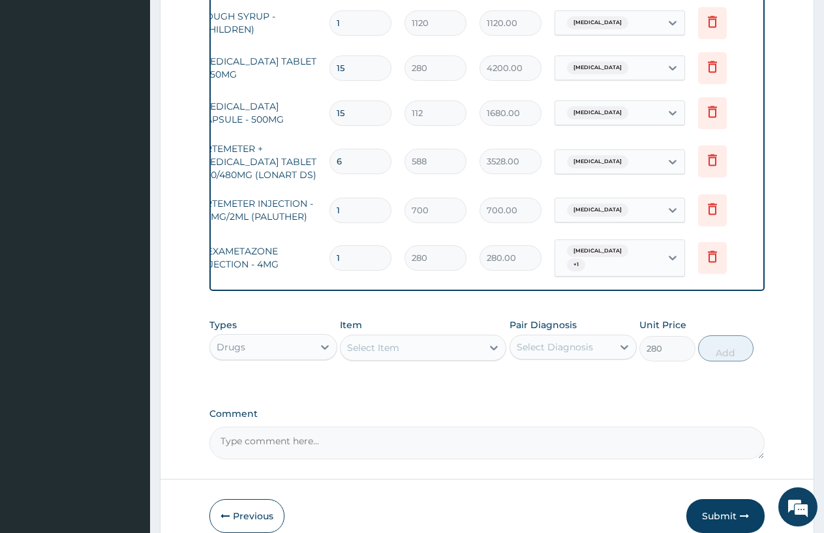
type input "0"
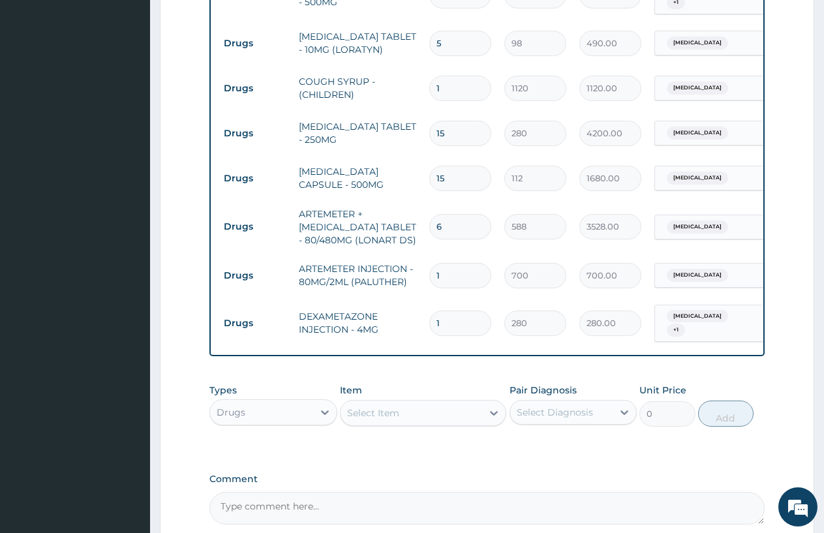
scroll to position [784, 0]
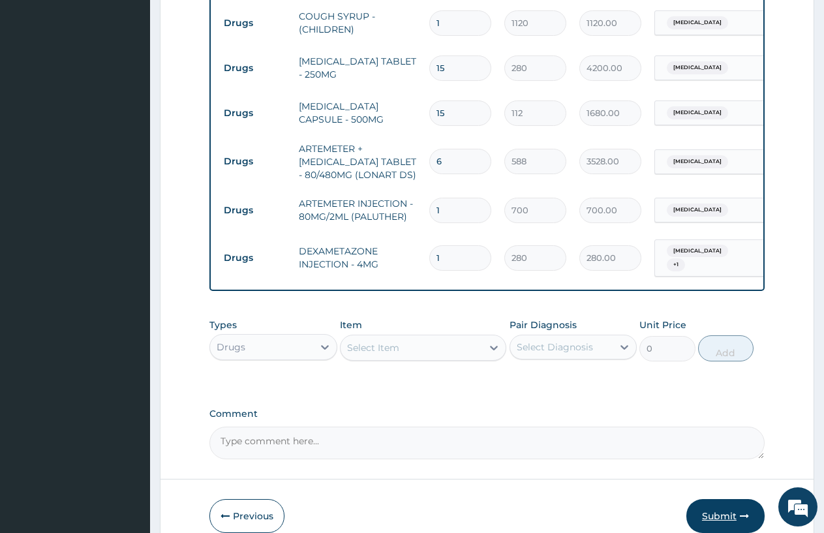
click at [720, 501] on button "Submit" at bounding box center [725, 516] width 78 height 34
